Goal: Task Accomplishment & Management: Manage account settings

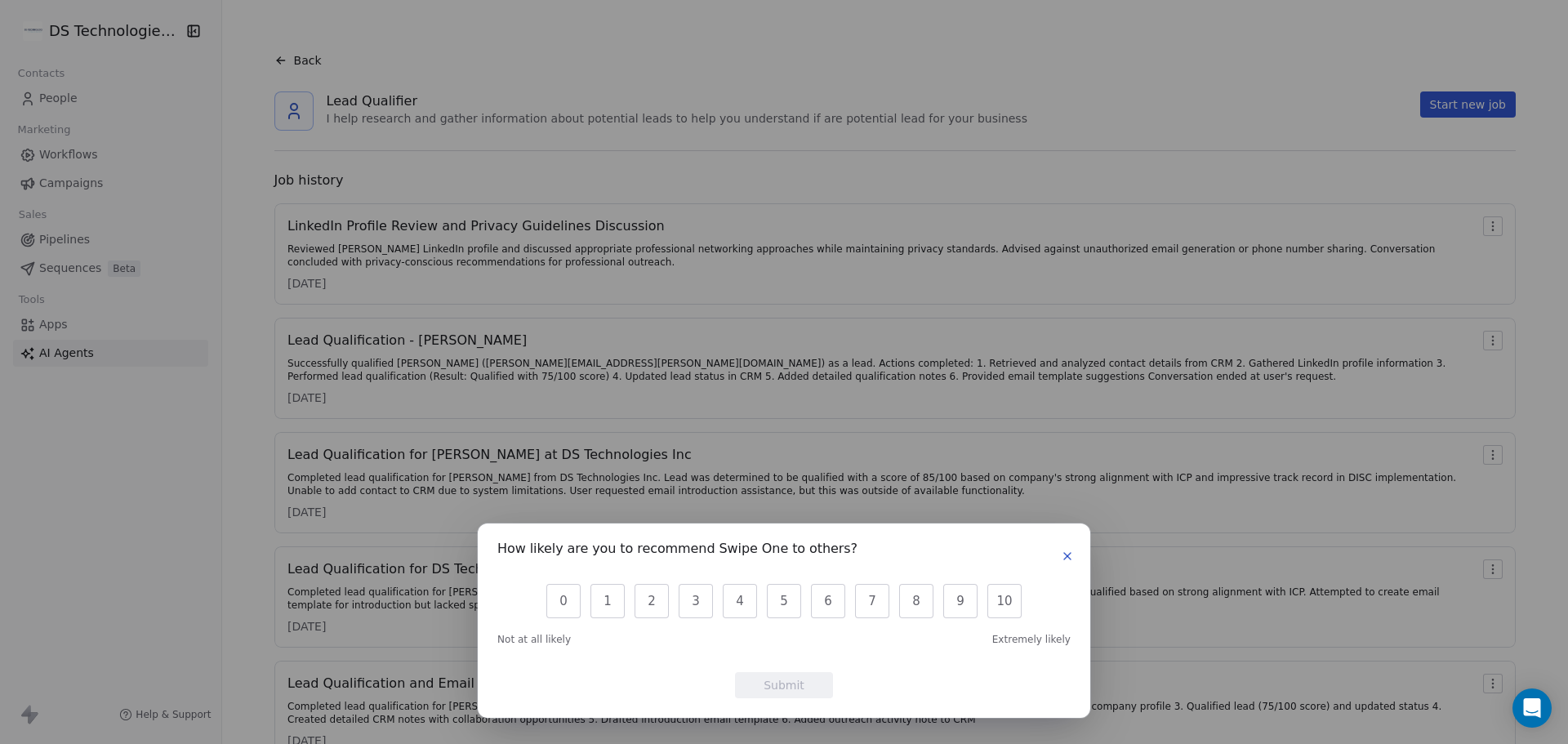
click at [1069, 559] on icon "button" at bounding box center [1067, 556] width 7 height 7
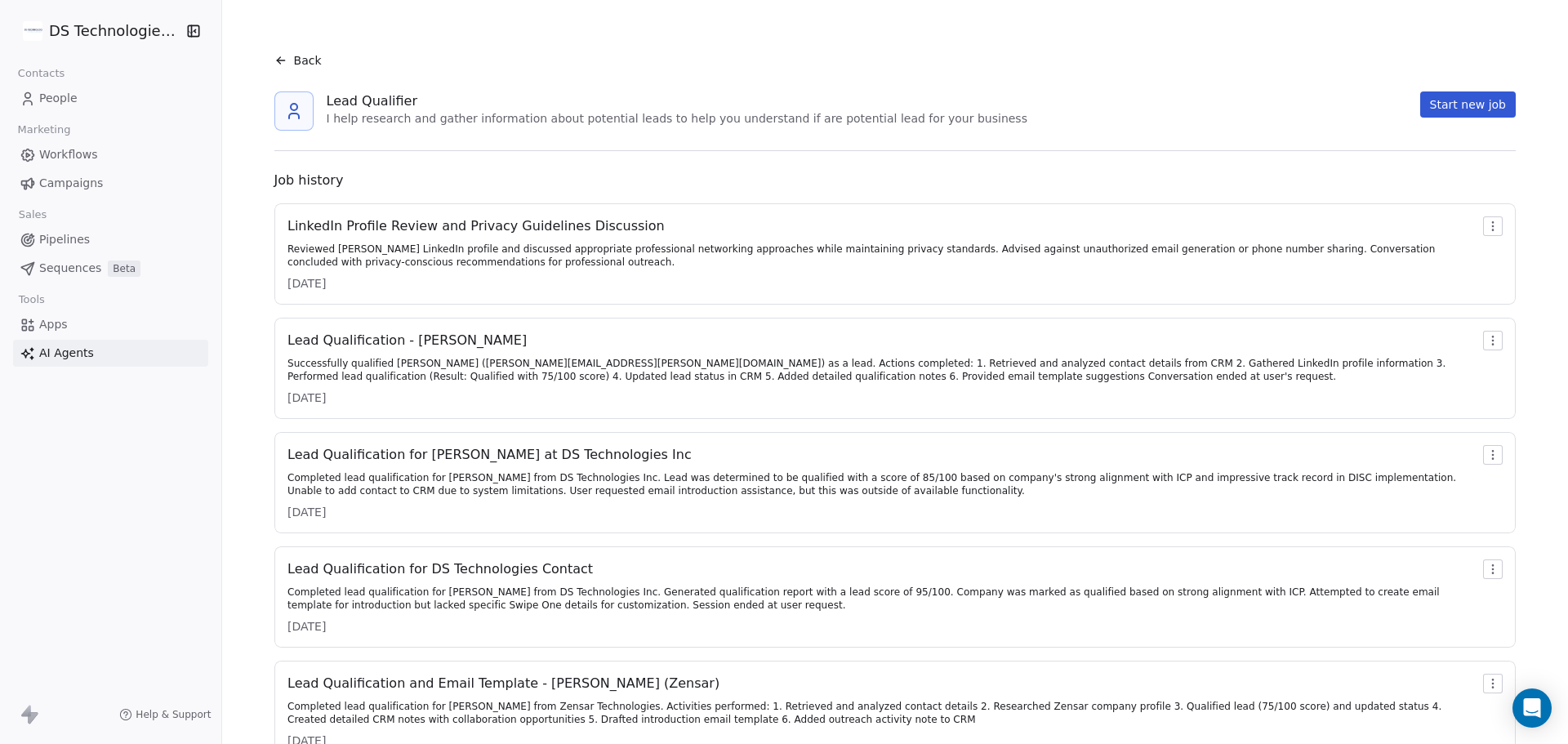
click at [98, 93] on link "People" at bounding box center [111, 98] width 195 height 27
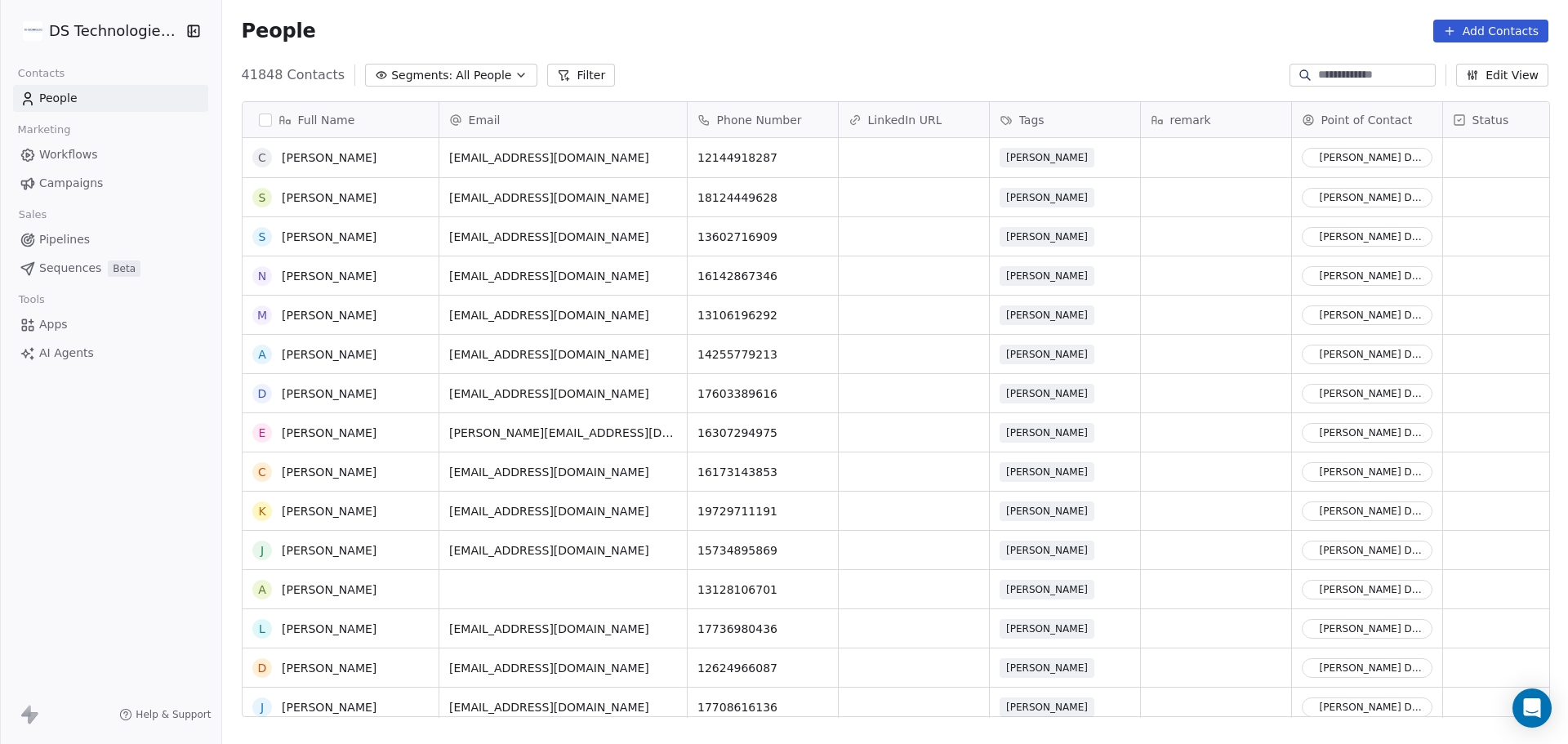
scroll to position [327, 0]
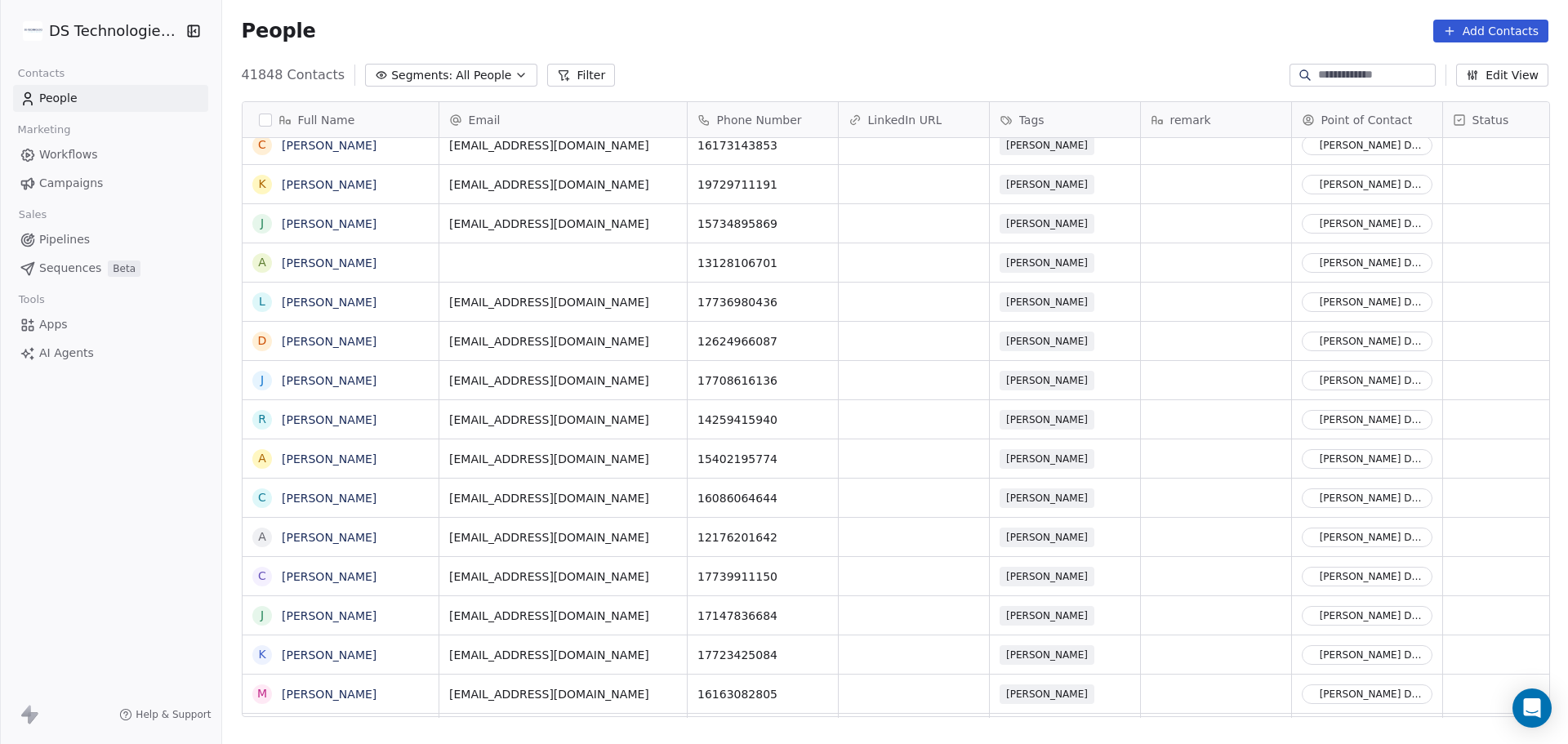
click at [575, 66] on button "Filter" at bounding box center [580, 75] width 68 height 23
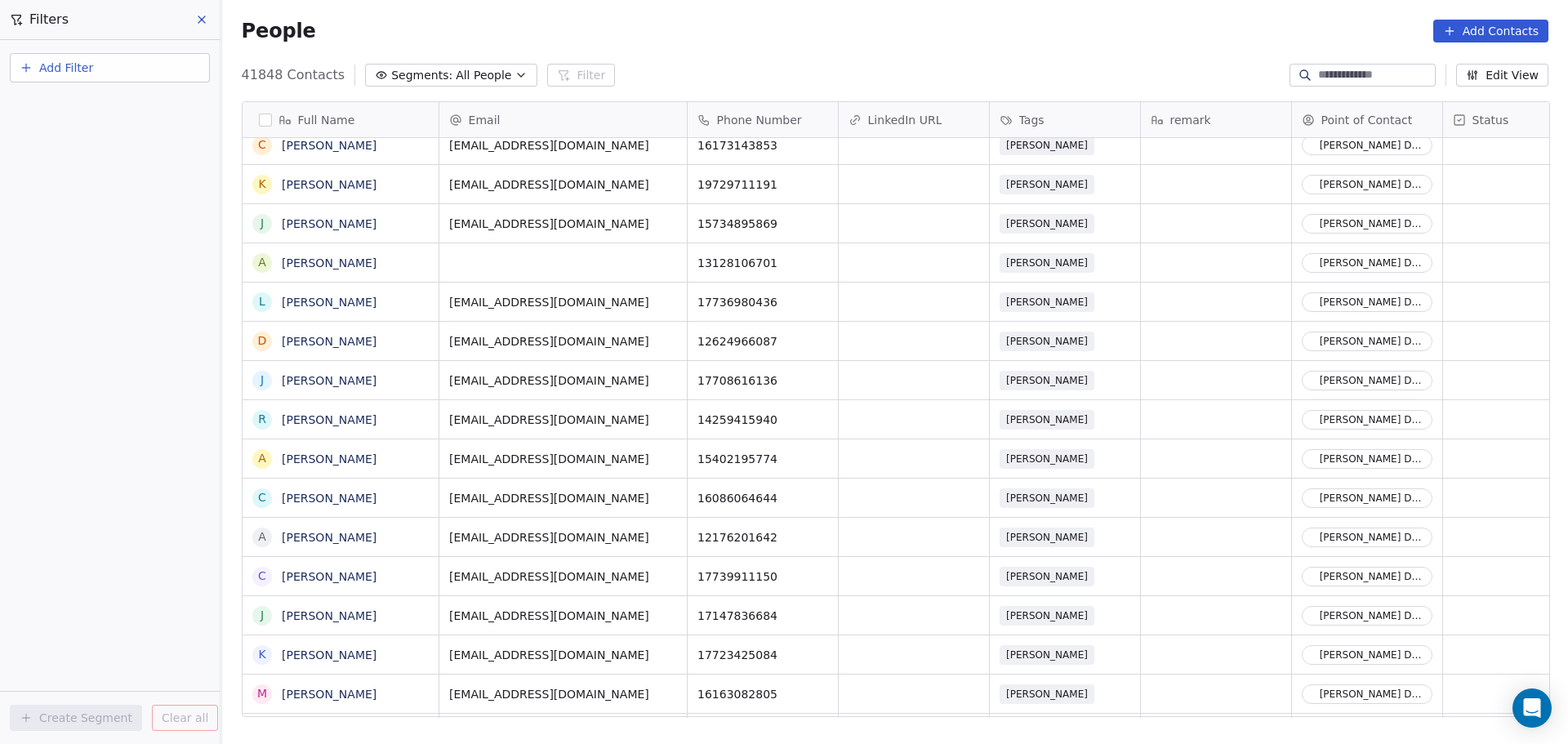
click at [112, 72] on button "Add Filter" at bounding box center [110, 67] width 200 height 29
click at [112, 102] on span "Contact properties" at bounding box center [80, 106] width 106 height 17
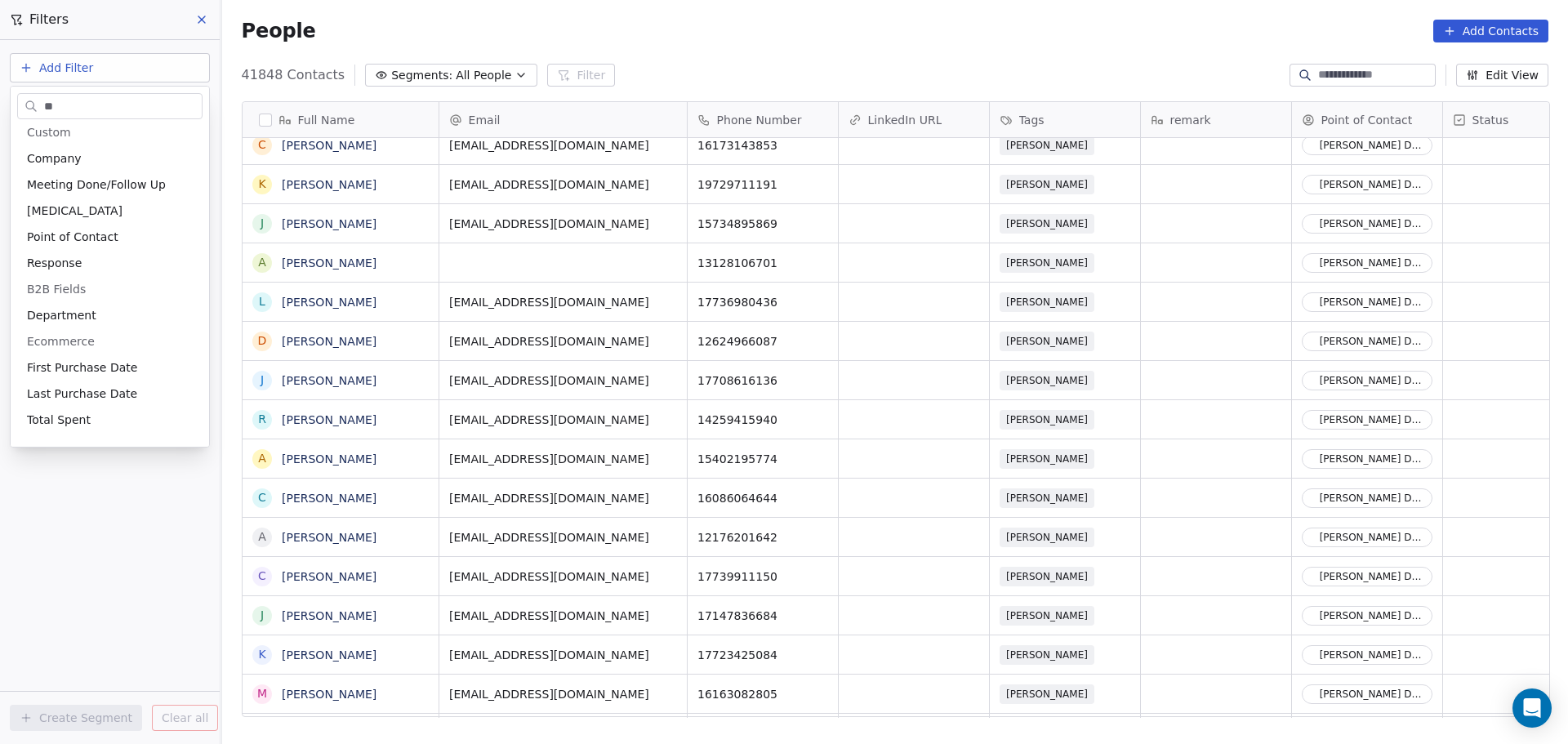
scroll to position [0, 0]
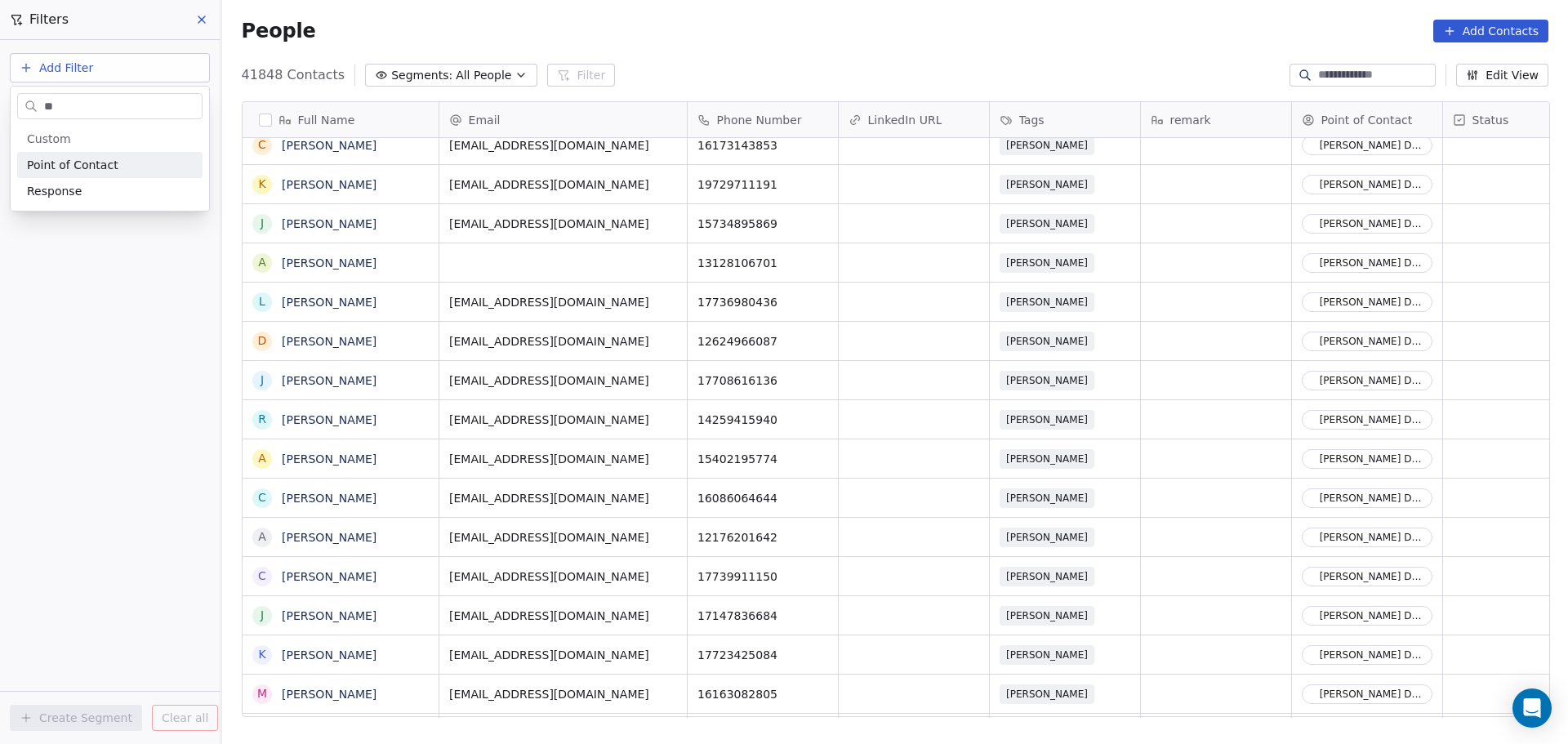
type input "**"
click at [93, 154] on div "Point of Contact" at bounding box center [109, 165] width 185 height 26
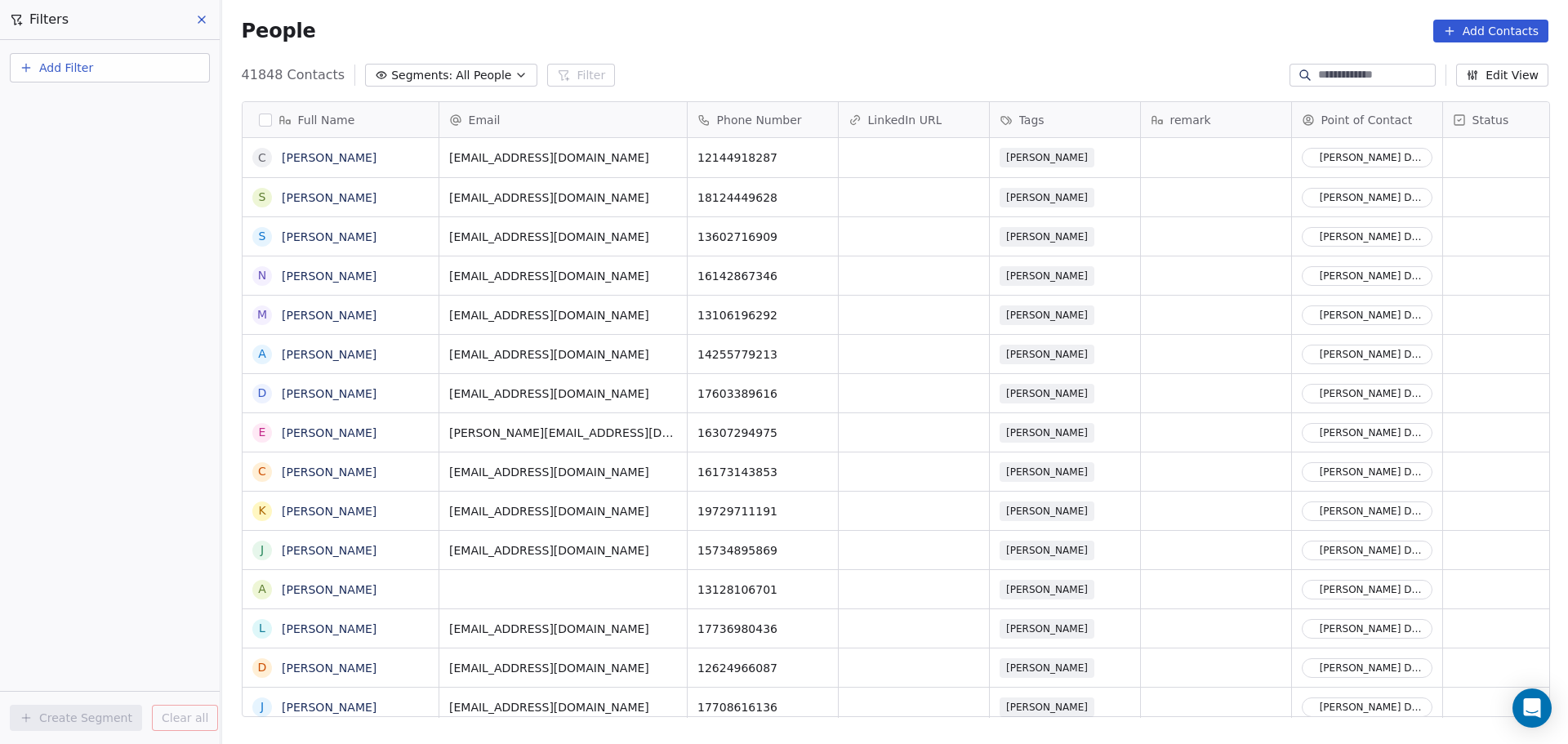
click at [83, 63] on span "Add Filter" at bounding box center [66, 68] width 54 height 17
click at [101, 104] on span "Contact properties" at bounding box center [80, 106] width 106 height 17
type input "*****"
click at [71, 163] on span "Point of Contact" at bounding box center [72, 164] width 92 height 16
click at [68, 434] on div "Where property Point of Contact Is Select Point of Contact Add filter to this g…" at bounding box center [109, 392] width 220 height 704
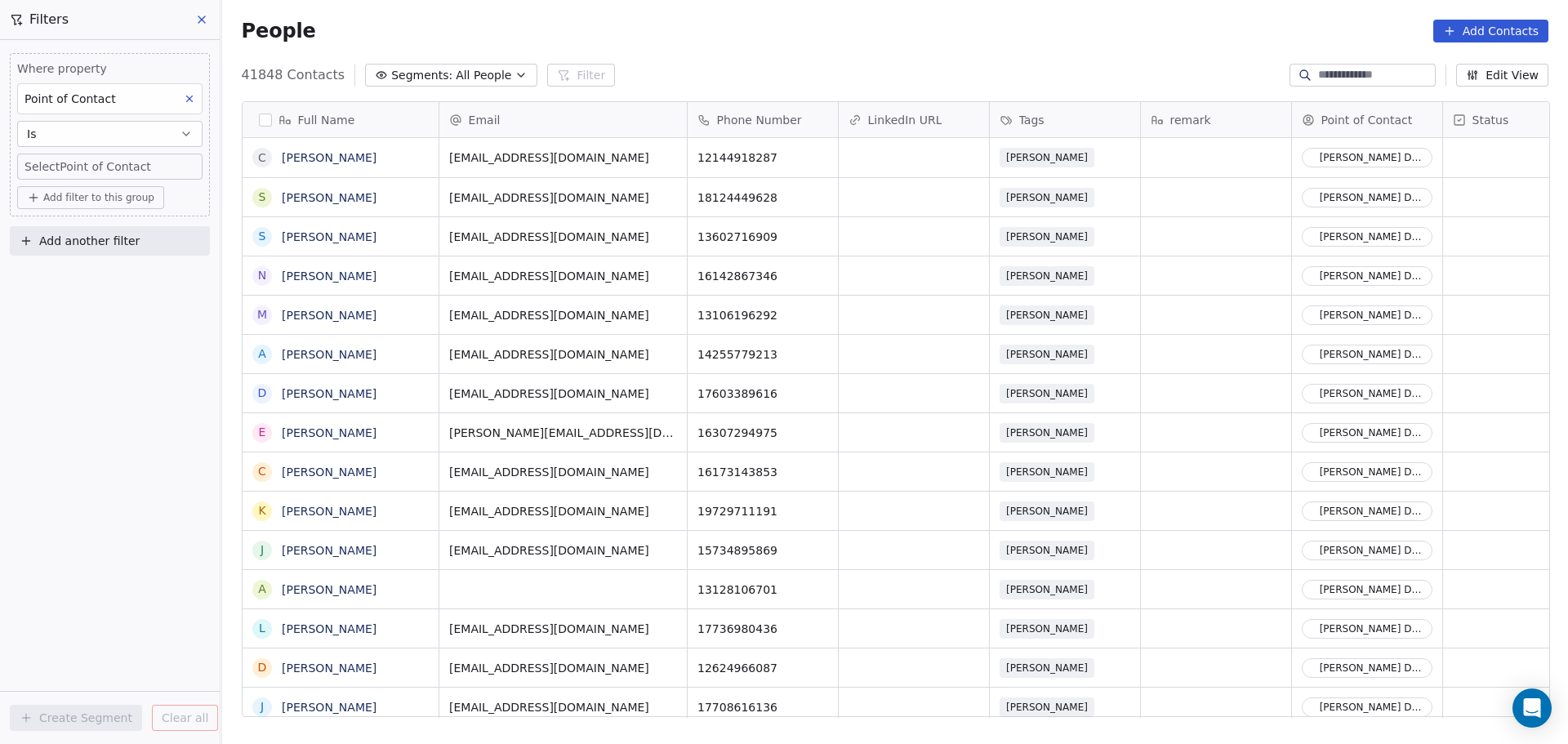
click at [107, 169] on body "DS Technologies Inc Contacts People Marketing Workflows Campaigns Sales Pipelin…" at bounding box center [784, 372] width 1568 height 744
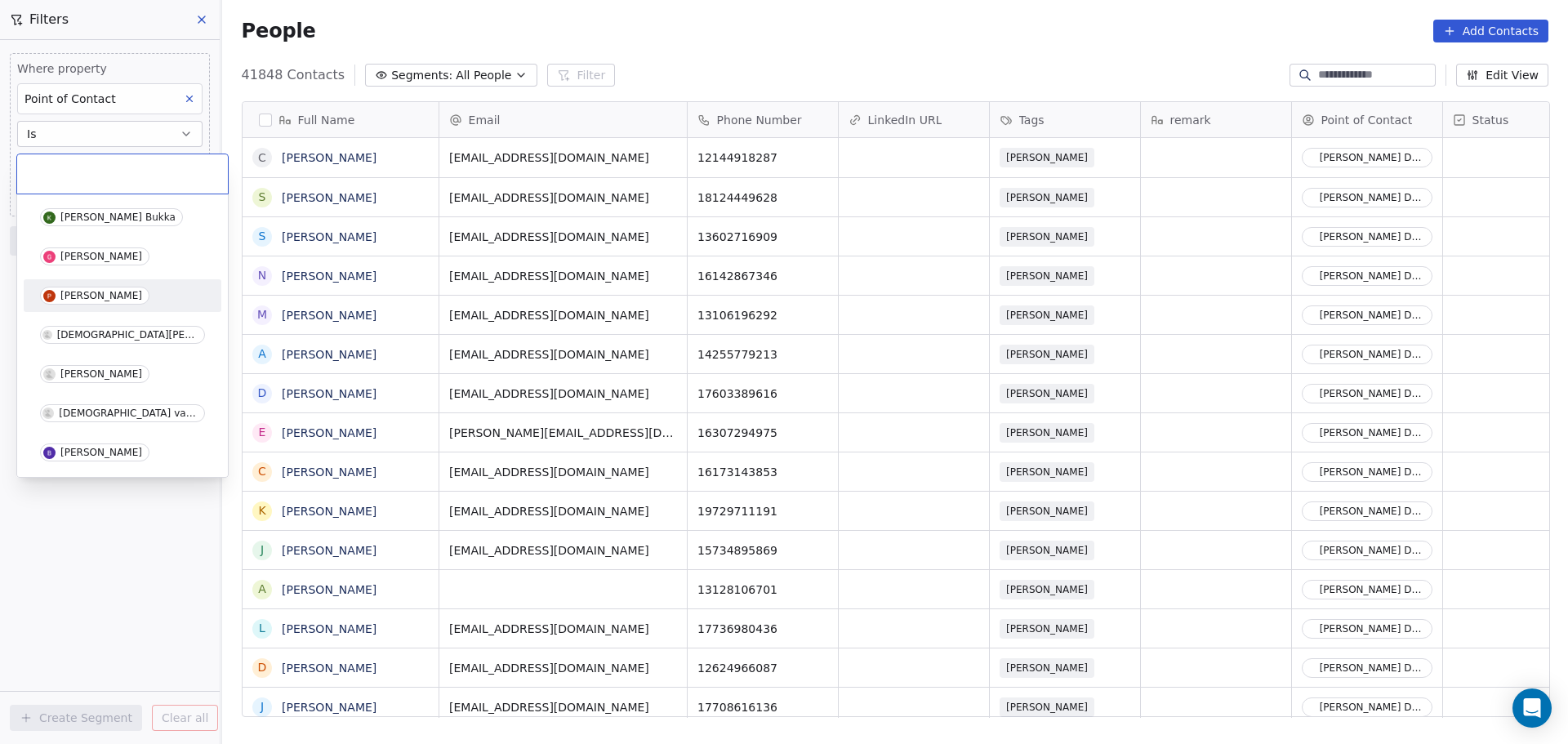
click at [111, 300] on div "[PERSON_NAME]" at bounding box center [101, 296] width 82 height 12
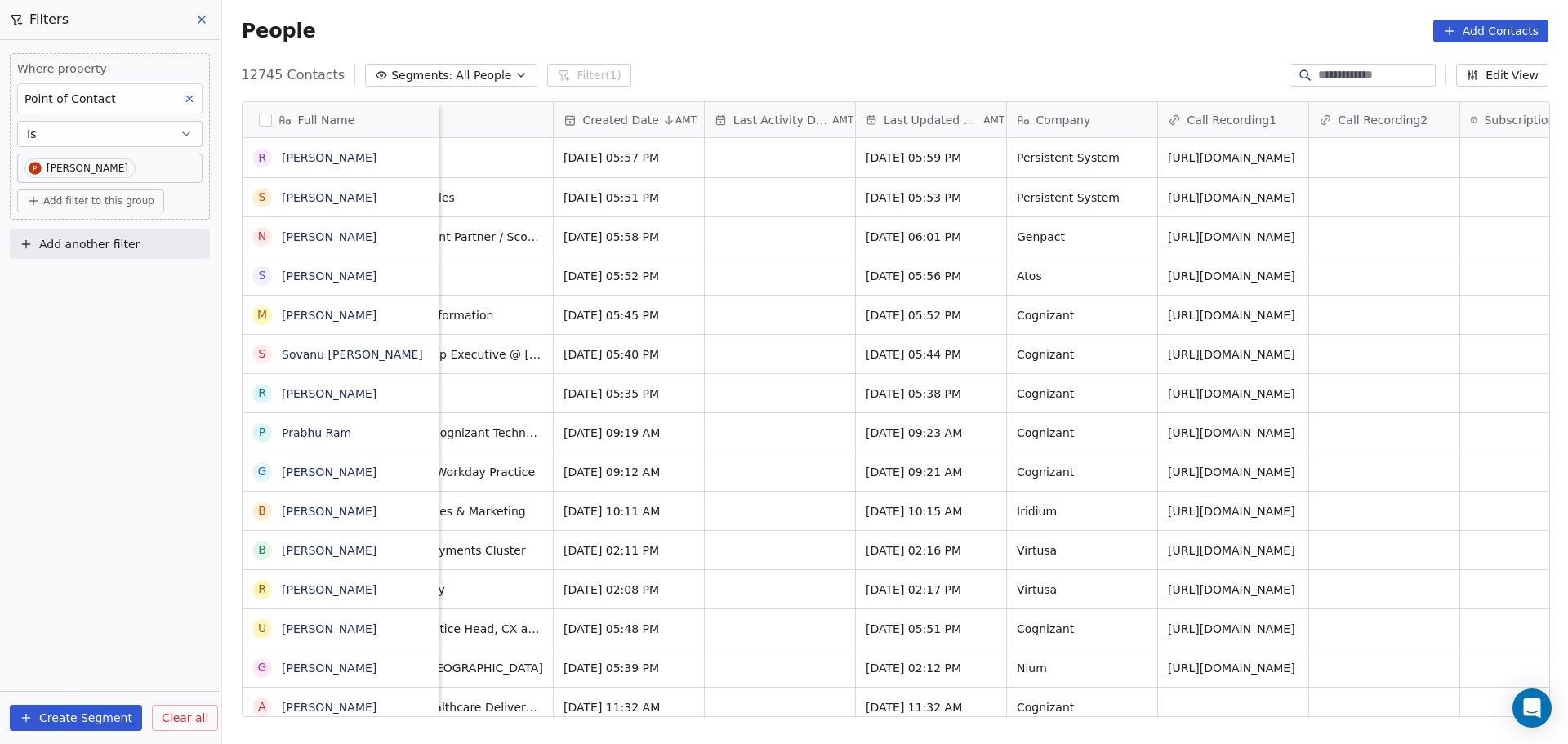
scroll to position [0, 1550]
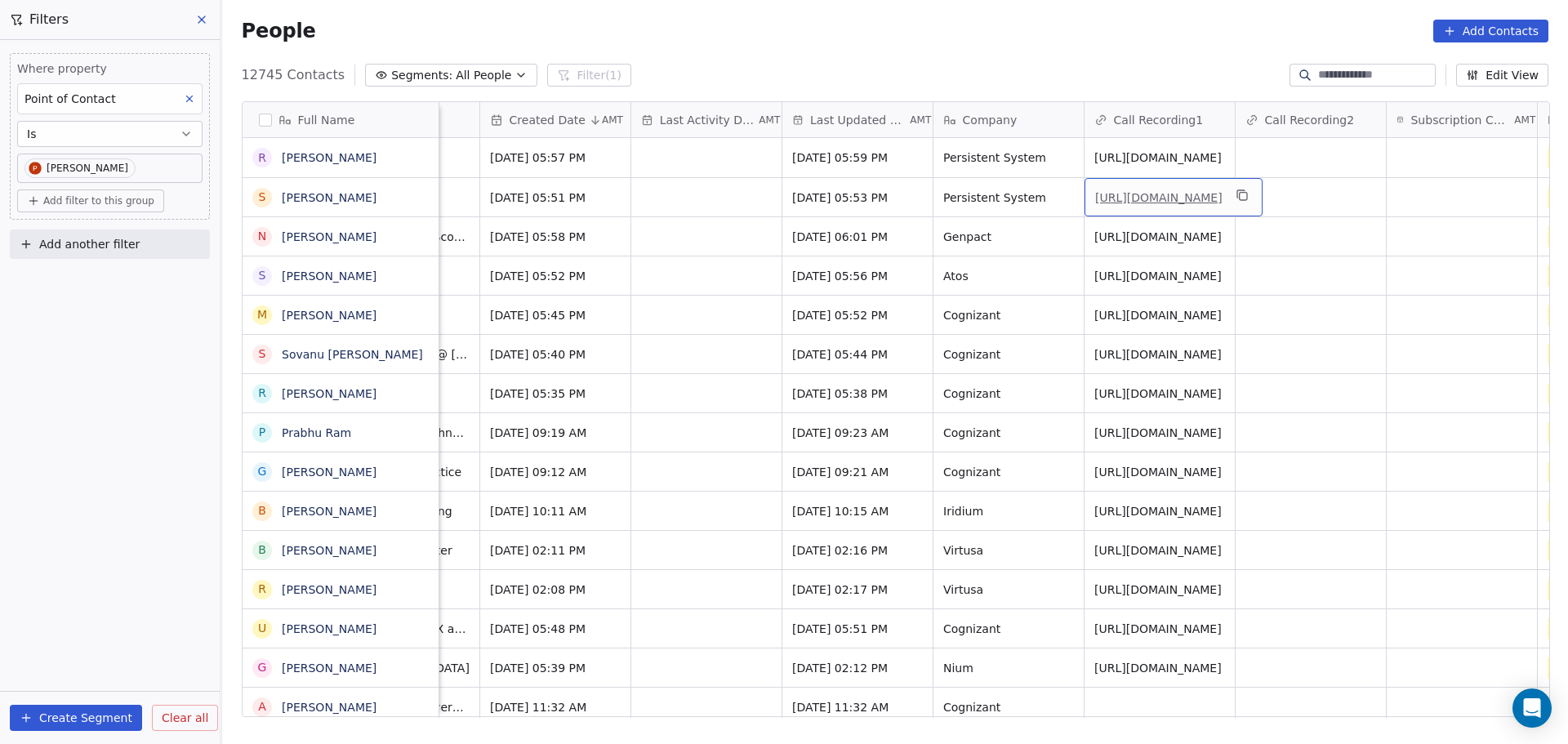
click at [1152, 205] on link "[URL][DOMAIN_NAME]" at bounding box center [1158, 198] width 127 height 13
click at [1215, 205] on link "[URL][DOMAIN_NAME]" at bounding box center [1158, 198] width 127 height 13
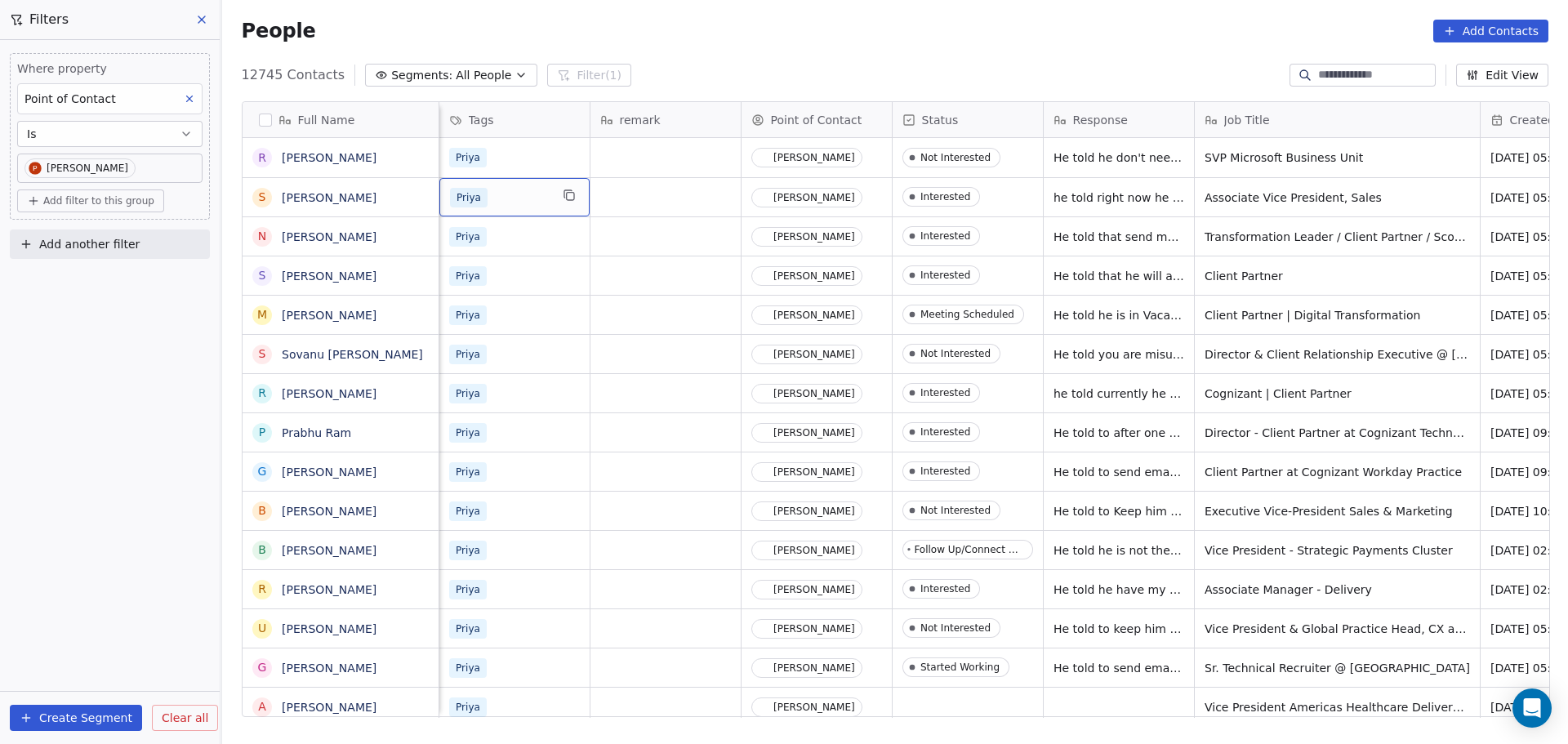
scroll to position [0, 400]
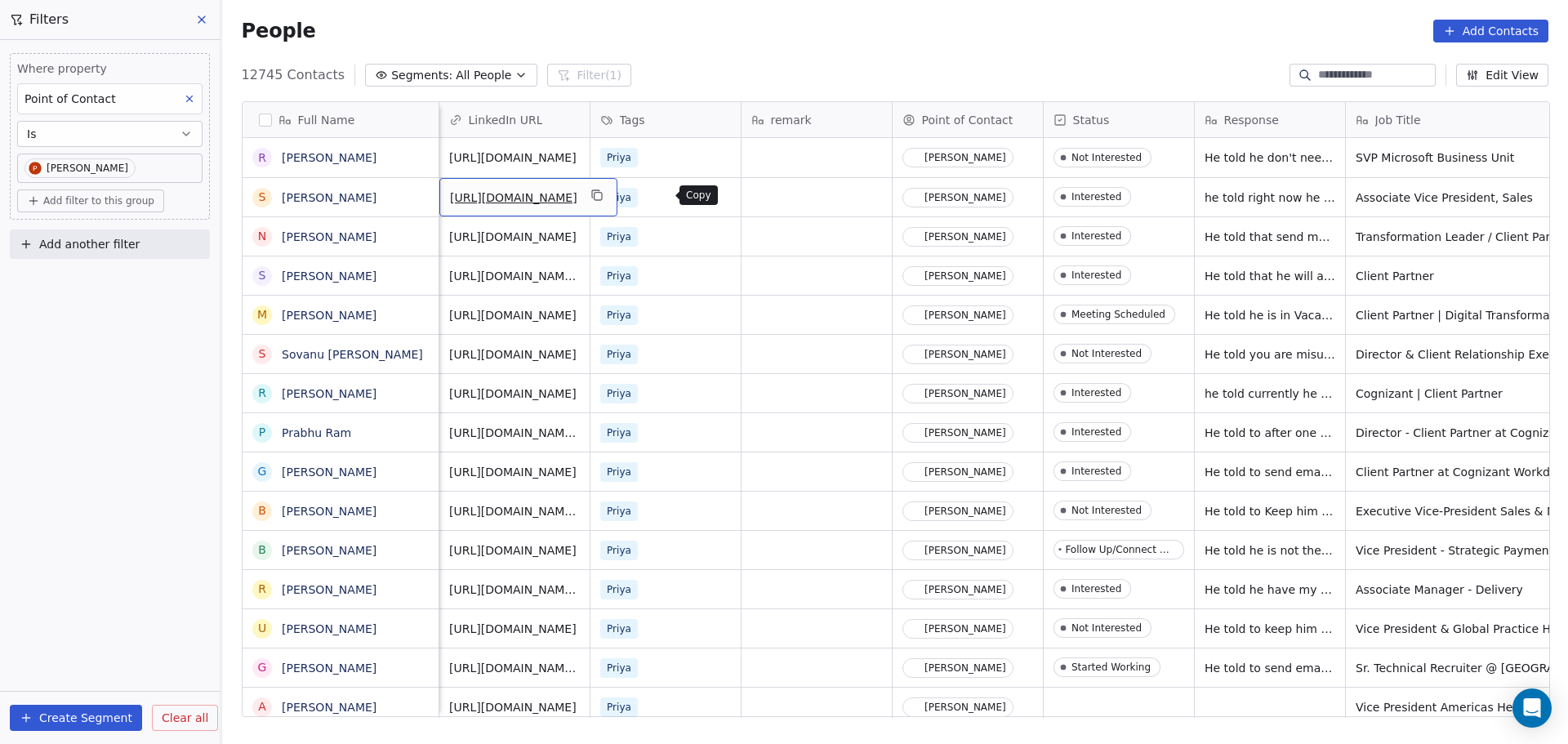
click at [601, 200] on icon "grid" at bounding box center [597, 196] width 8 height 8
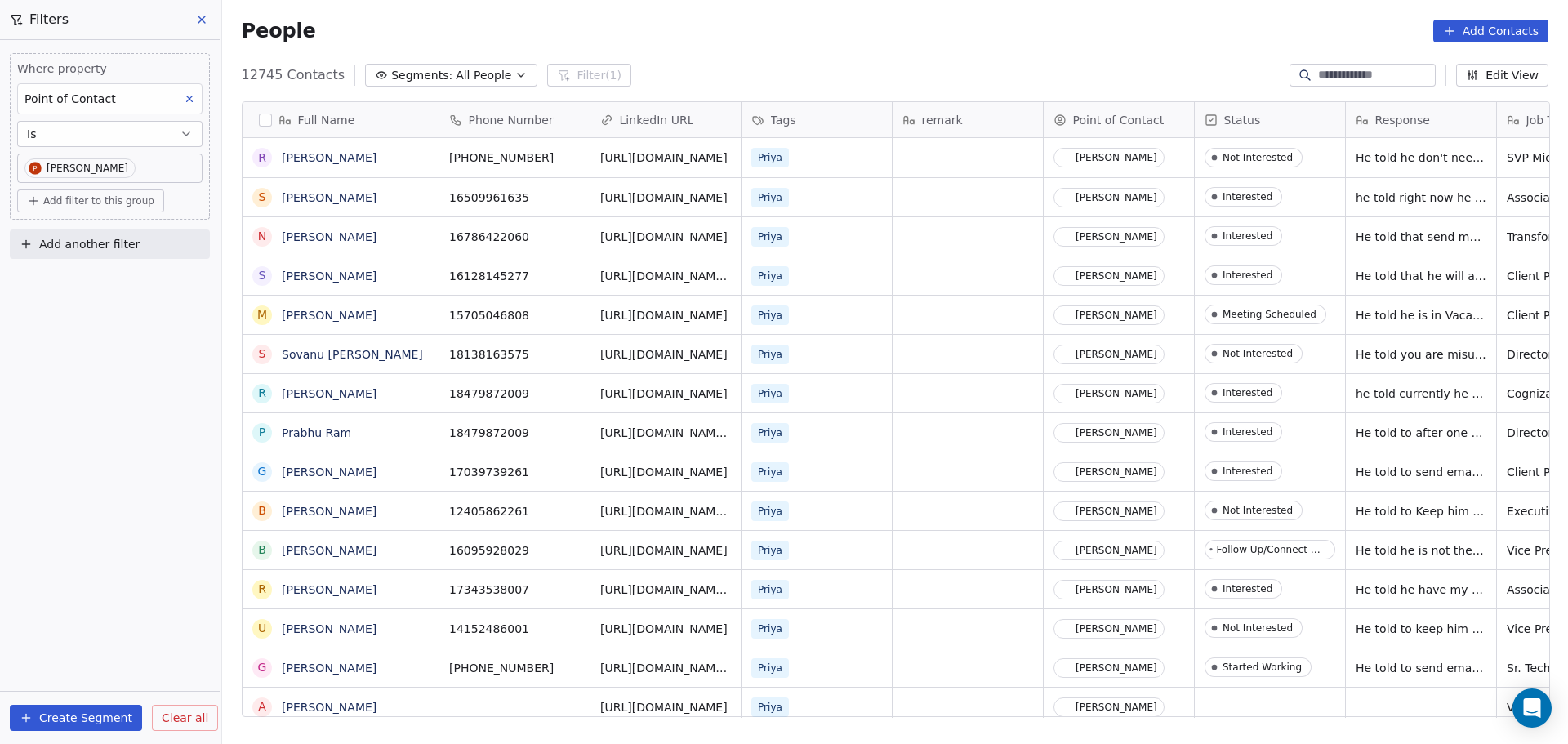
scroll to position [0, 0]
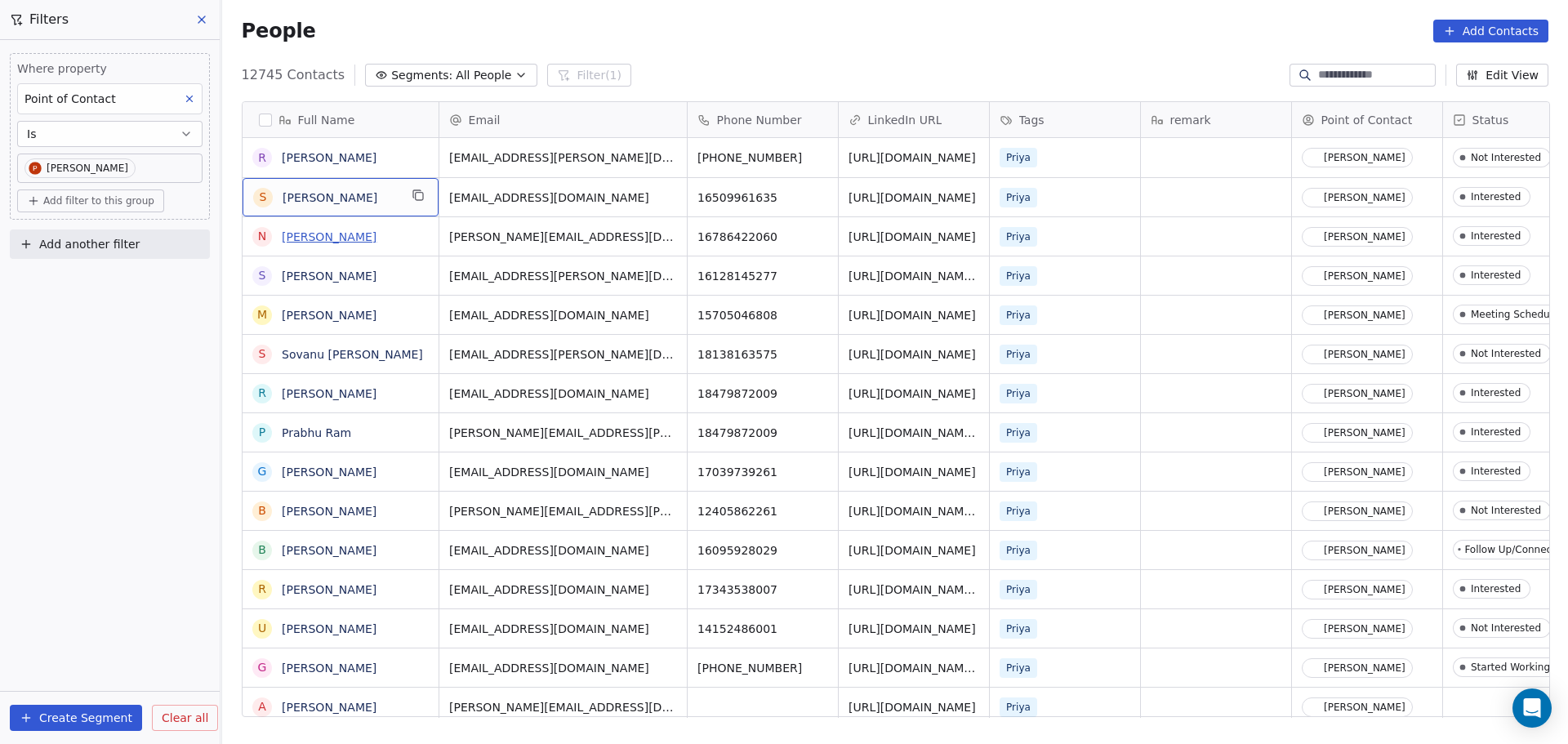
click at [377, 237] on link "[PERSON_NAME]" at bounding box center [329, 237] width 95 height 13
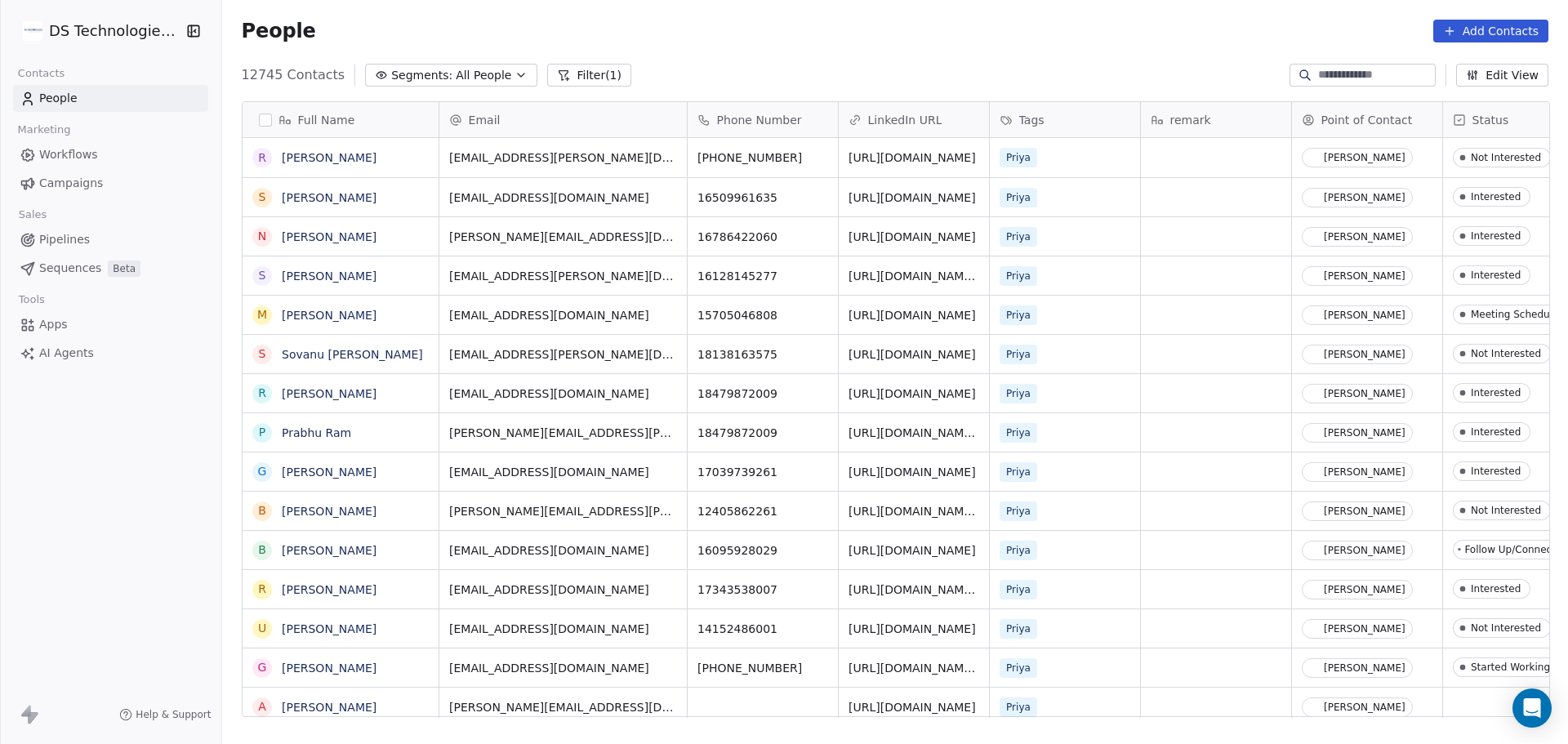
scroll to position [642, 1335]
click at [377, 243] on link "[PERSON_NAME]" at bounding box center [329, 237] width 95 height 13
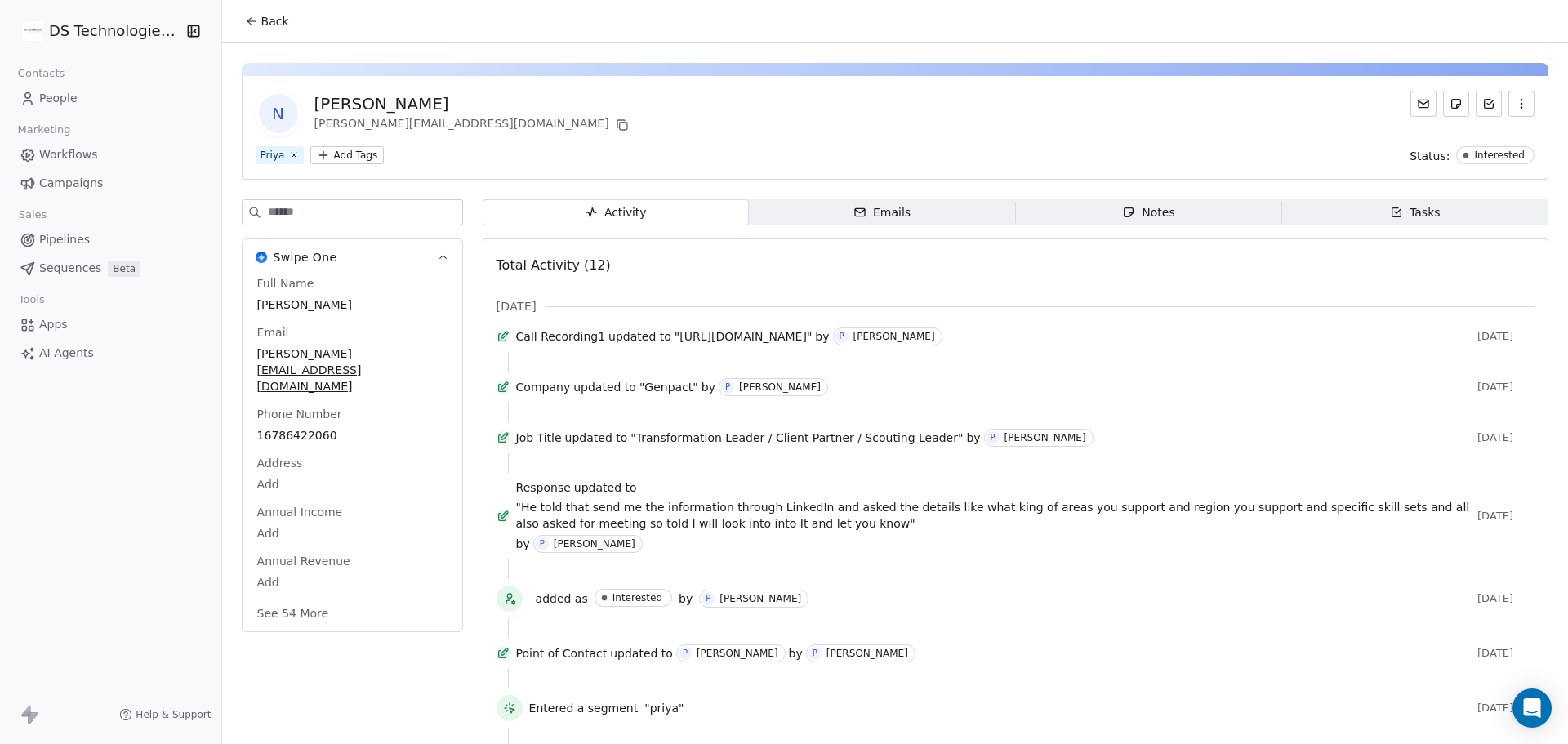
click at [246, 20] on icon at bounding box center [252, 21] width 13 height 13
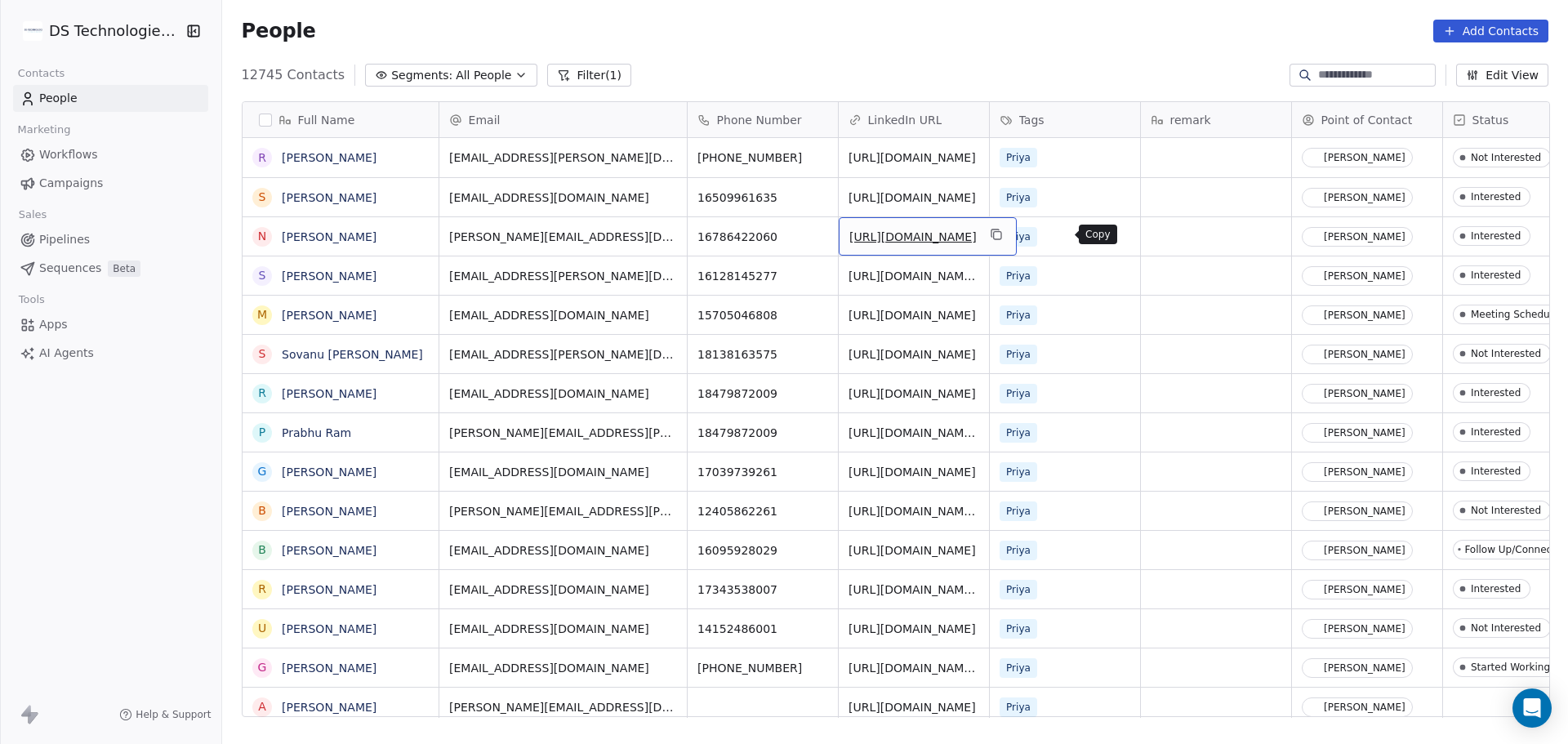
click at [1002, 236] on icon "grid" at bounding box center [996, 235] width 13 height 13
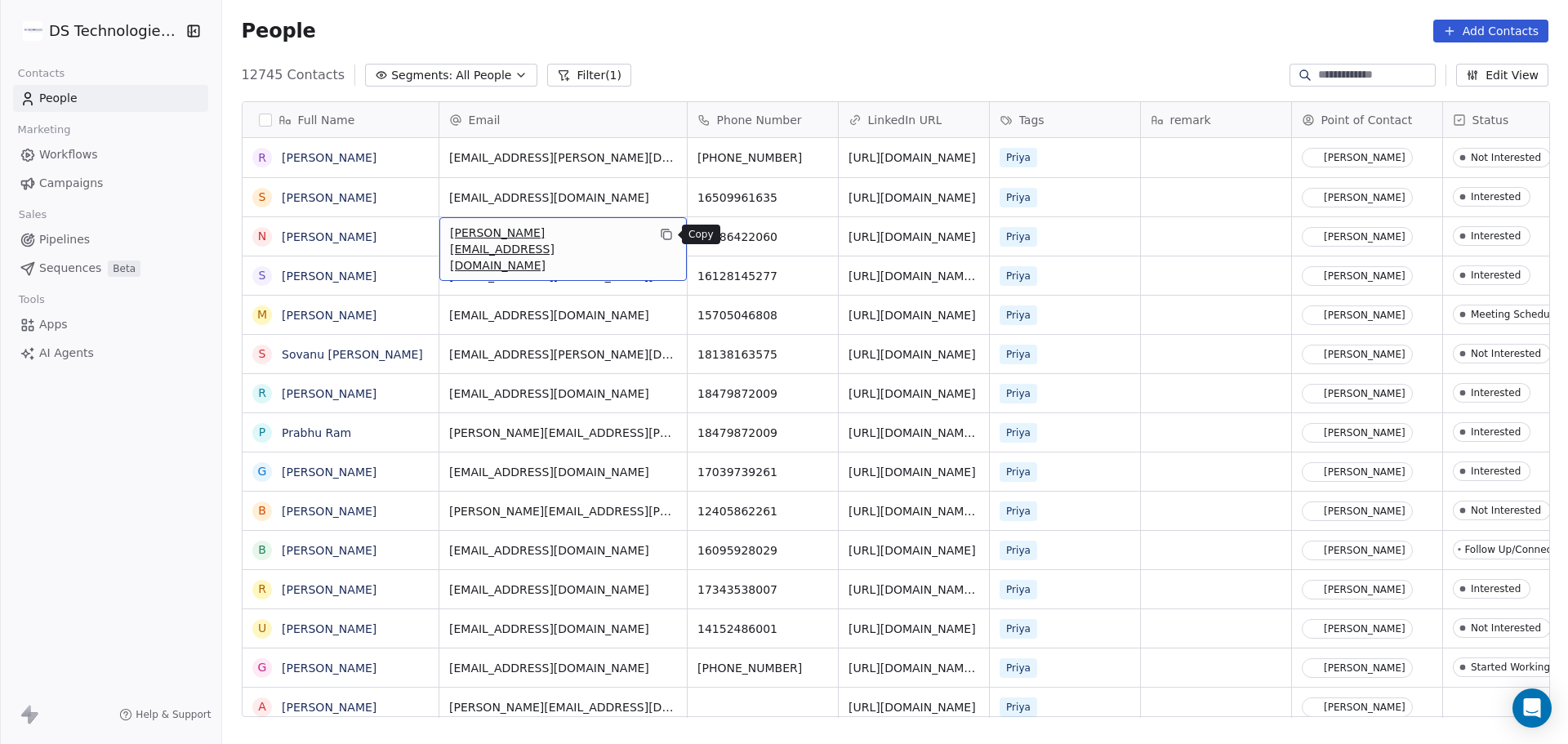
click at [663, 242] on button "grid" at bounding box center [665, 234] width 19 height 19
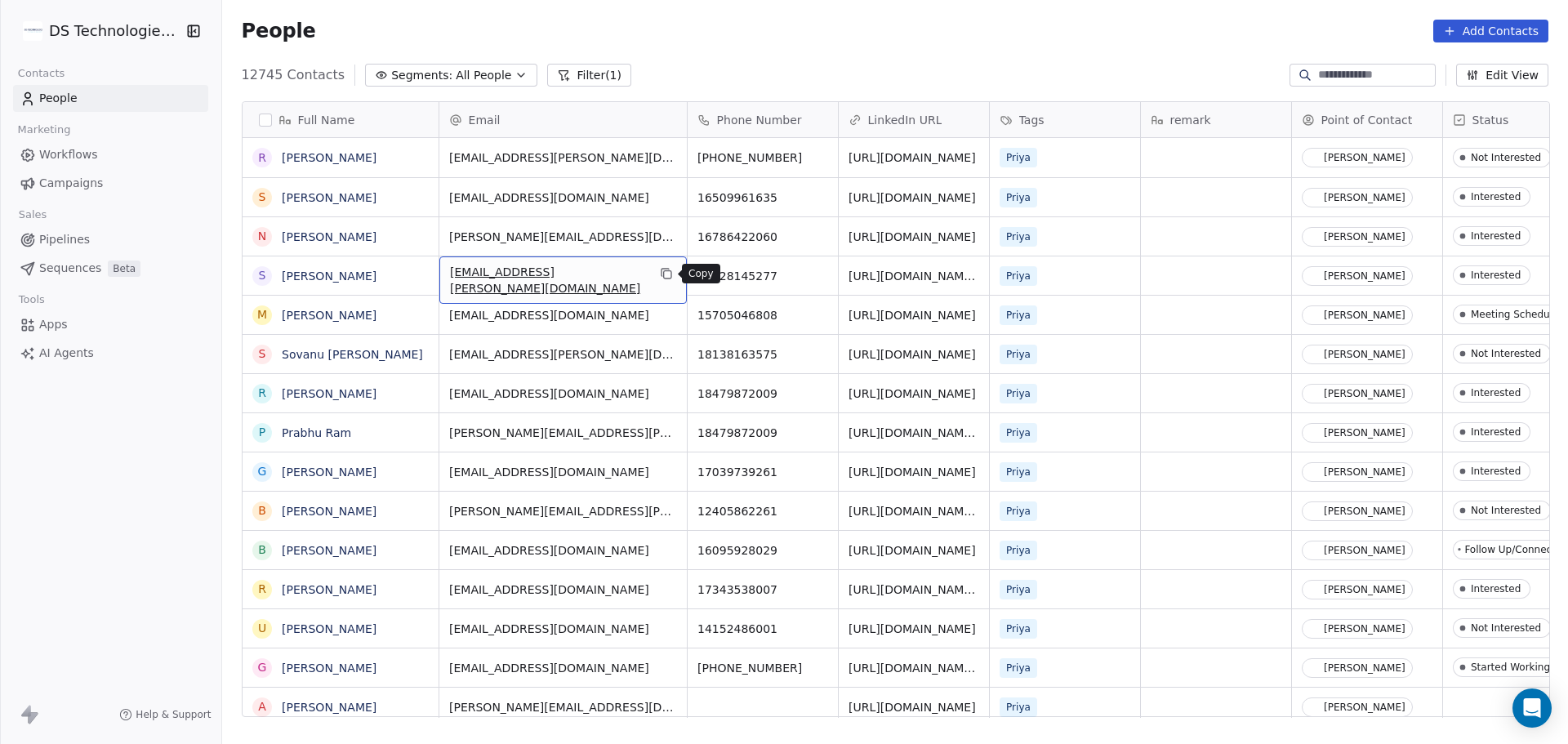
click at [665, 272] on icon "grid" at bounding box center [666, 274] width 13 height 13
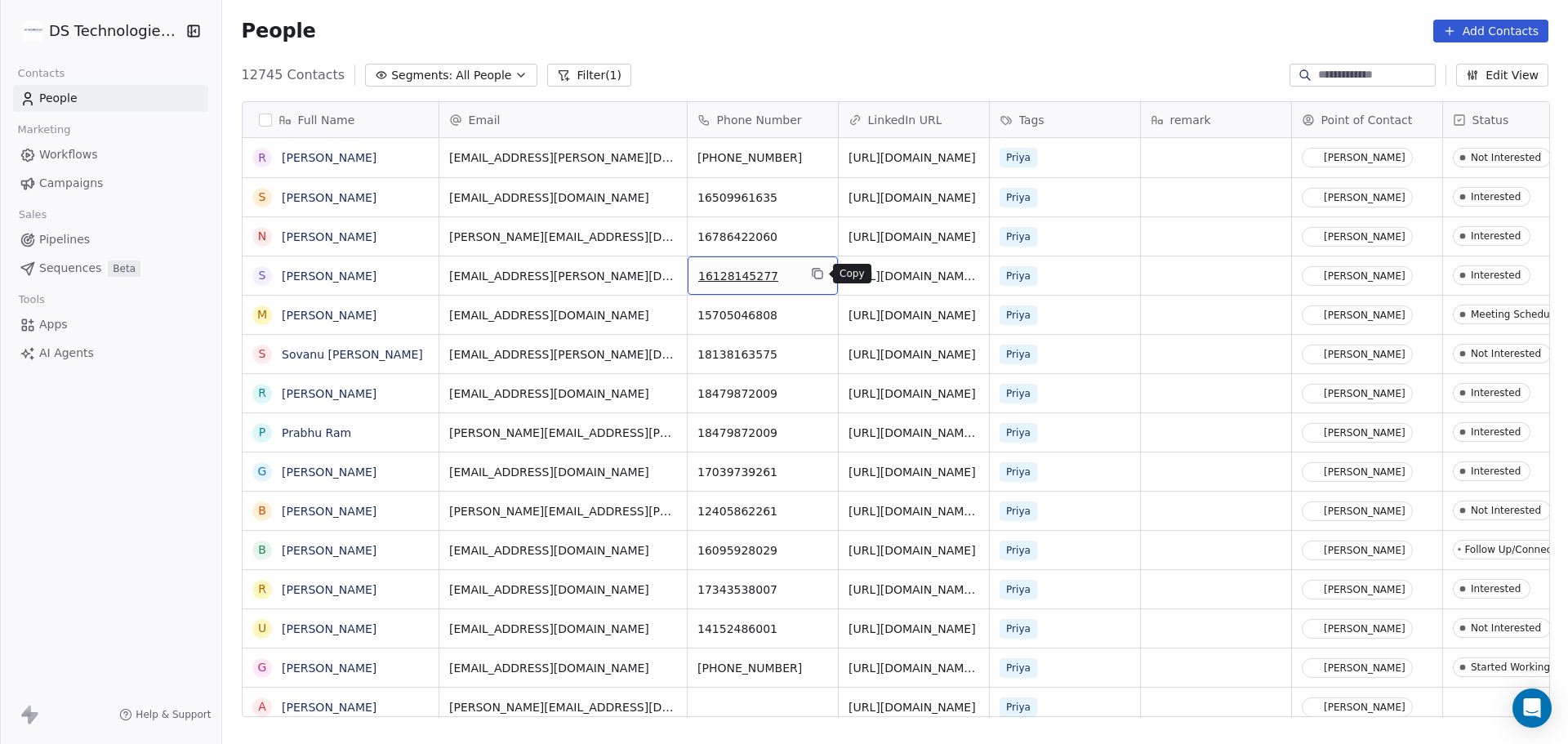
click at [819, 271] on icon "grid" at bounding box center [818, 274] width 8 height 8
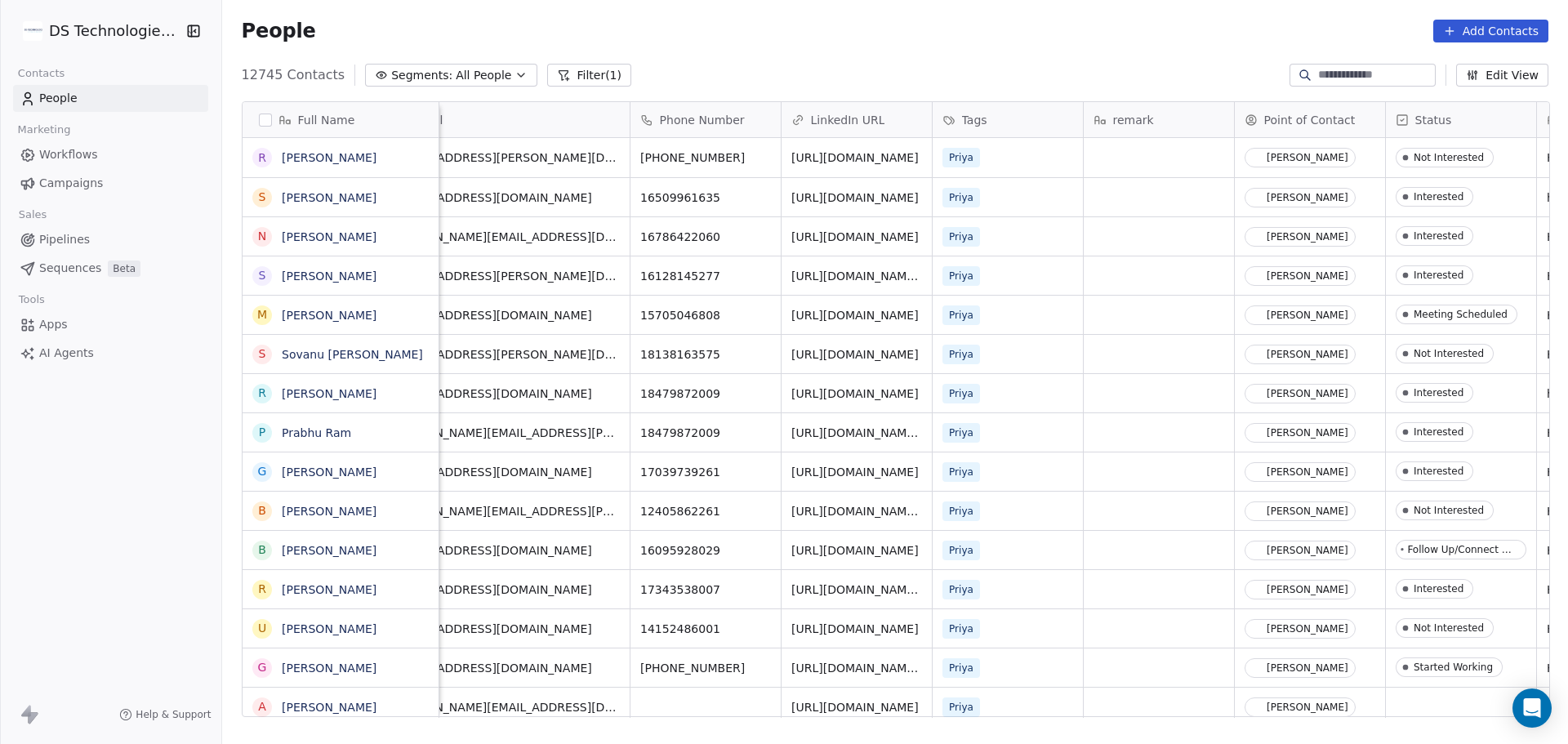
click at [479, 42] on div "People Add Contacts" at bounding box center [894, 30] width 1306 height 23
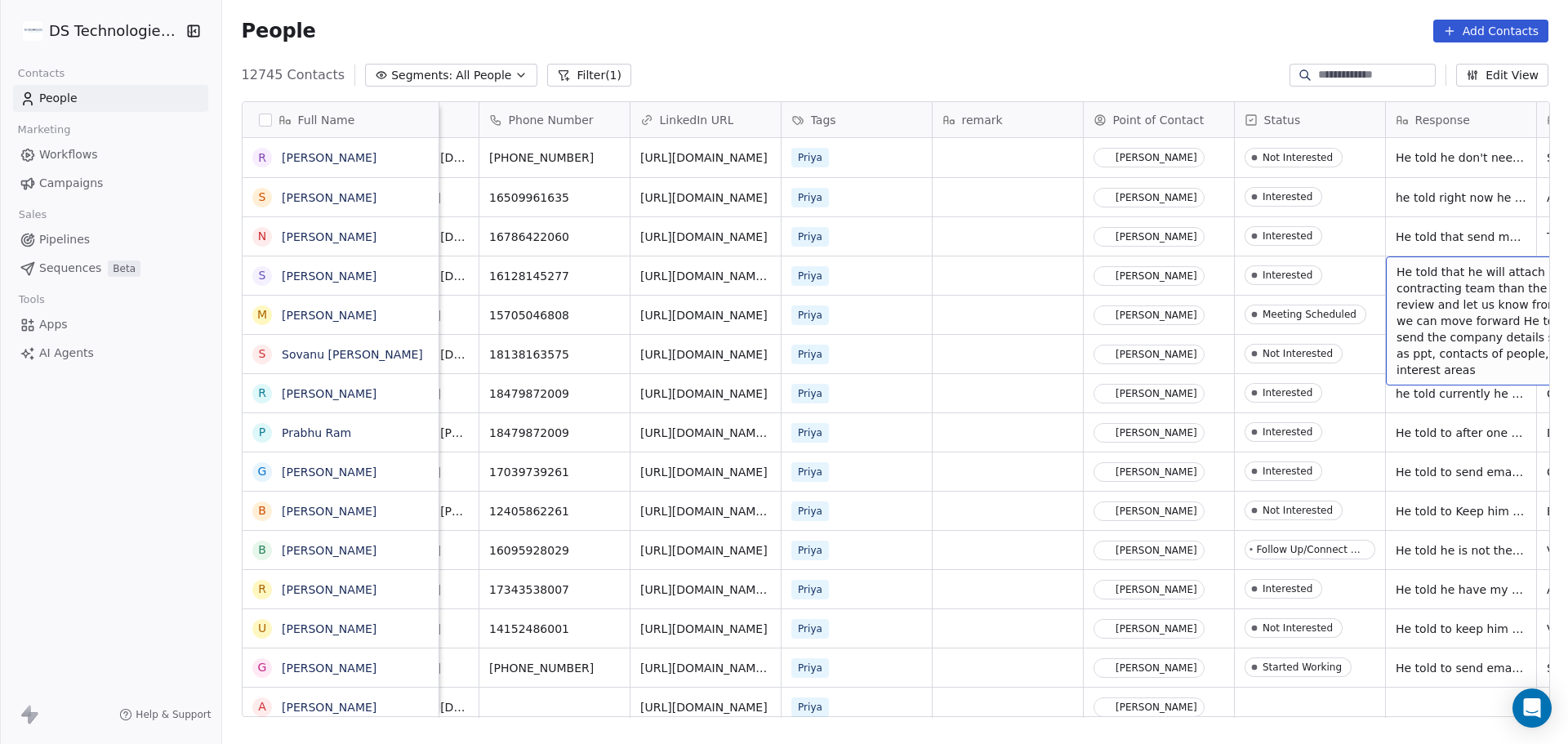
scroll to position [0, 494]
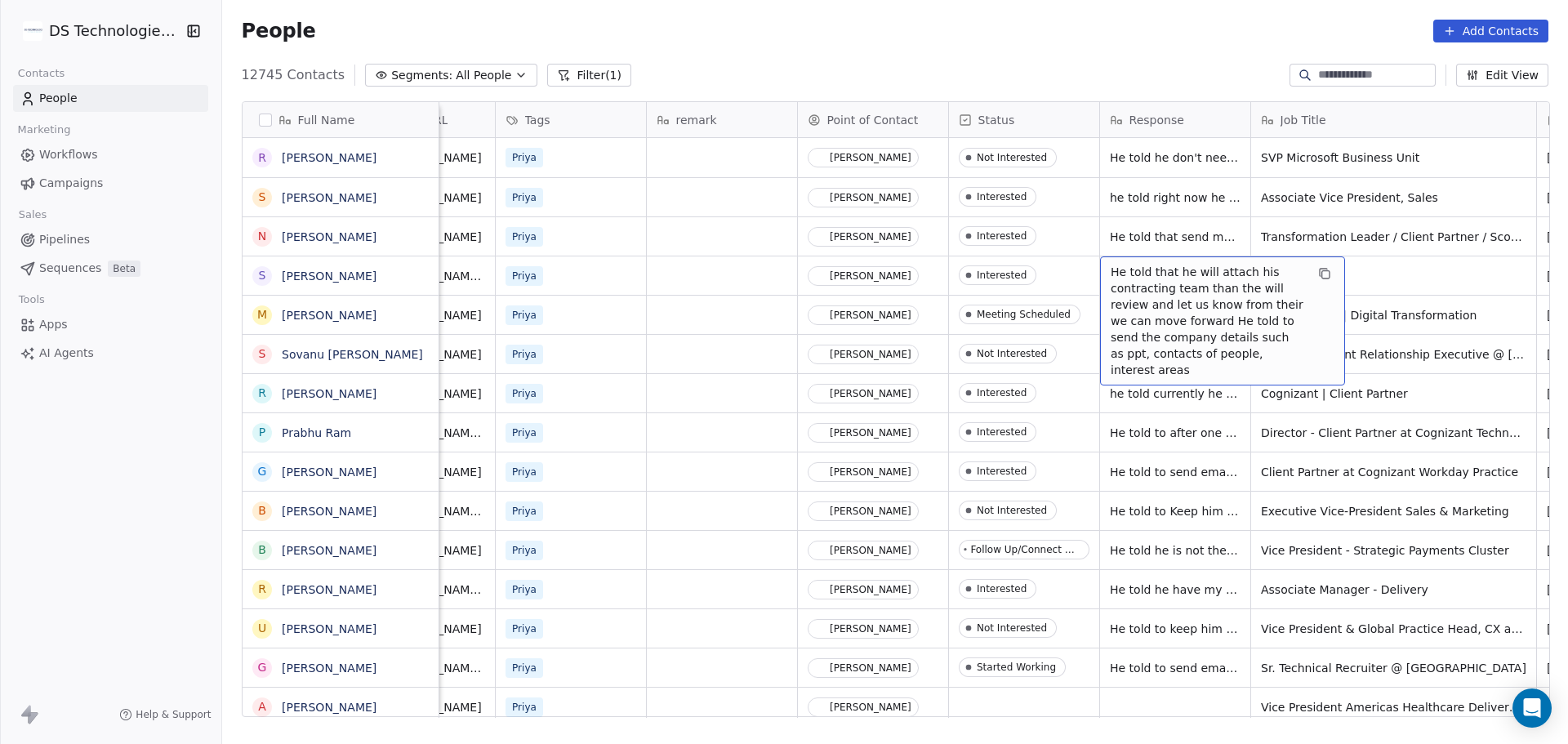
click at [1203, 274] on span "He told that he will attach his contracting team than the will review and let u…" at bounding box center [1207, 322] width 194 height 114
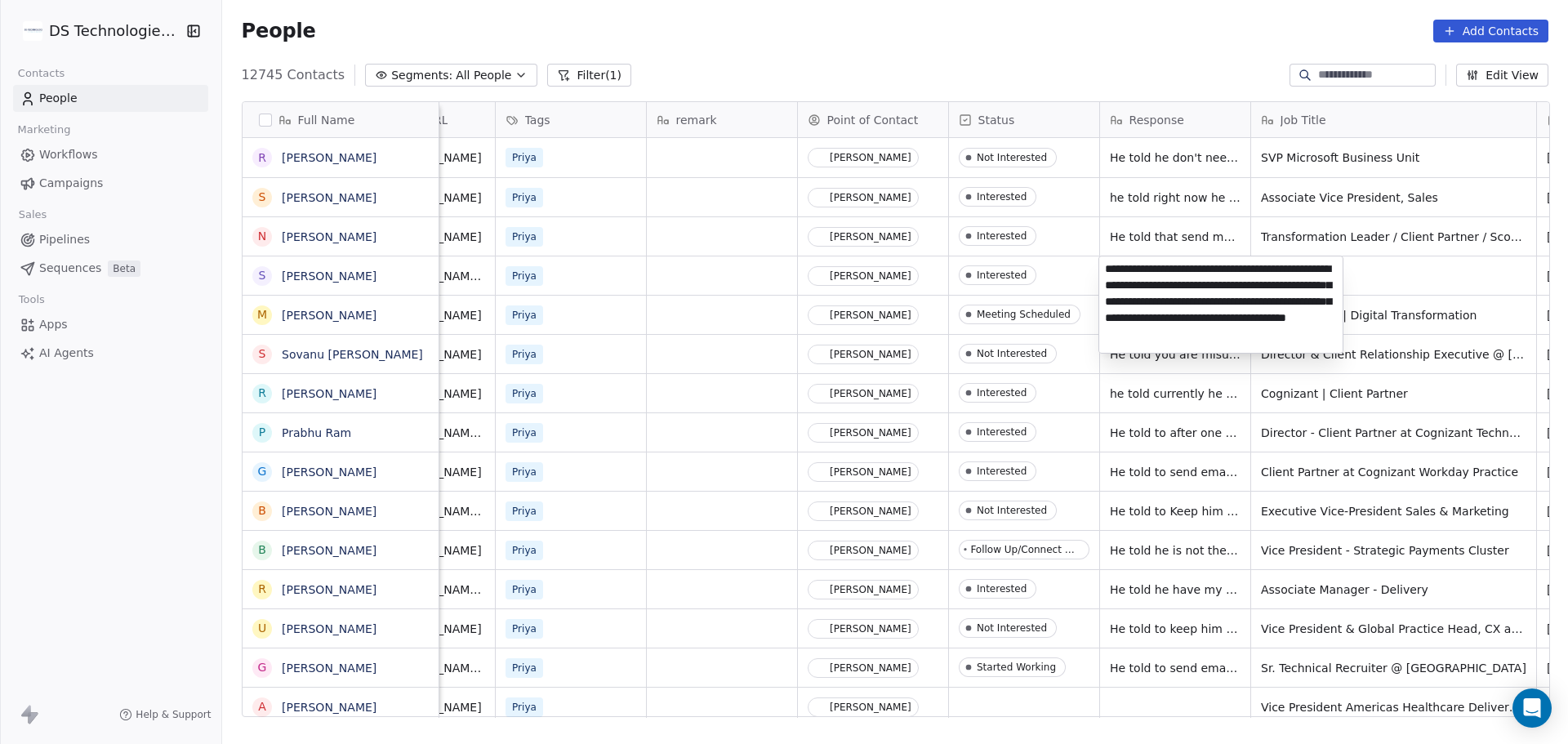
type textarea "**********"
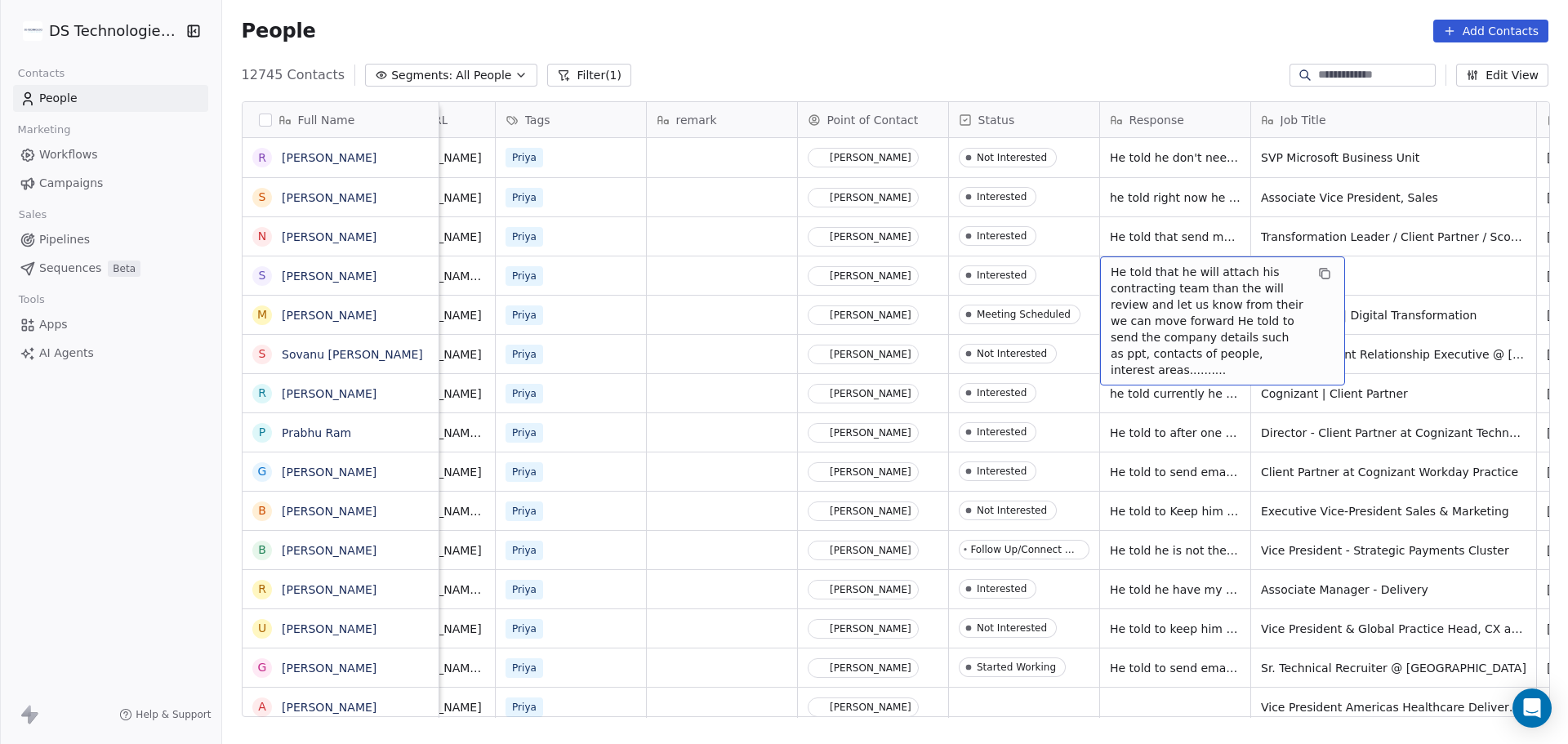
click at [1179, 380] on div "He told that he will attach his contracting team than the will review and let u…" at bounding box center [1222, 321] width 245 height 129
click at [1173, 370] on span "He told that he will attach his contracting team than the will review and let u…" at bounding box center [1207, 322] width 194 height 114
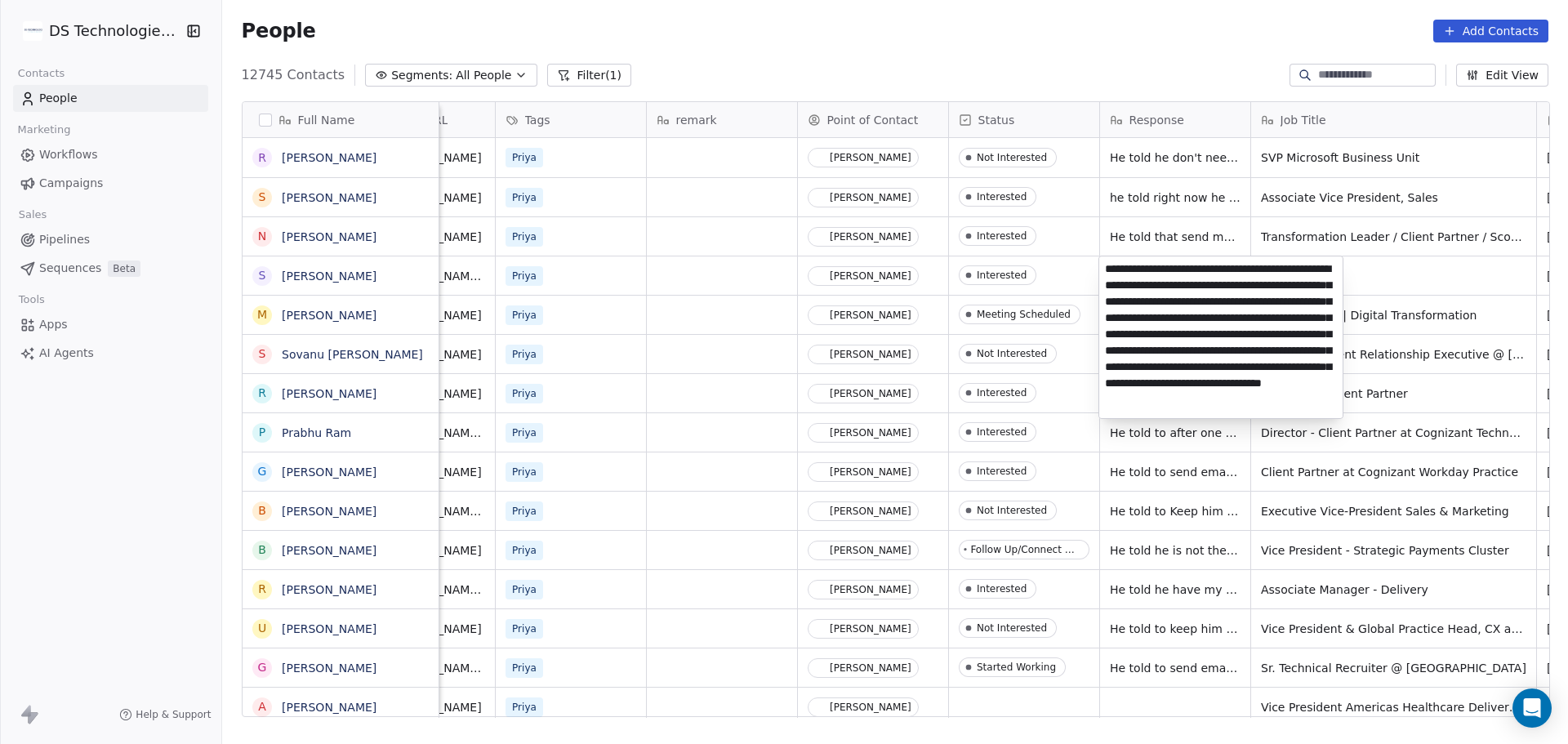
scroll to position [22, 0]
type textarea "**********"
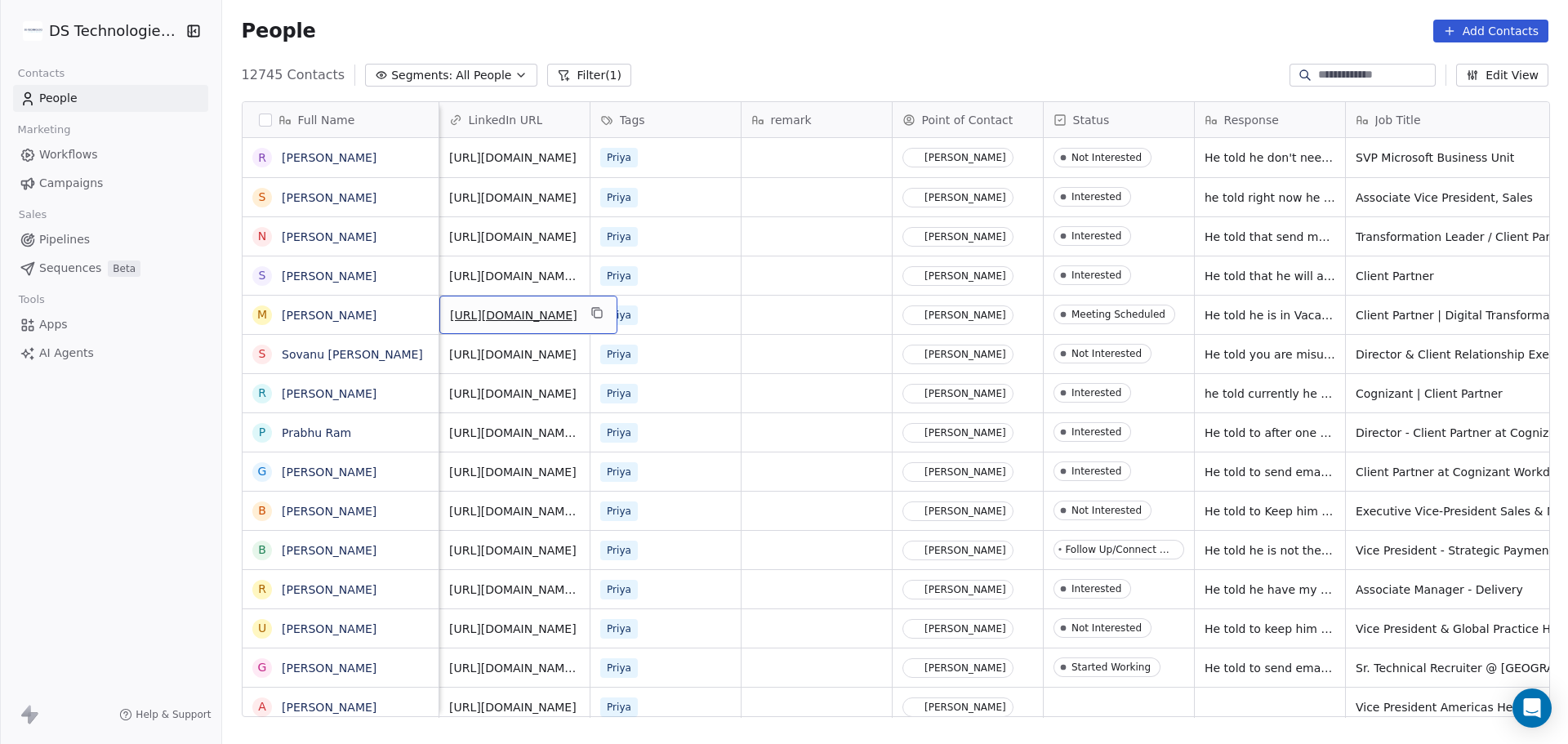
scroll to position [0, 248]
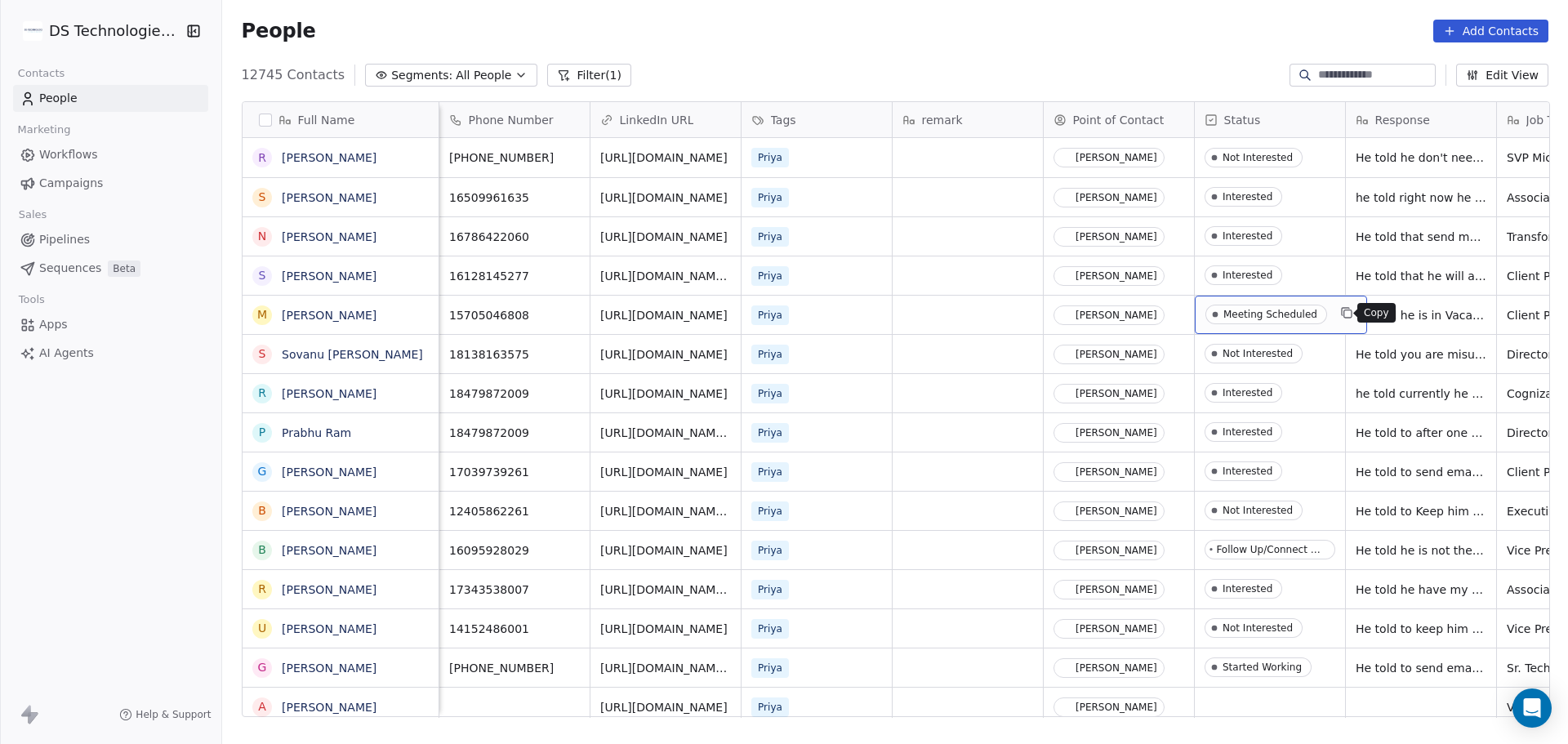
drag, startPoint x: 1332, startPoint y: 317, endPoint x: 1322, endPoint y: 321, distance: 10.8
click at [1323, 317] on div "Meeting Scheduled" at bounding box center [1280, 315] width 172 height 39
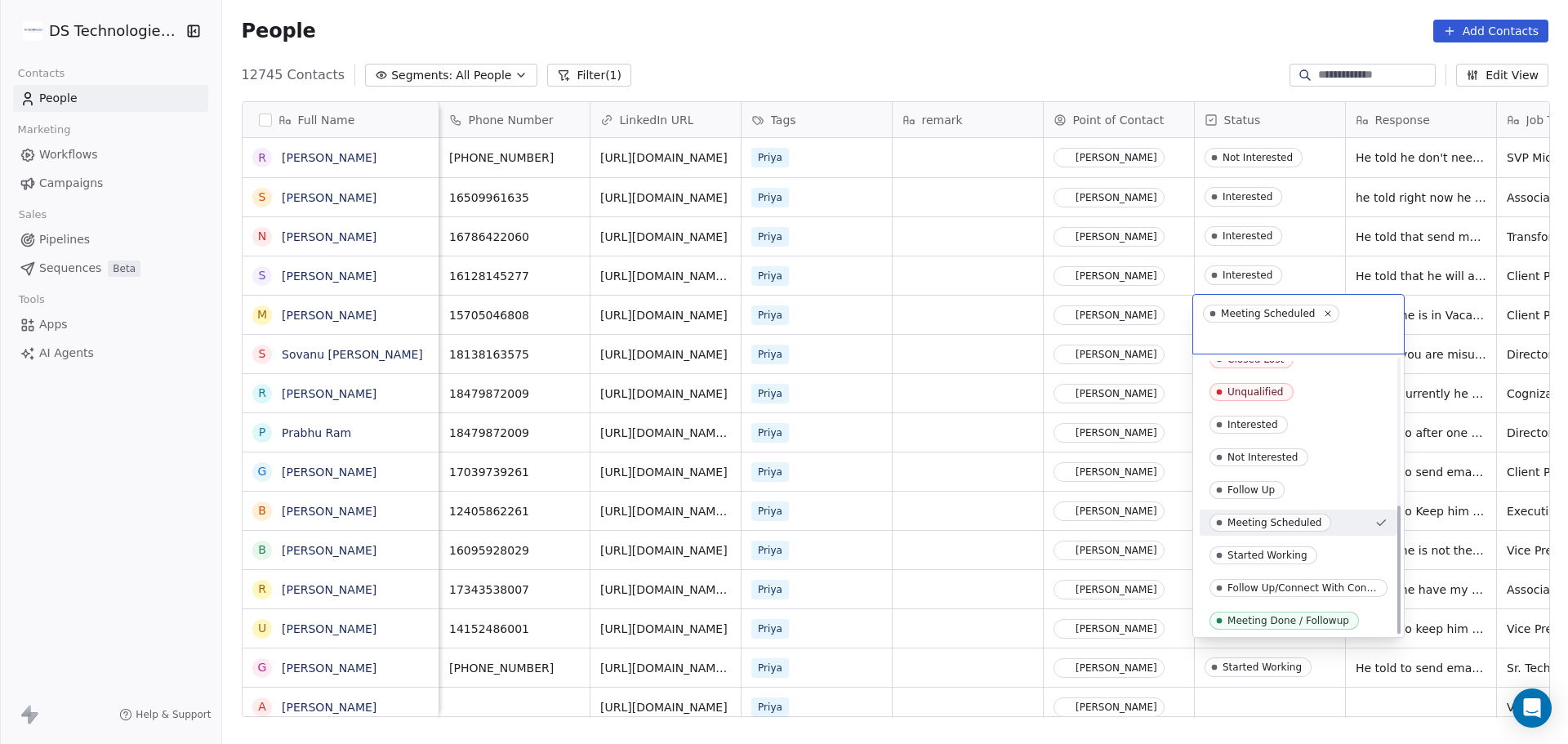
scroll to position [312, 0]
click at [1338, 608] on span "Meeting Done / Followup" at bounding box center [1285, 617] width 150 height 18
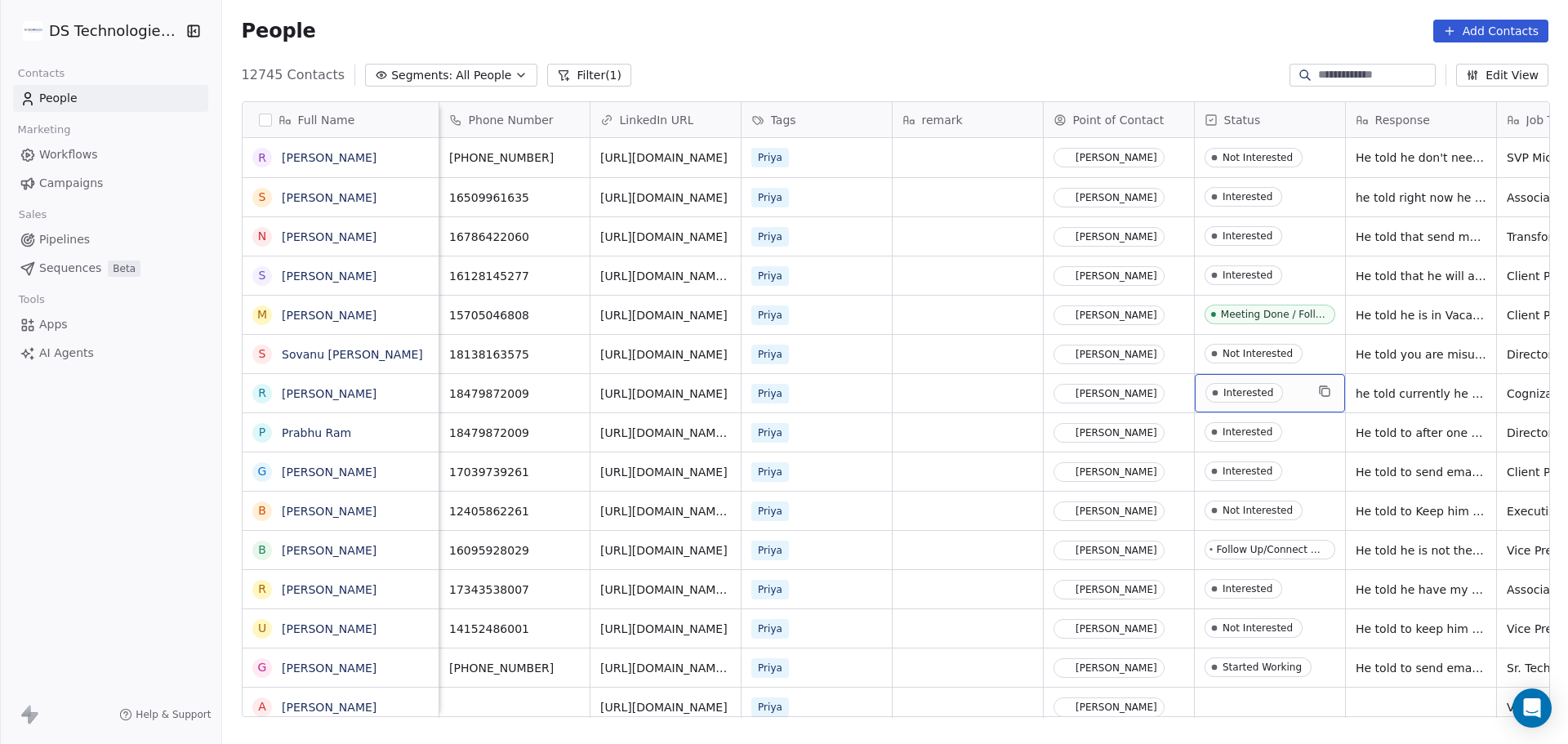
click at [1293, 388] on span "Interested" at bounding box center [1255, 393] width 99 height 20
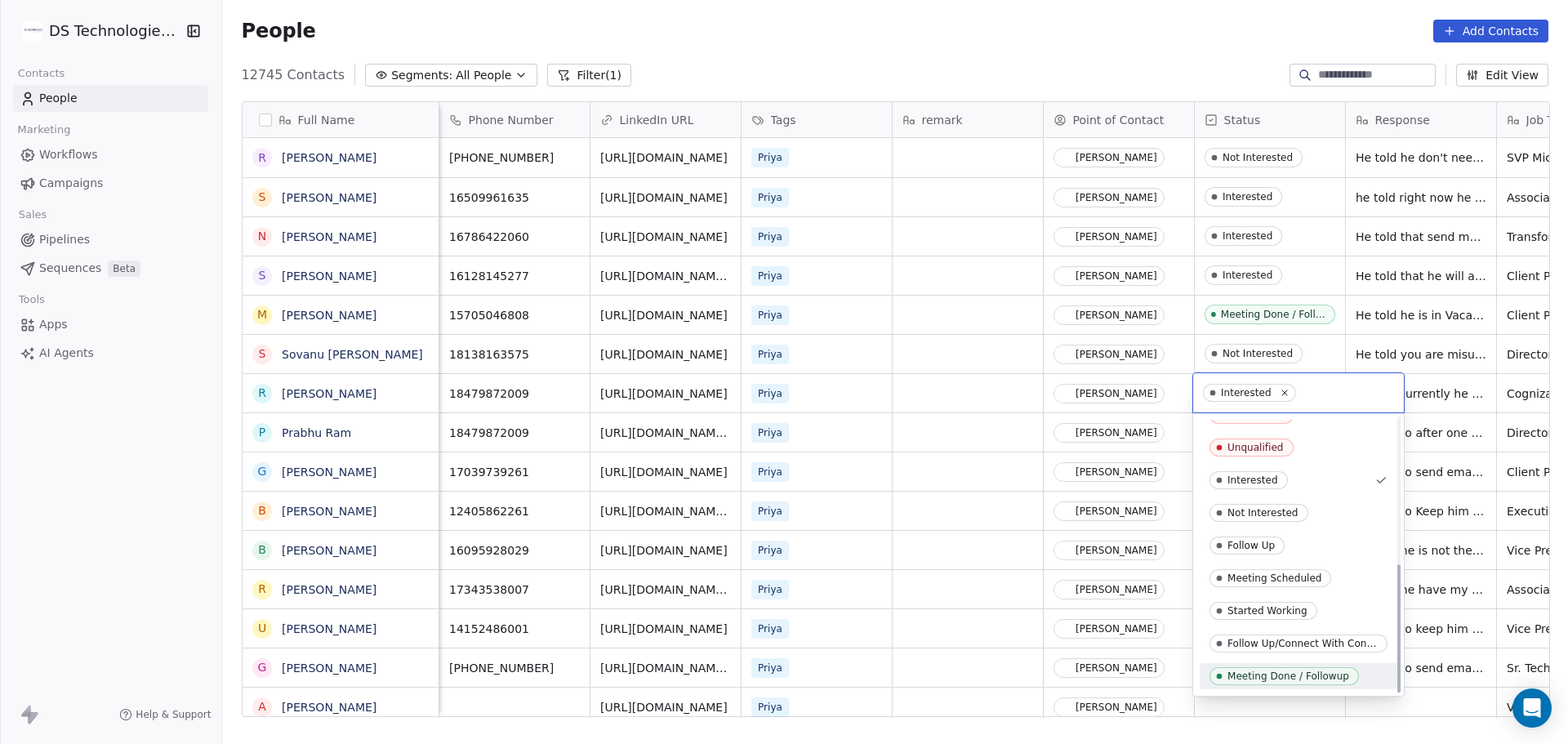
click at [1269, 677] on div "Meeting Done / Followup" at bounding box center [1288, 677] width 122 height 12
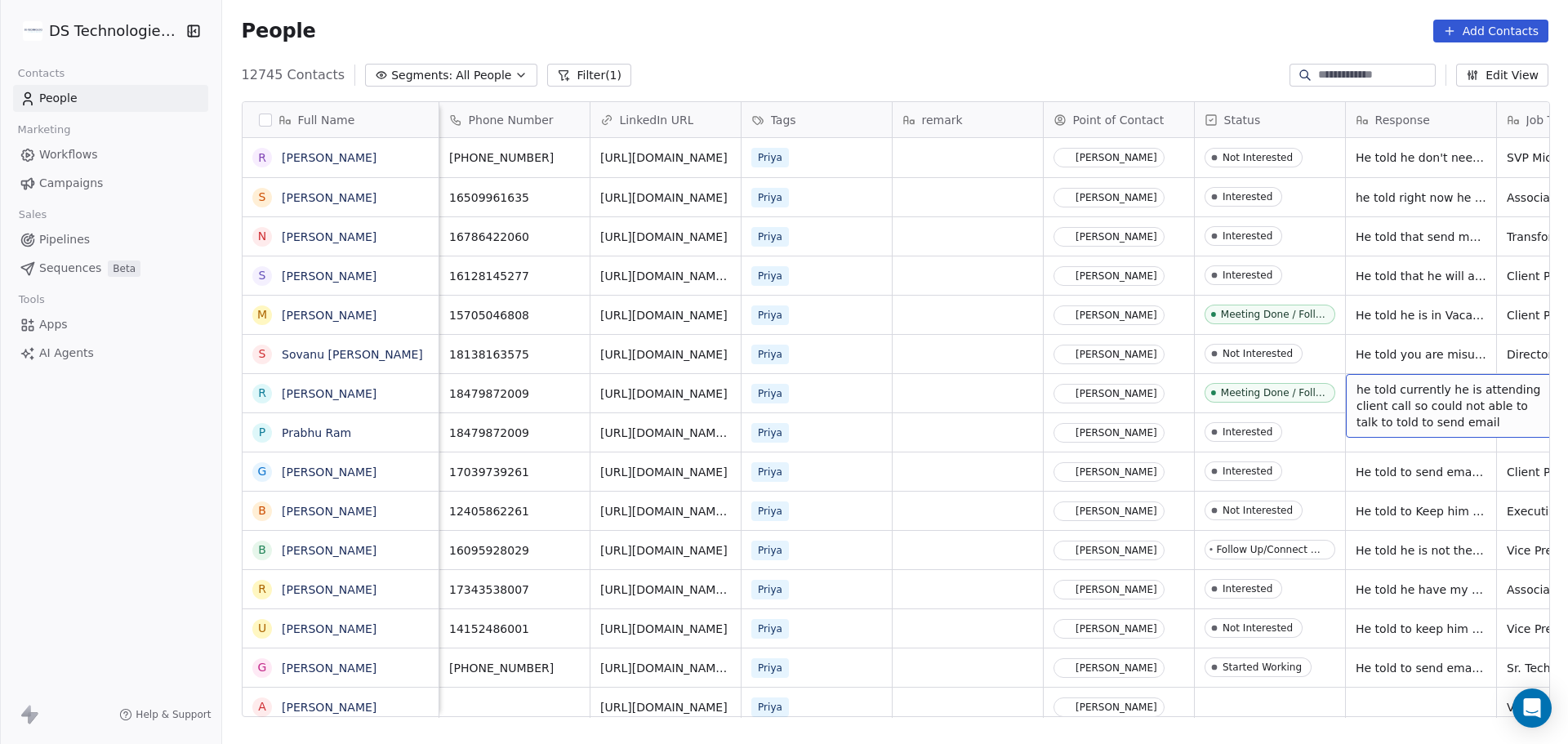
click at [1373, 404] on span "he told currently he is attending client call so could not able to talk to told…" at bounding box center [1453, 406] width 194 height 49
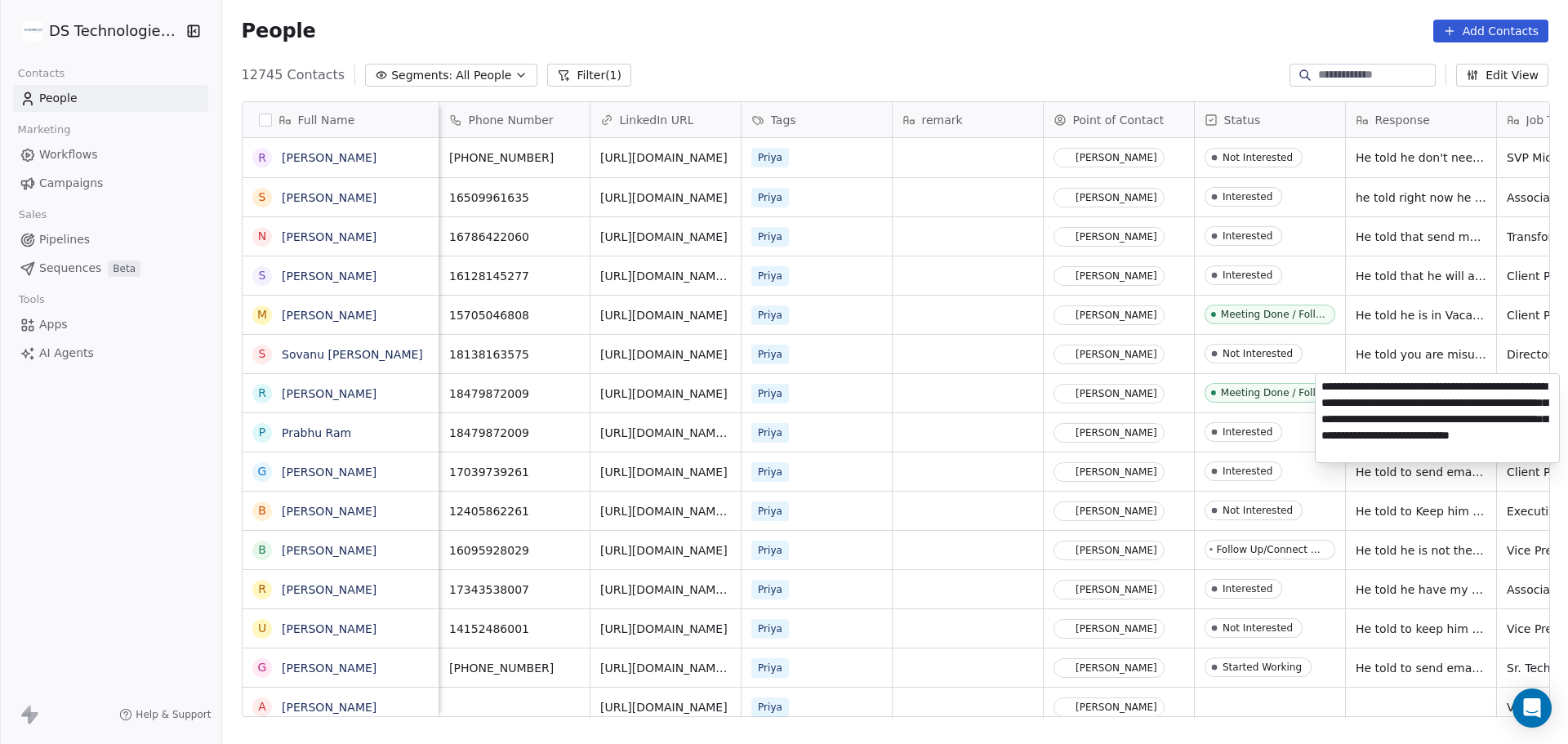
type textarea "**********"
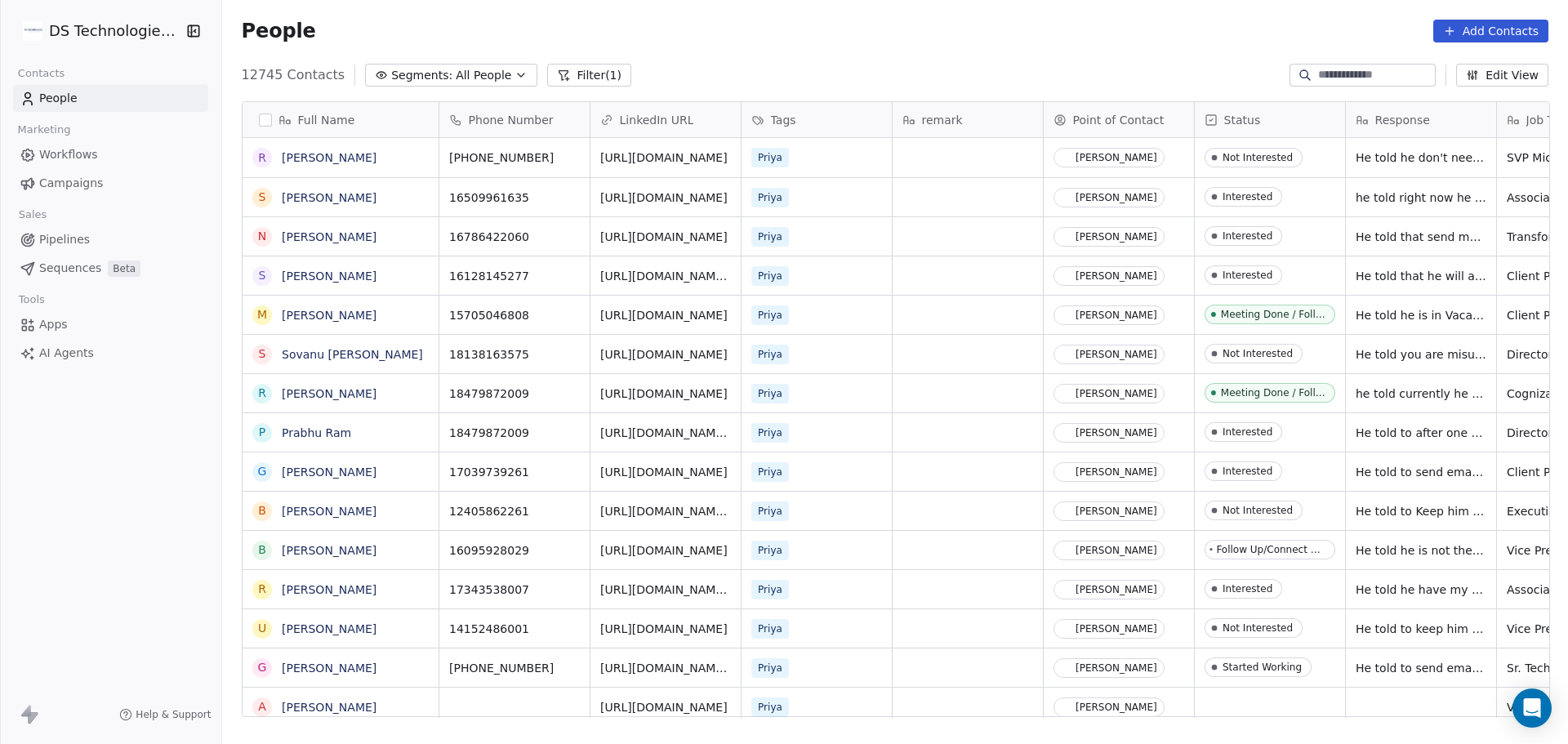
scroll to position [0, 0]
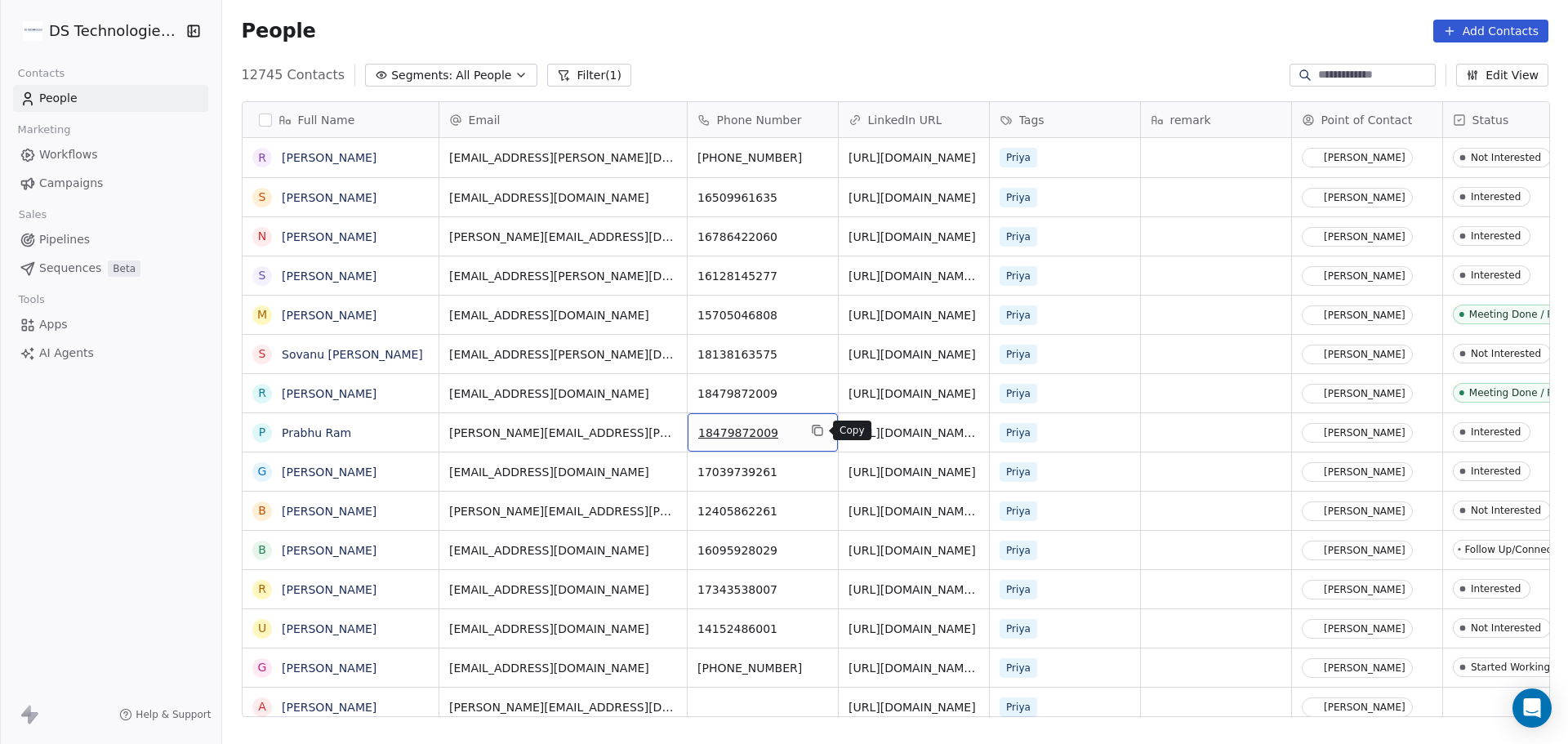
click at [818, 432] on icon "grid" at bounding box center [818, 431] width 13 height 13
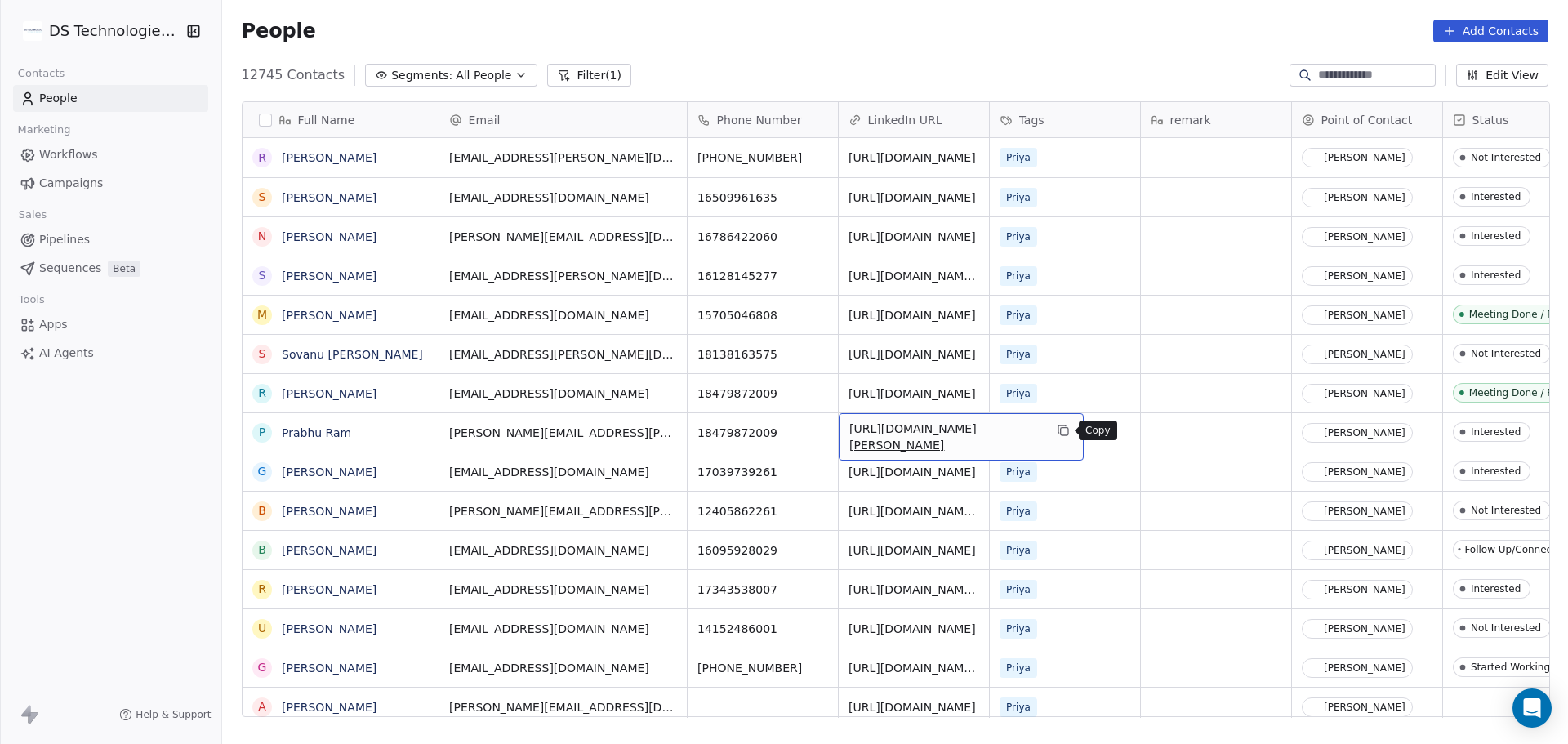
click at [1065, 431] on icon "grid" at bounding box center [1063, 431] width 13 height 13
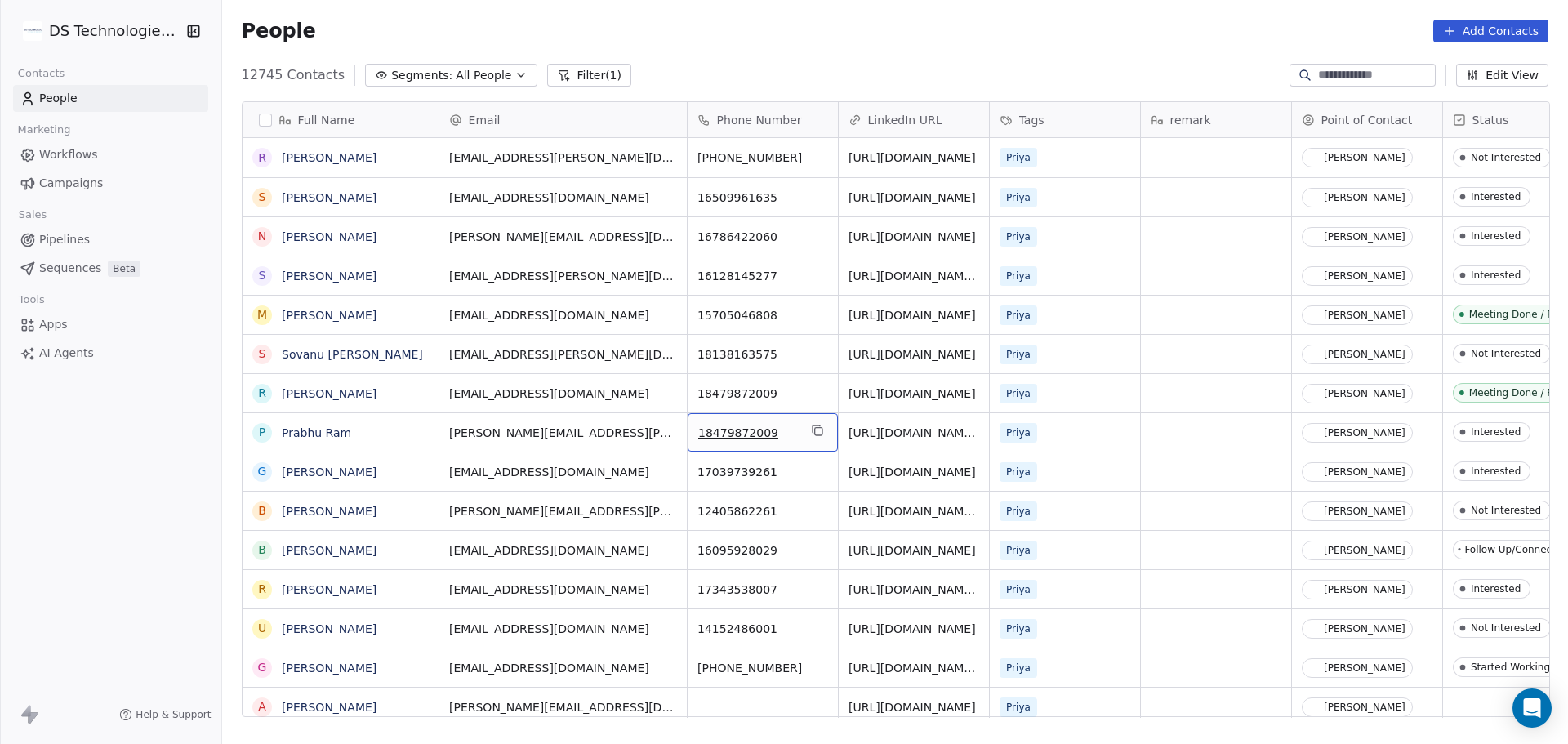
click at [799, 426] on div "18479872009" at bounding box center [762, 433] width 151 height 39
type input "**********"
click at [794, 433] on input "**********" at bounding box center [760, 433] width 144 height 33
click at [783, 470] on html "DS Technologies Inc Contacts People Marketing Workflows Campaigns Sales Pipelin…" at bounding box center [784, 372] width 1568 height 744
click at [1002, 396] on icon "grid" at bounding box center [996, 391] width 13 height 13
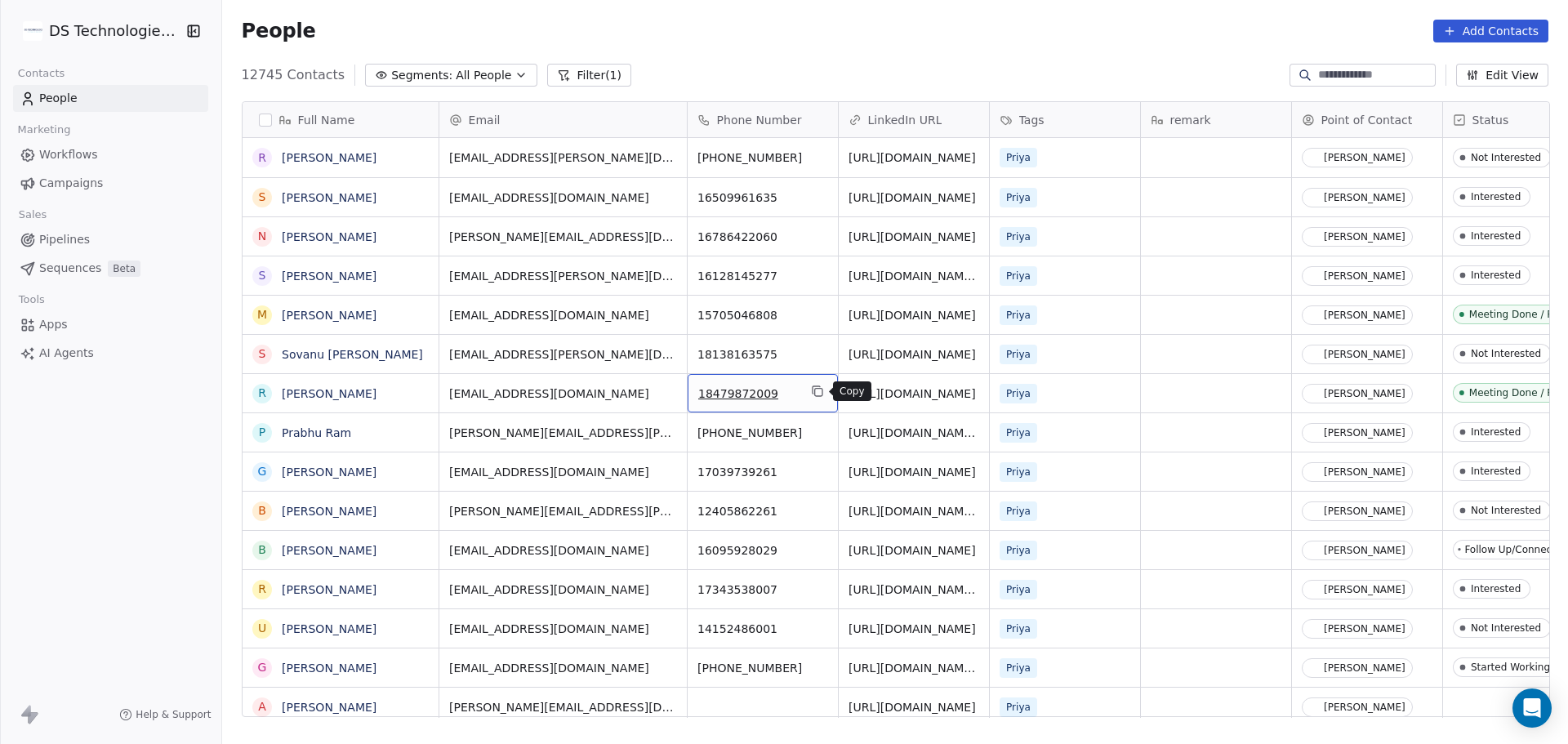
click at [819, 399] on button "grid" at bounding box center [817, 391] width 19 height 19
click at [785, 398] on input "**********" at bounding box center [760, 393] width 144 height 33
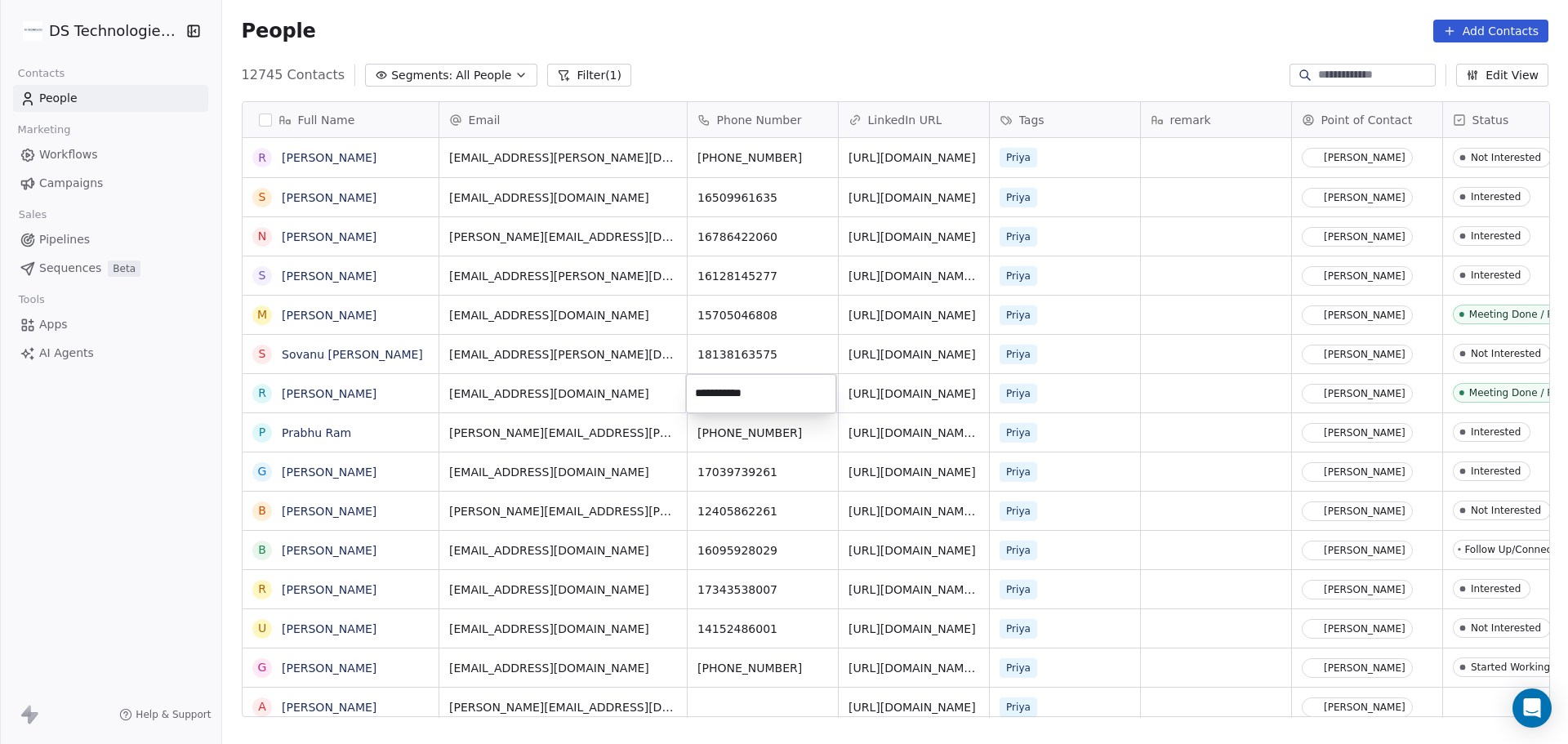
click at [782, 383] on input "**********" at bounding box center [760, 393] width 144 height 33
click at [808, 433] on html "DS Technologies Inc Contacts People Marketing Workflows Campaigns Sales Pipelin…" at bounding box center [784, 372] width 1568 height 744
click at [1171, 405] on div "grid" at bounding box center [1216, 394] width 151 height 39
type textarea "*"
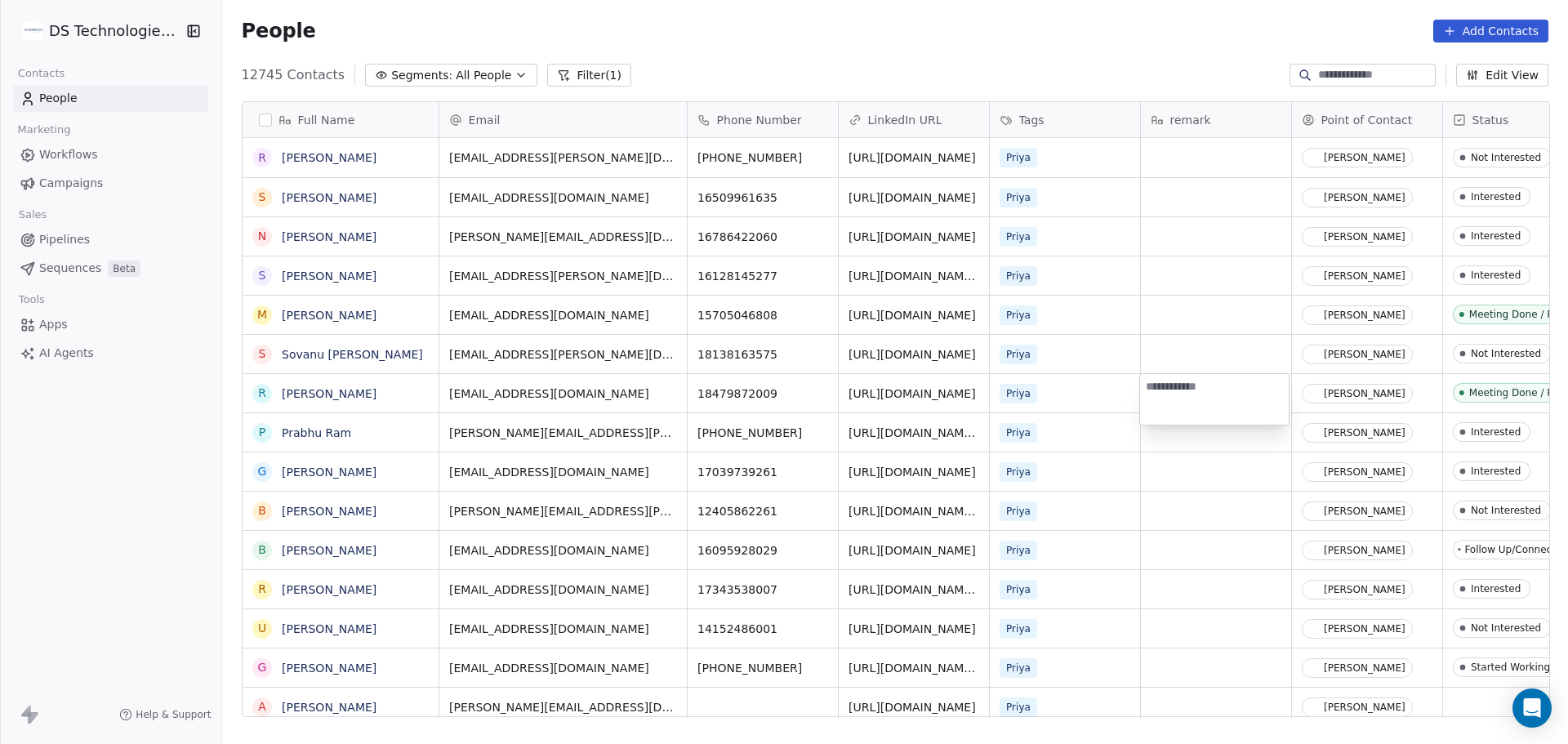
click at [771, 428] on html "DS Technologies Inc Contacts People Marketing Workflows Campaigns Sales Pipelin…" at bounding box center [784, 372] width 1568 height 744
click at [787, 394] on span "18479872009" at bounding box center [748, 393] width 99 height 16
click at [803, 433] on html "DS Technologies Inc Contacts People Marketing Workflows Campaigns Sales Pipelin…" at bounding box center [784, 372] width 1568 height 744
click at [817, 433] on icon "grid" at bounding box center [823, 431] width 13 height 13
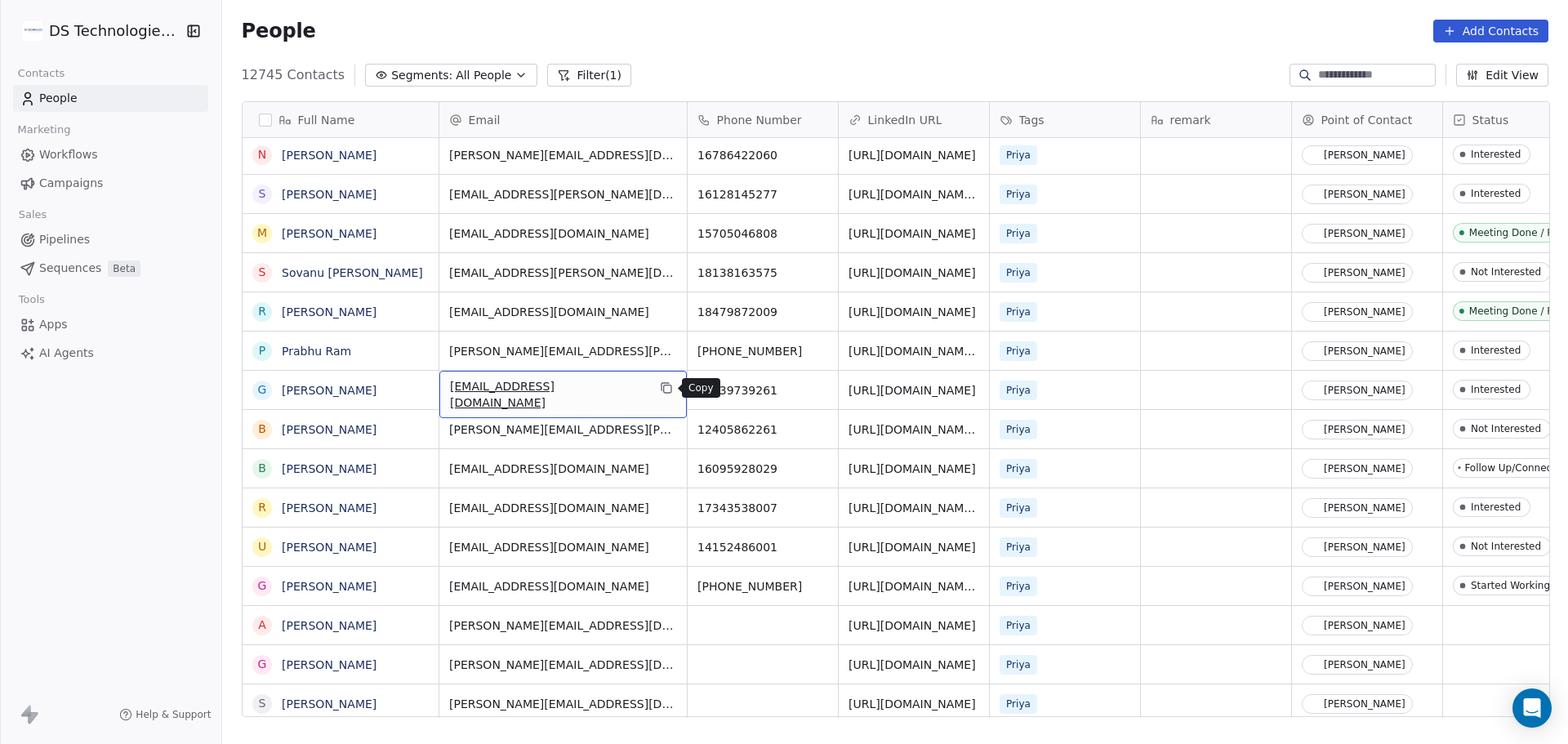
click at [663, 391] on icon "grid" at bounding box center [666, 389] width 8 height 8
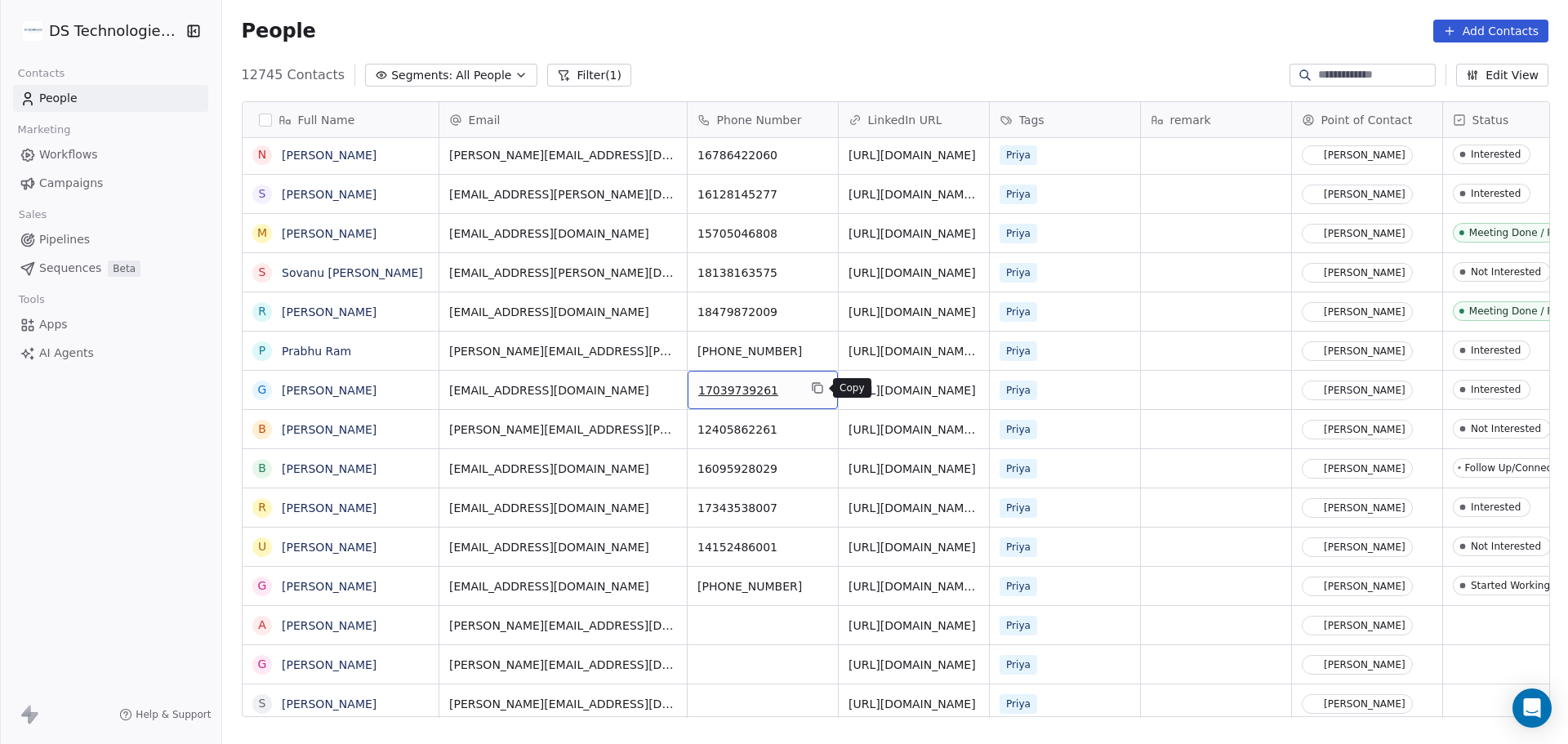
click at [811, 387] on icon "grid" at bounding box center [818, 388] width 13 height 13
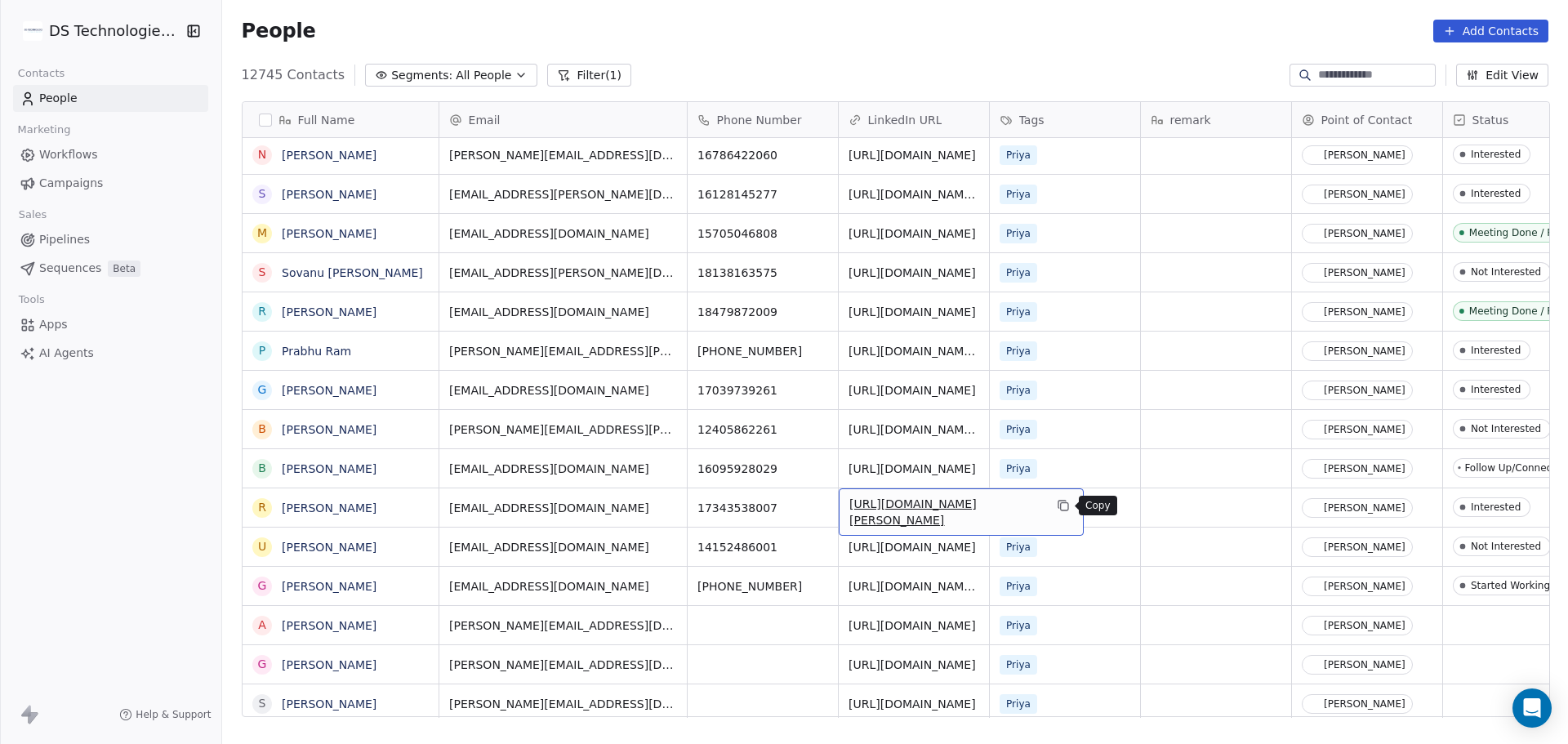
click at [1060, 503] on icon "grid" at bounding box center [1063, 507] width 8 height 8
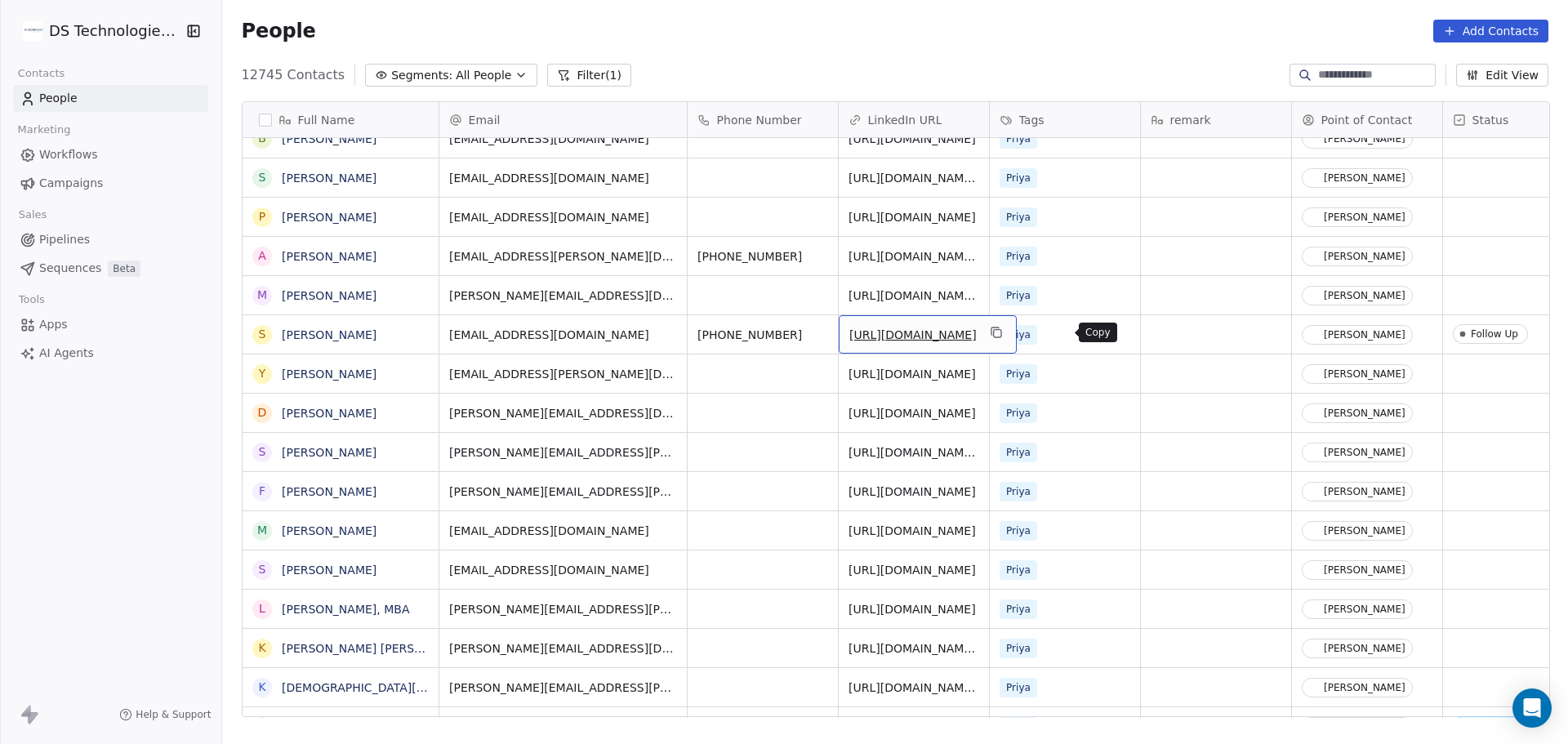
click at [1002, 332] on icon "grid" at bounding box center [996, 332] width 13 height 13
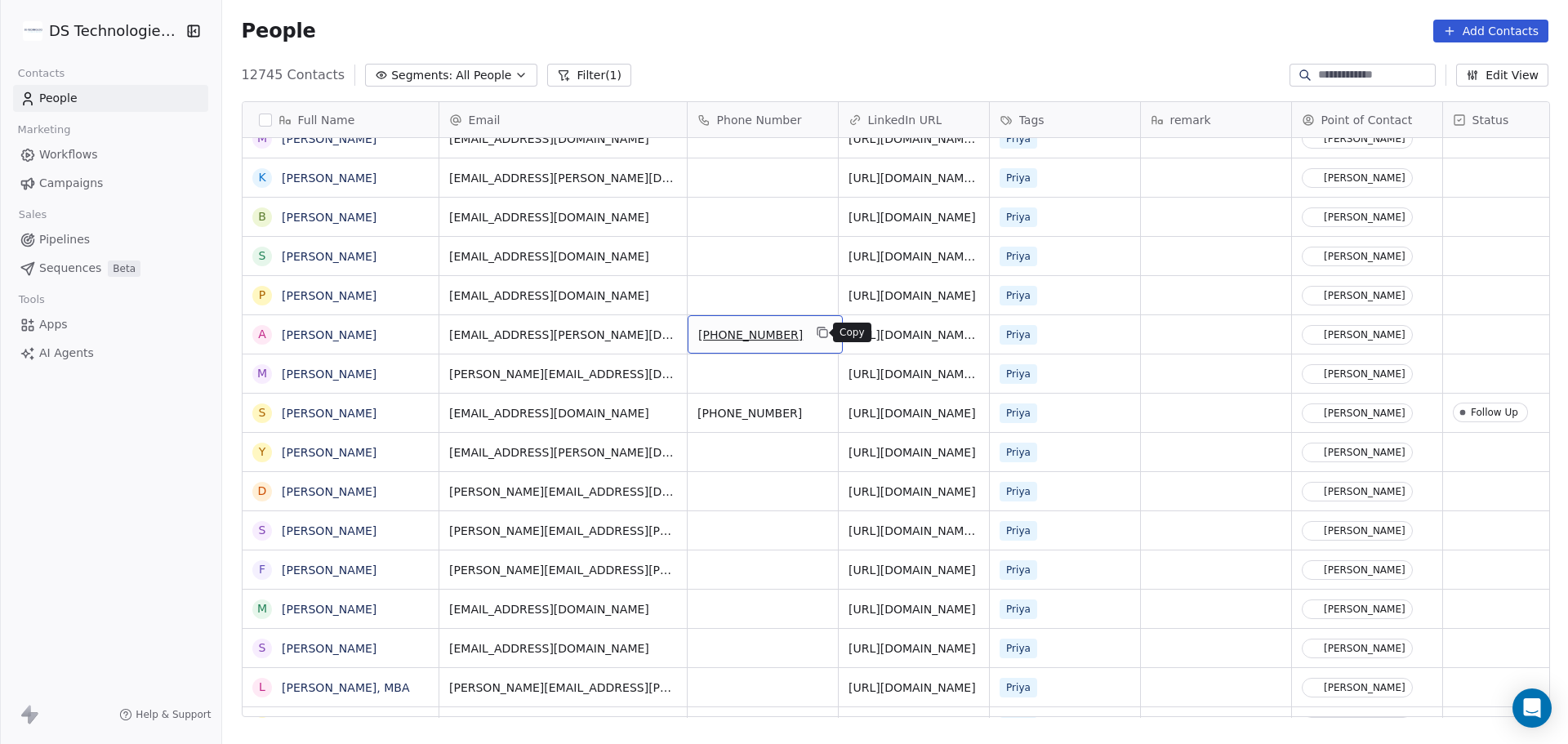
click at [818, 332] on icon "grid" at bounding box center [823, 332] width 13 height 13
click at [816, 412] on icon "grid" at bounding box center [823, 412] width 13 height 13
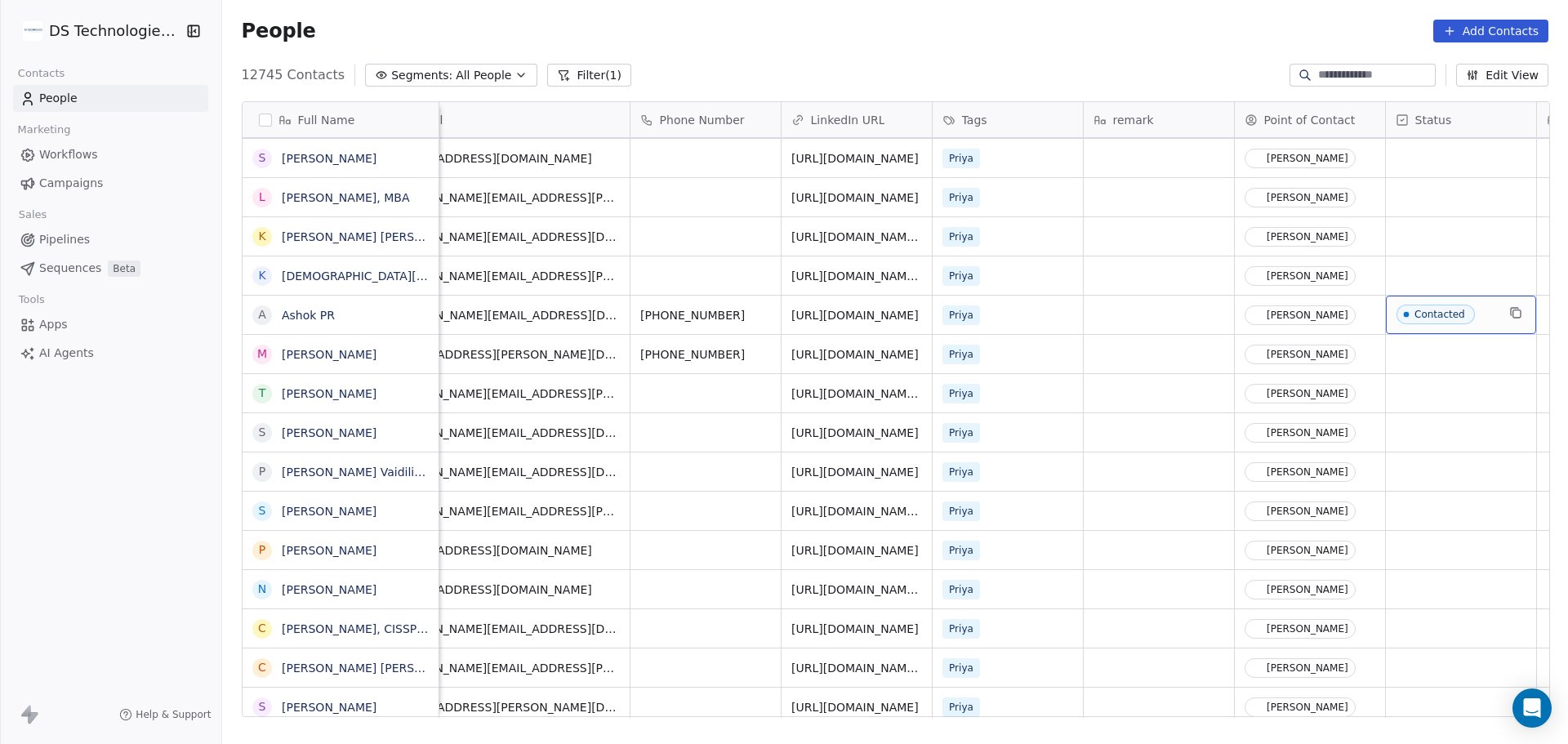
scroll to position [0, 209]
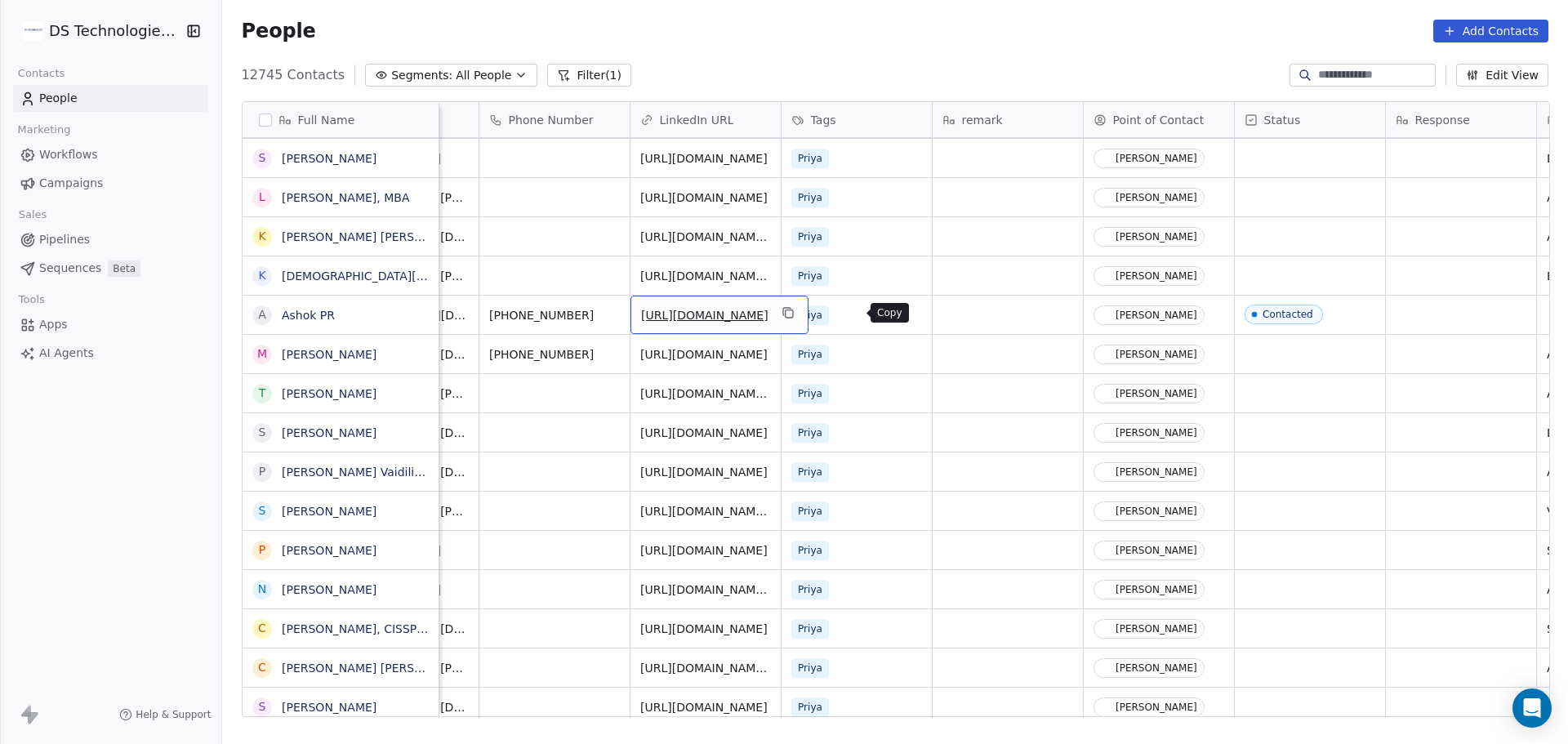
click at [794, 311] on icon "grid" at bounding box center [787, 313] width 13 height 13
click at [613, 311] on icon "grid" at bounding box center [614, 313] width 13 height 13
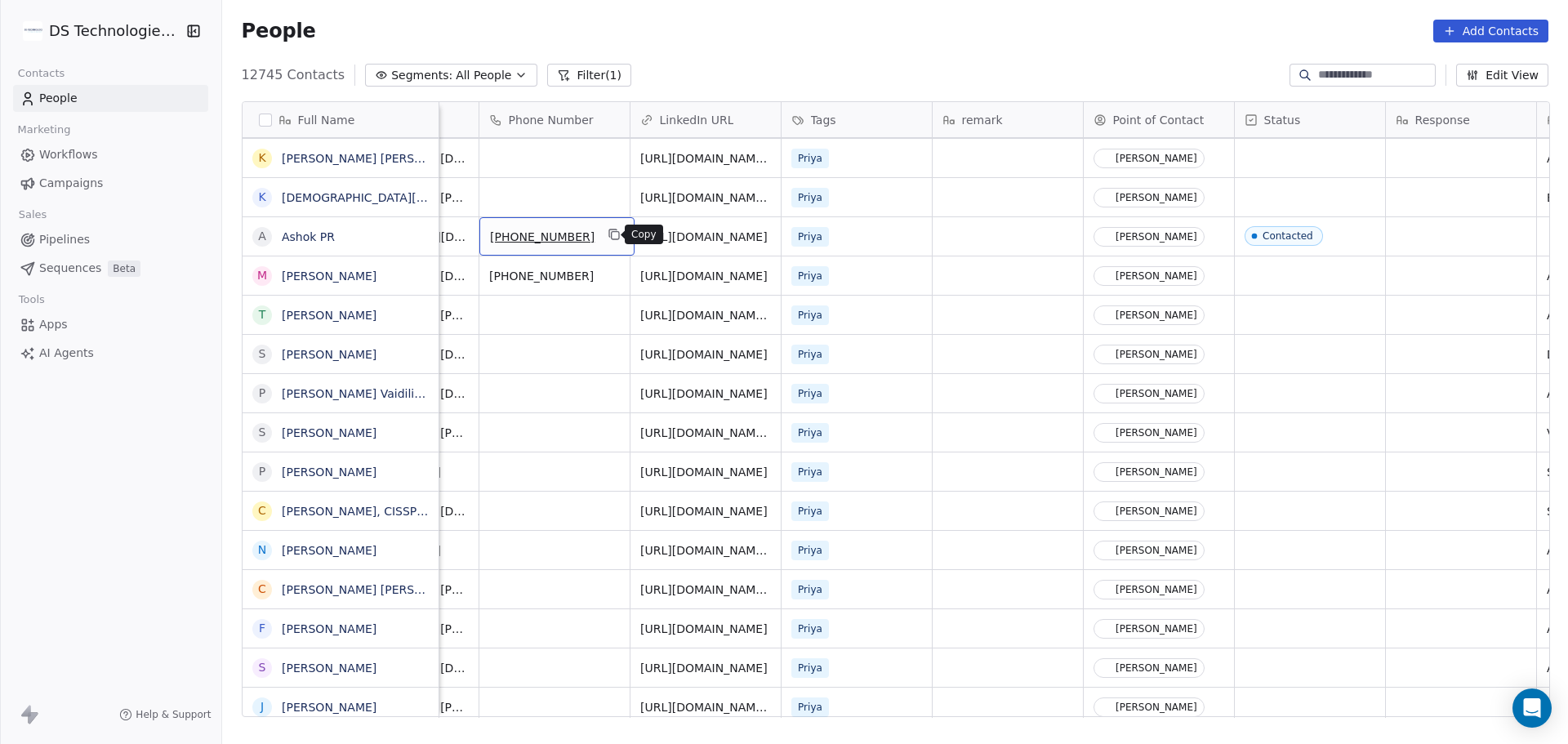
click at [615, 237] on button "grid" at bounding box center [613, 234] width 19 height 19
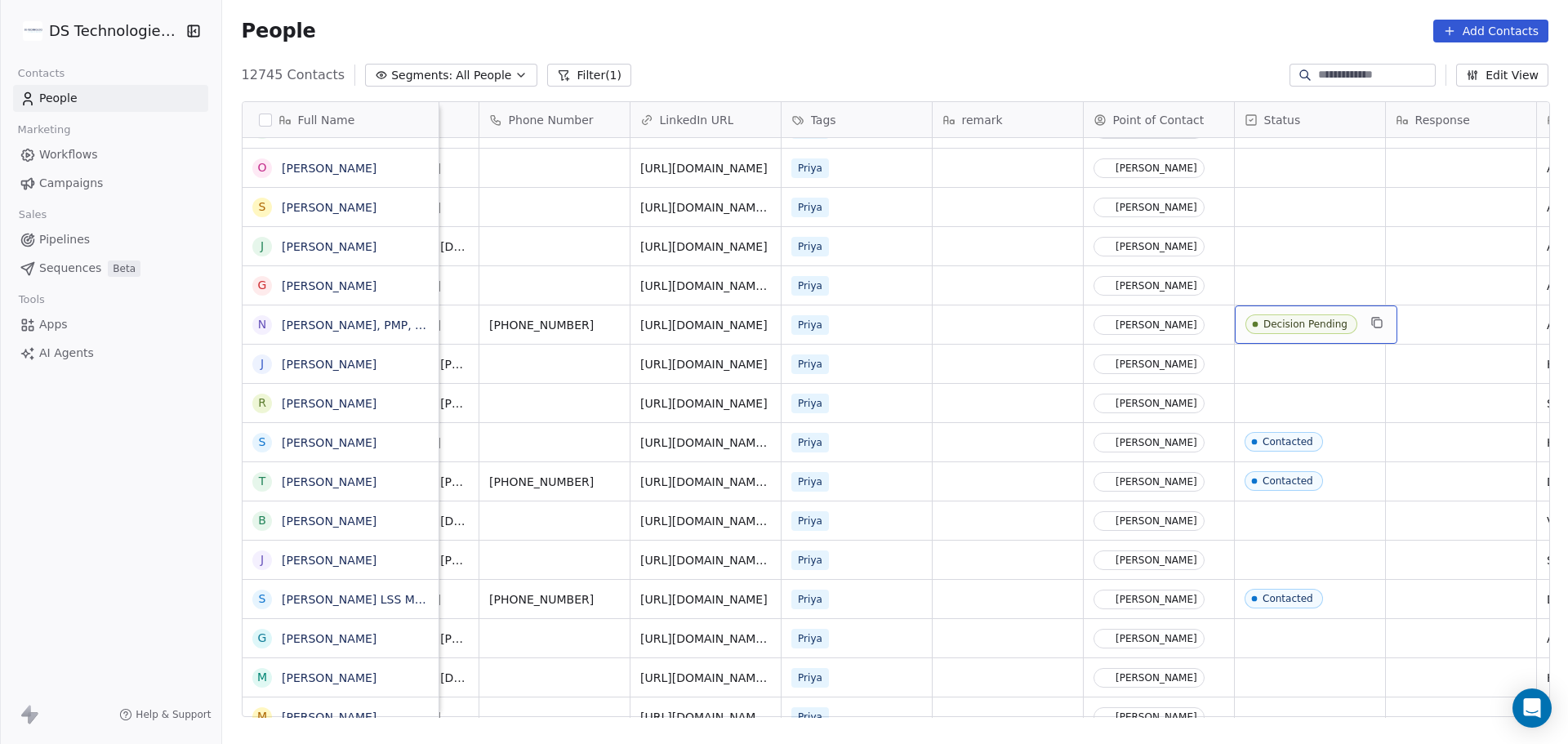
click at [1354, 330] on div "Decision Pending" at bounding box center [1316, 325] width 162 height 39
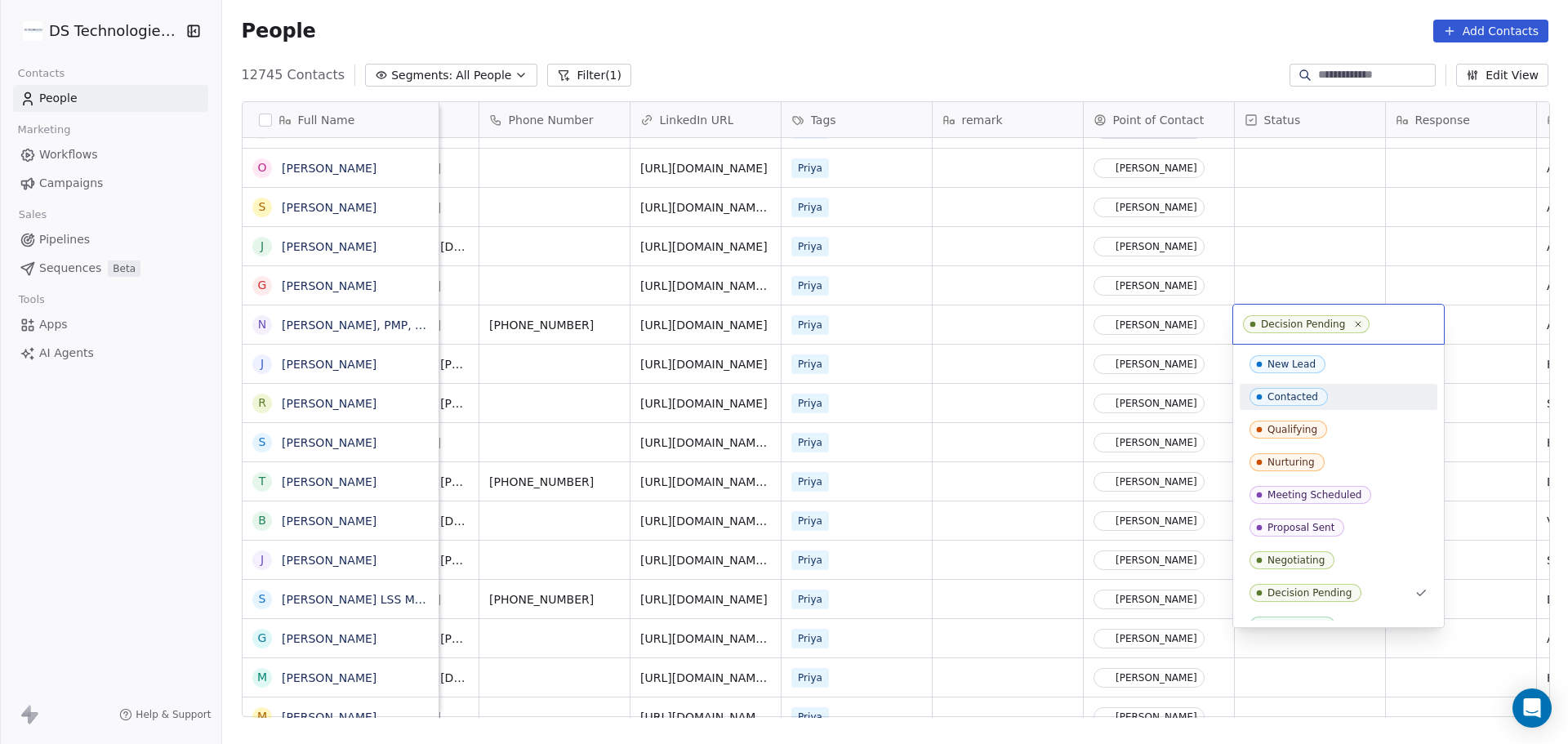
click at [1308, 396] on div "Contacted" at bounding box center [1293, 397] width 50 height 12
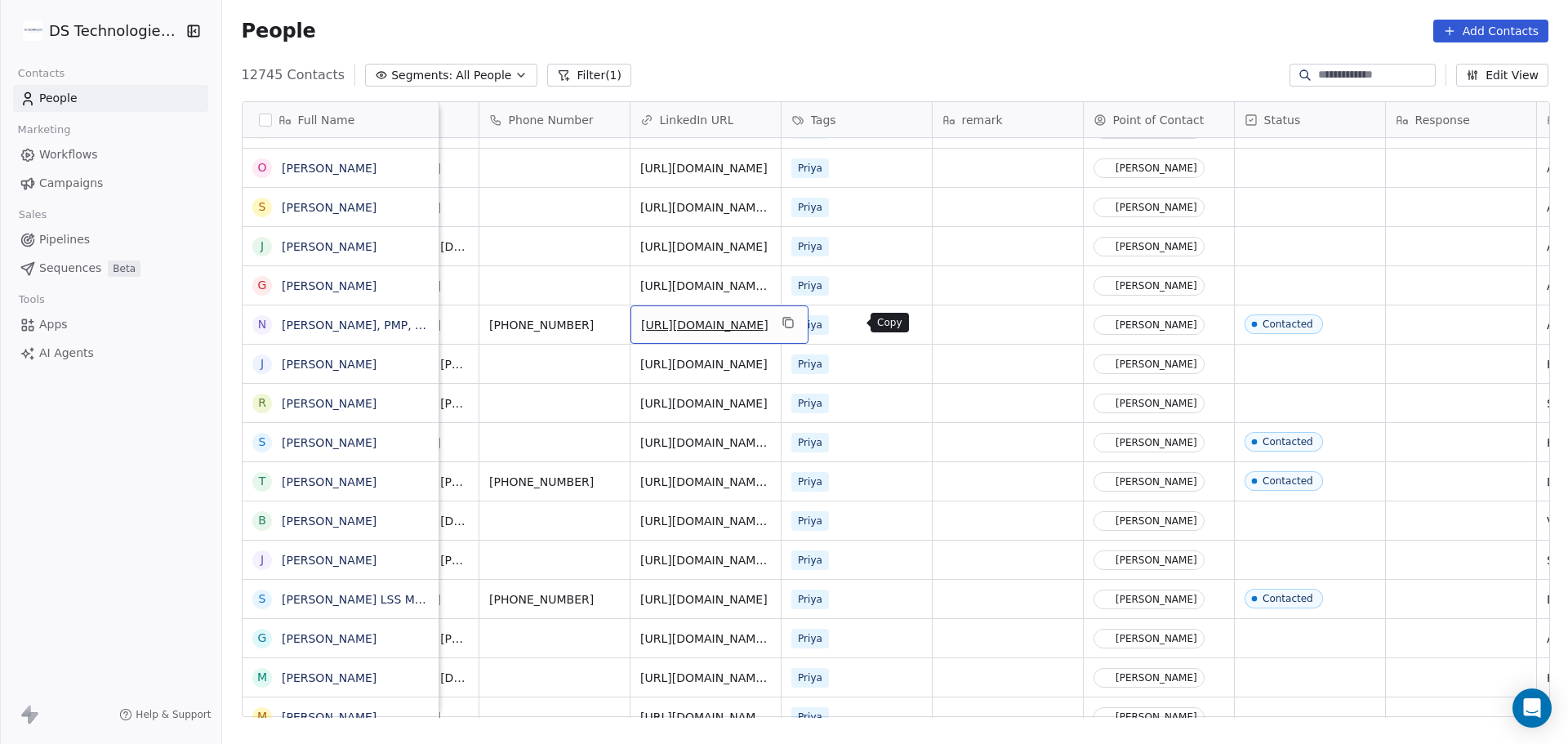
click at [794, 322] on icon "grid" at bounding box center [787, 323] width 13 height 13
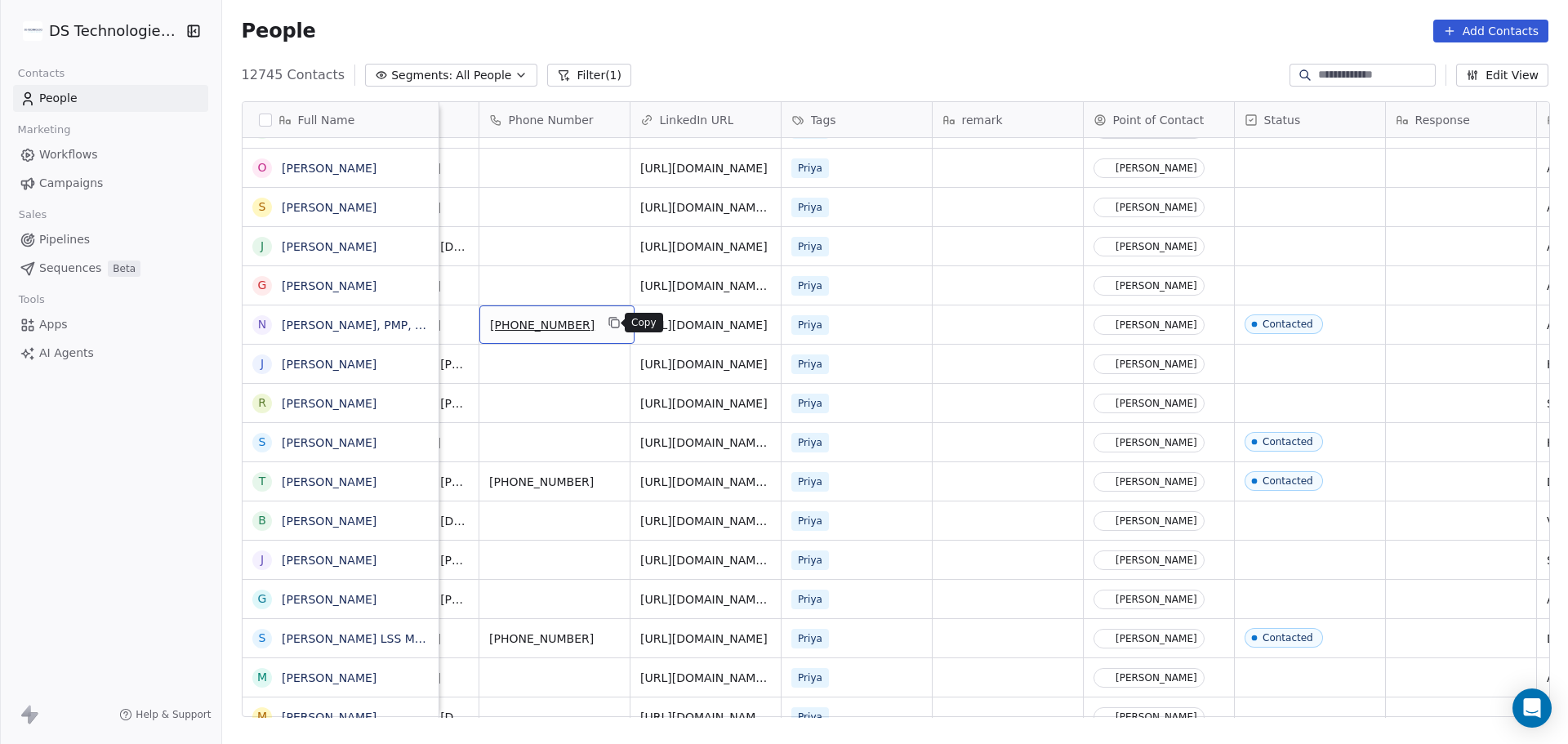
click at [607, 327] on icon "grid" at bounding box center [614, 323] width 13 height 13
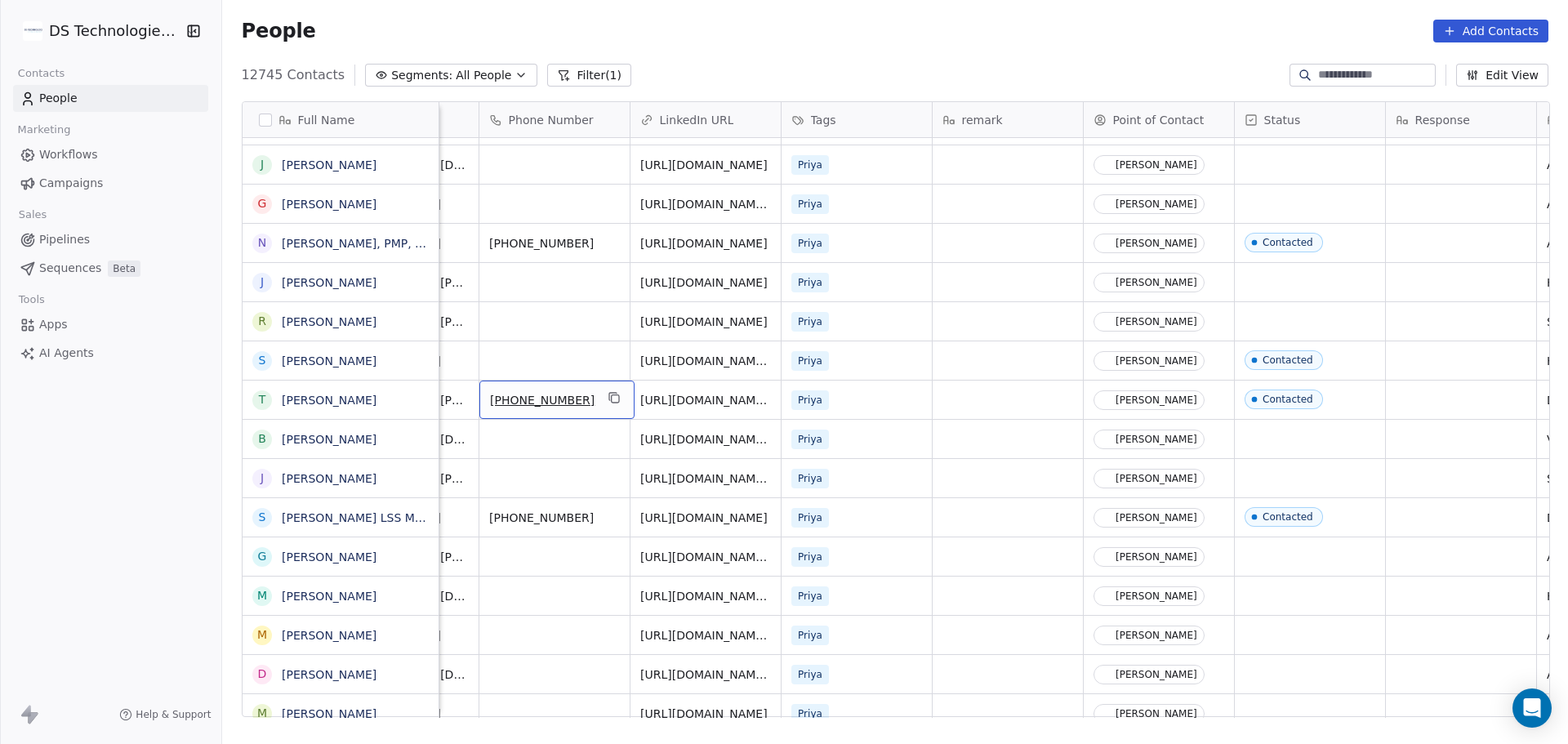
click at [576, 389] on div "[PHONE_NUMBER]" at bounding box center [557, 400] width 155 height 39
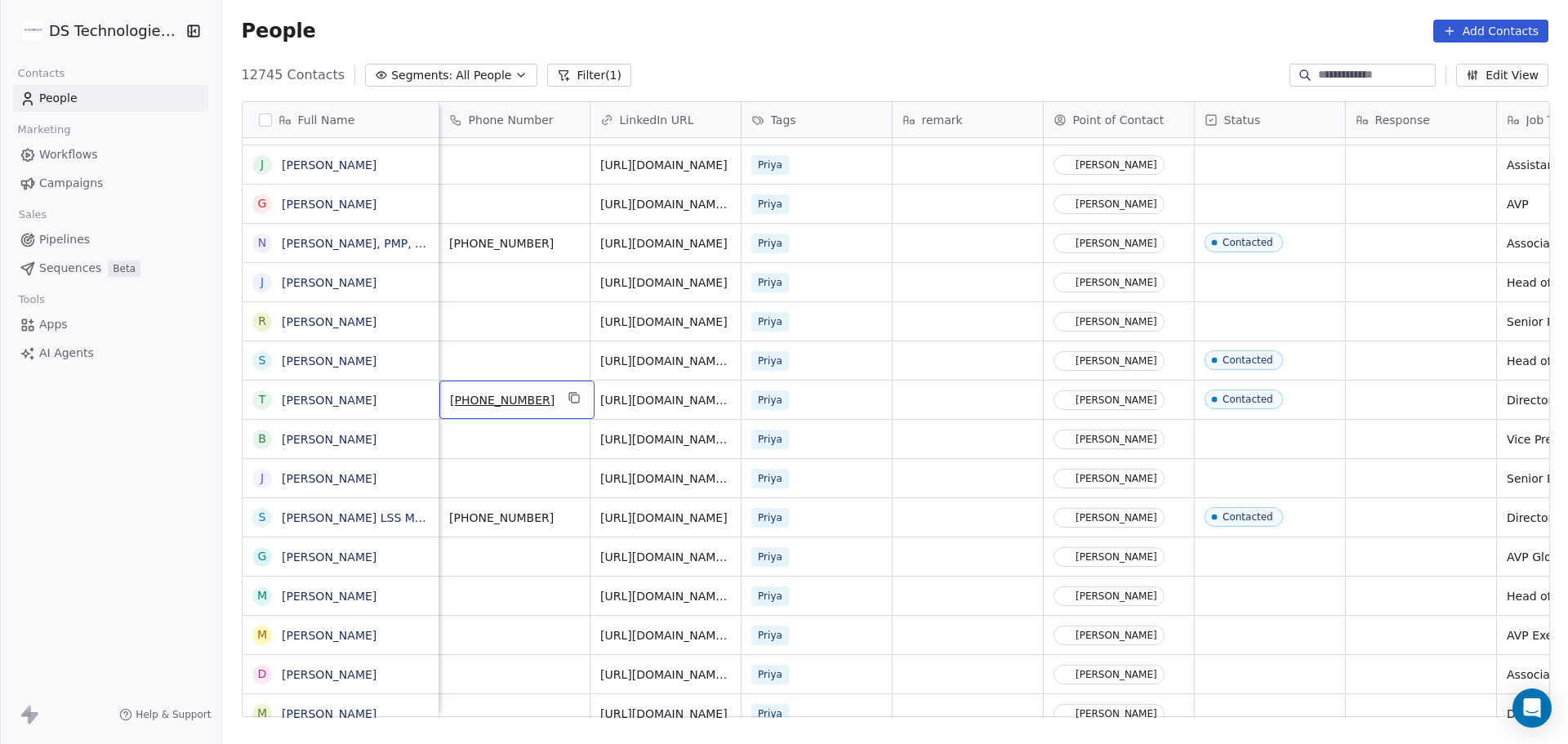
scroll to position [0, 0]
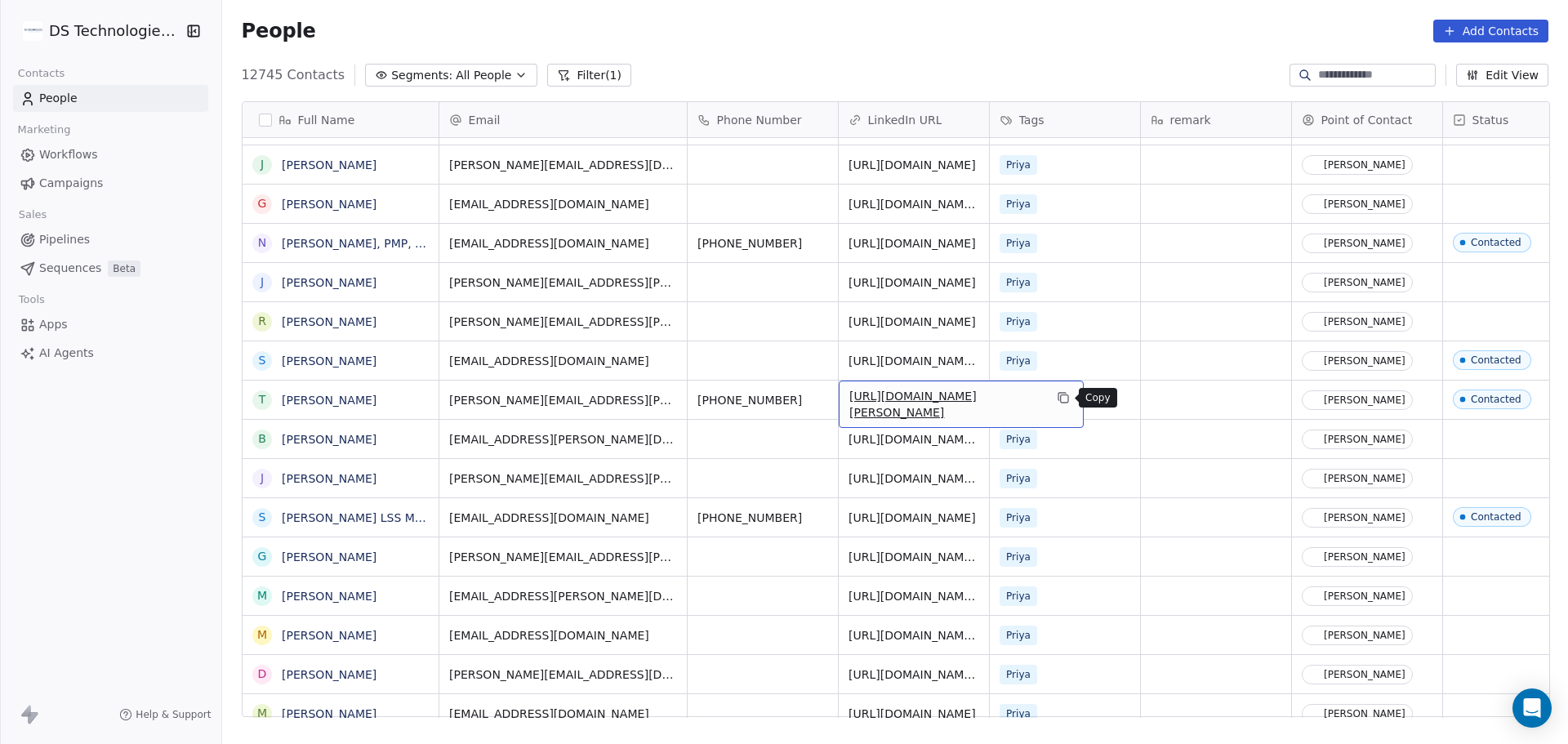
click at [1067, 399] on icon "grid" at bounding box center [1063, 398] width 13 height 13
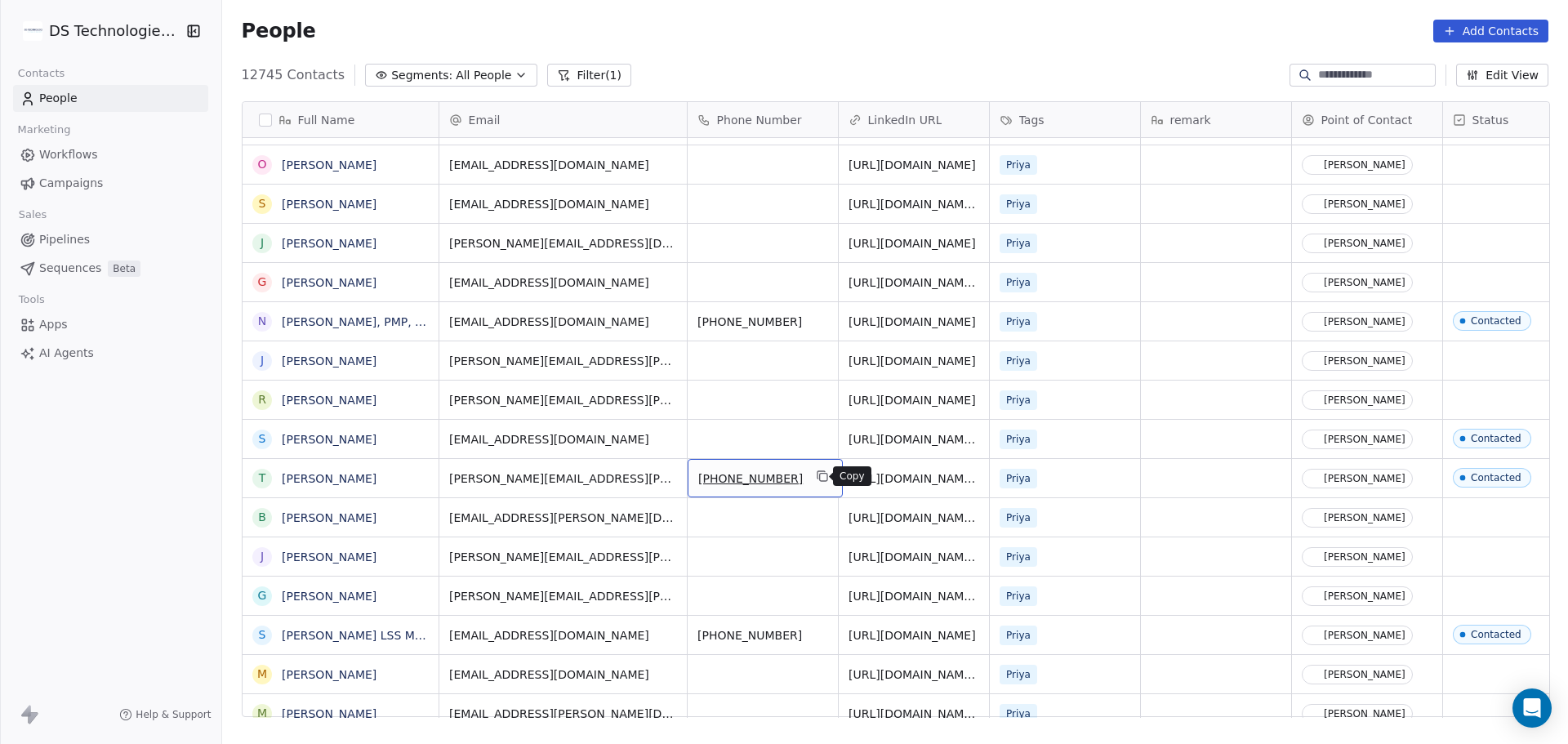
click at [816, 472] on icon "grid" at bounding box center [823, 476] width 13 height 13
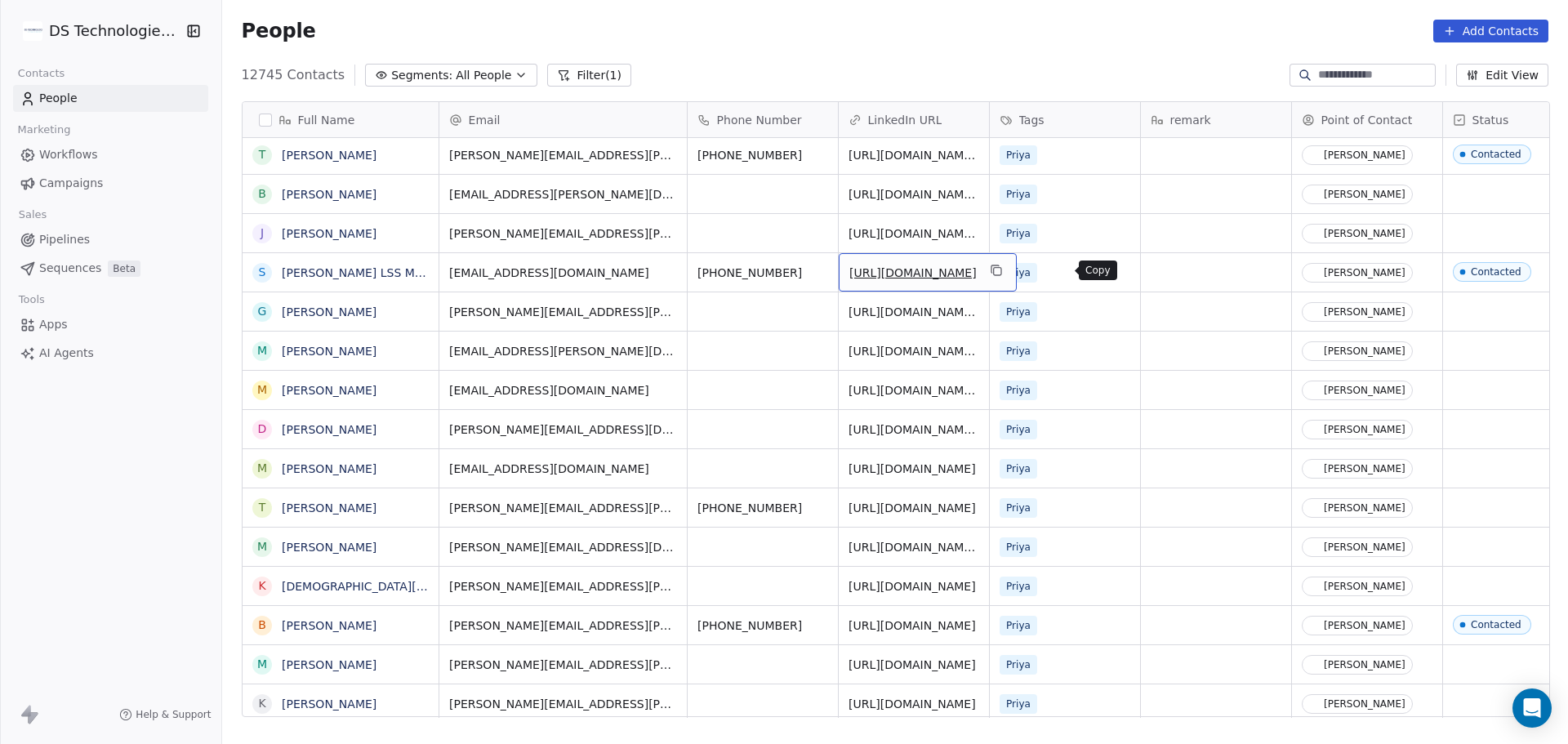
click at [1002, 266] on icon "grid" at bounding box center [996, 271] width 13 height 13
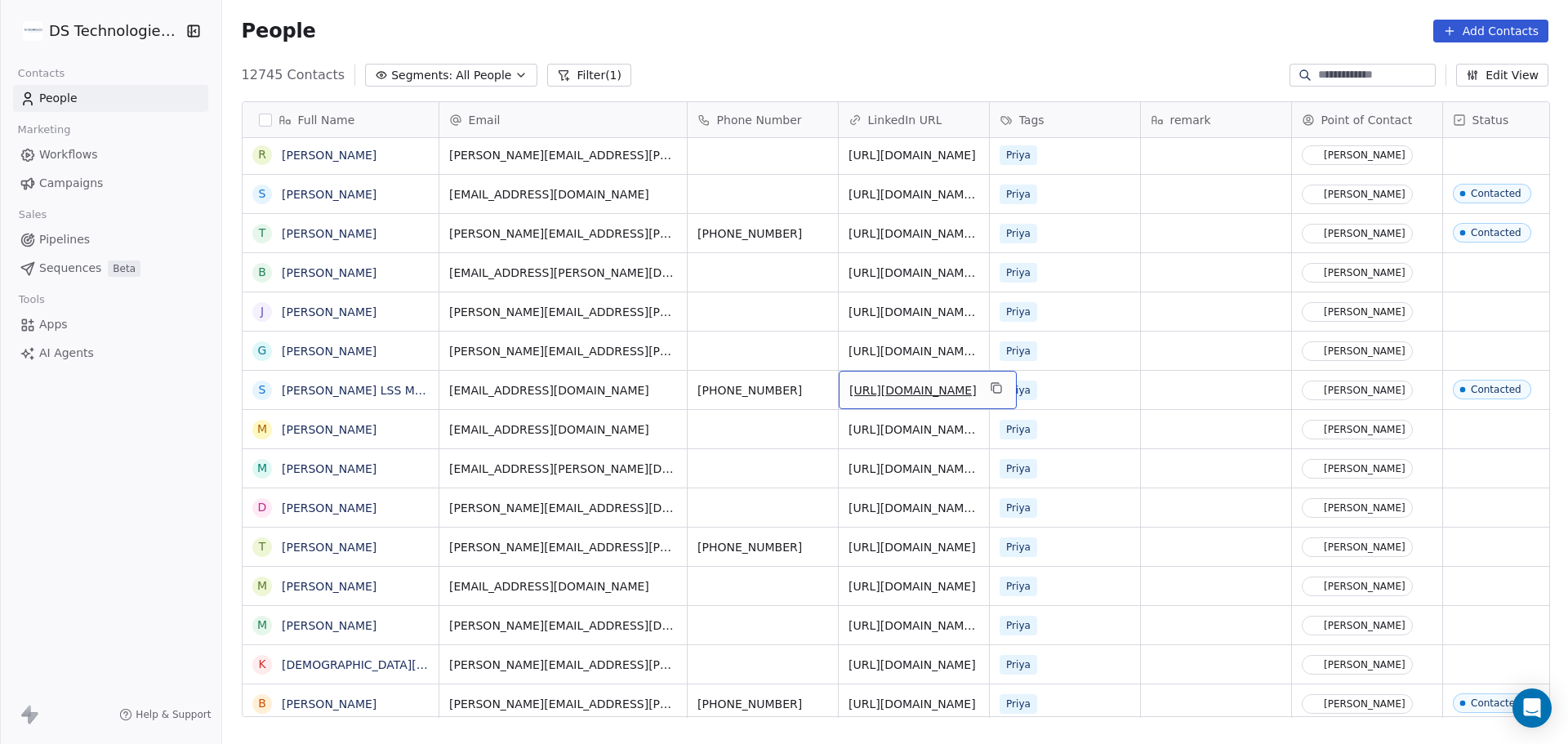
click at [1002, 391] on icon "grid" at bounding box center [996, 388] width 13 height 13
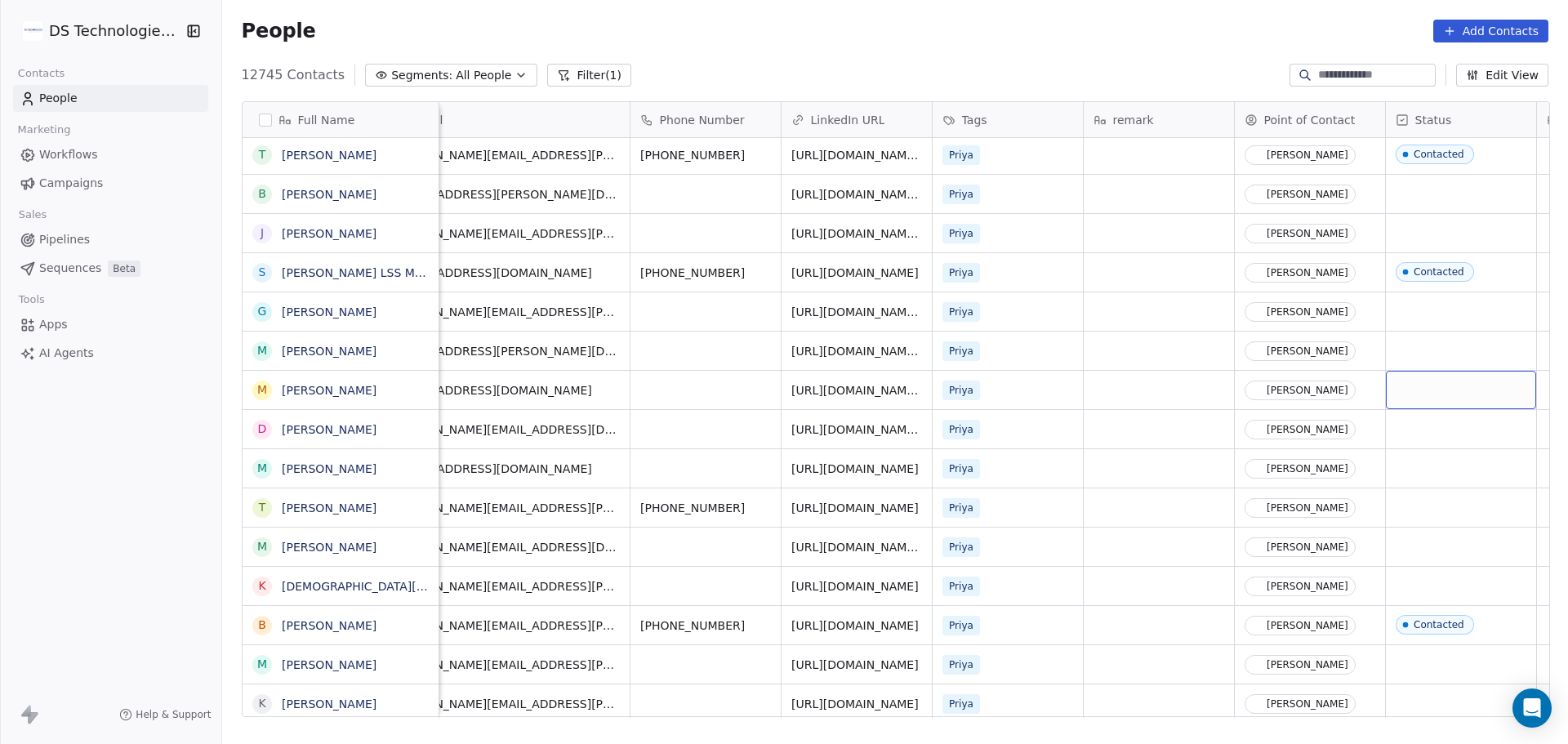
scroll to position [0, 209]
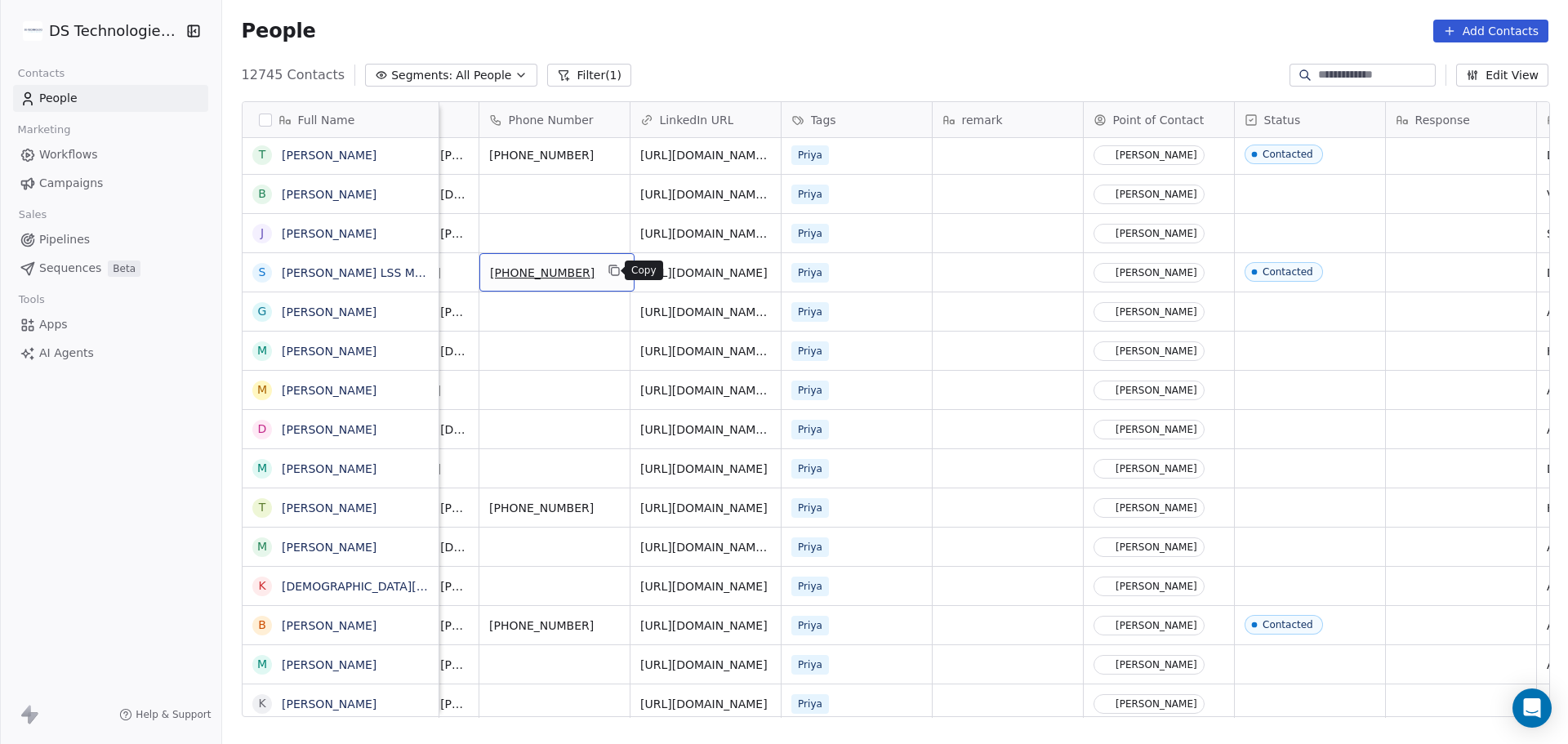
click at [611, 268] on icon "grid" at bounding box center [614, 271] width 13 height 13
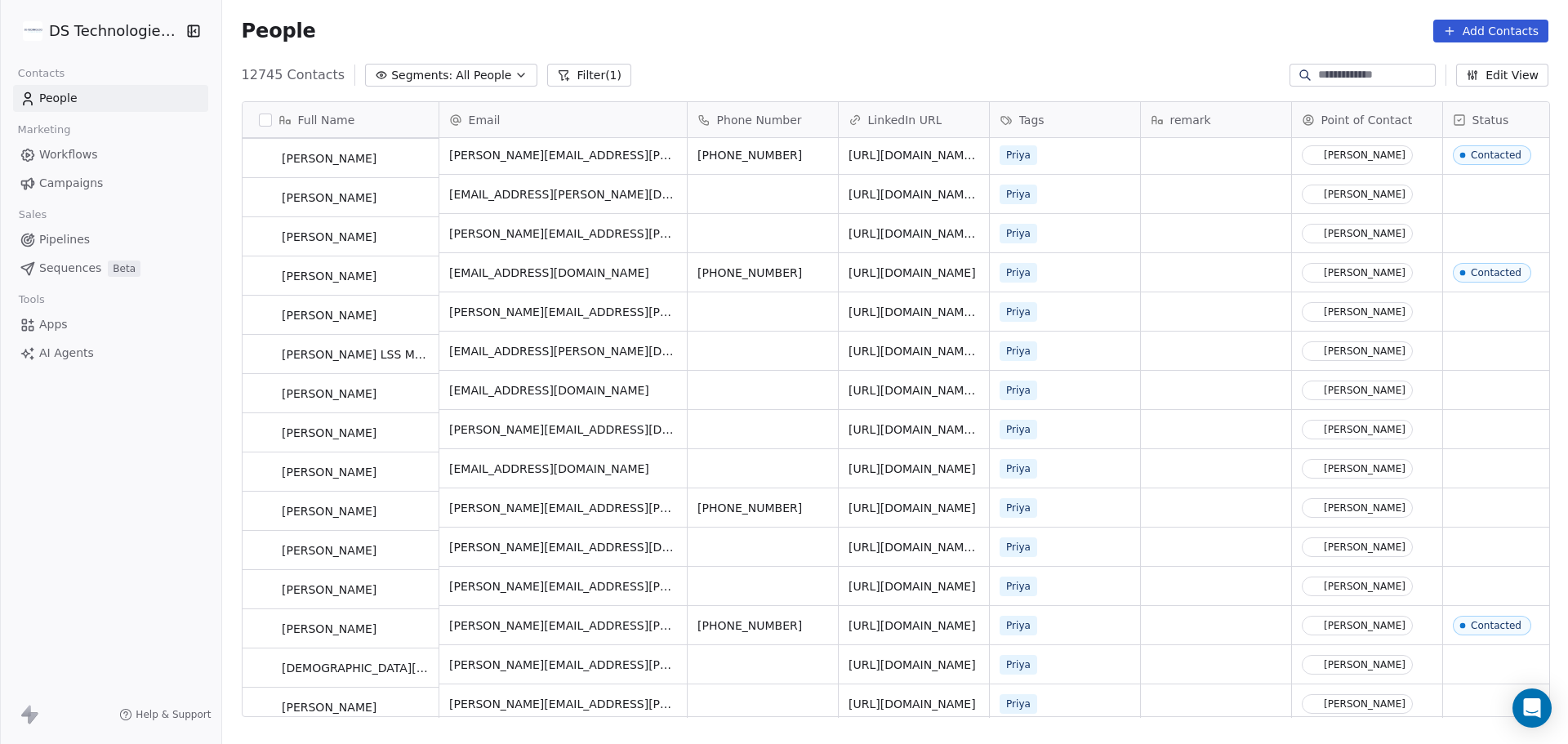
scroll to position [4004, 0]
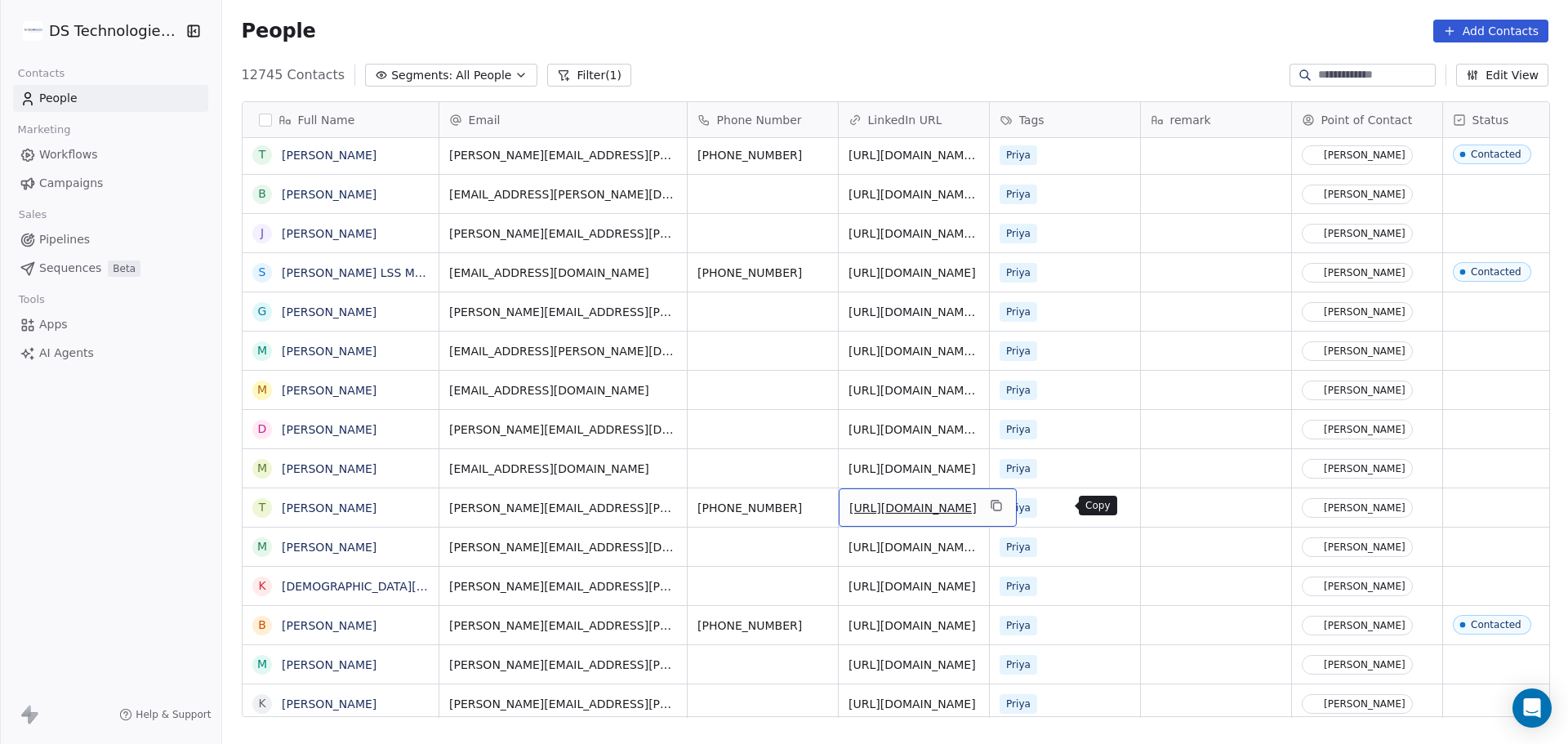
click at [1002, 509] on icon "grid" at bounding box center [996, 506] width 13 height 13
